Goal: Information Seeking & Learning: Learn about a topic

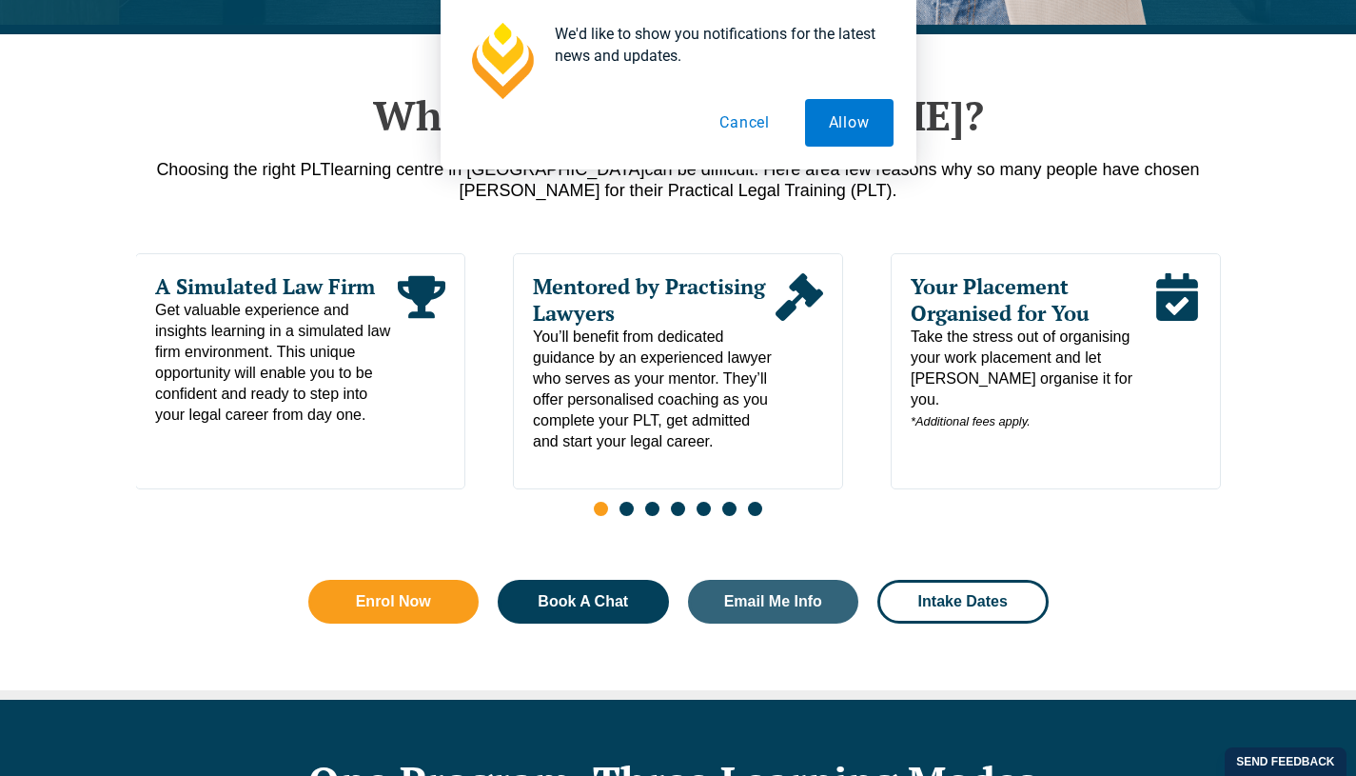
click at [739, 119] on button "Cancel" at bounding box center [745, 123] width 98 height 48
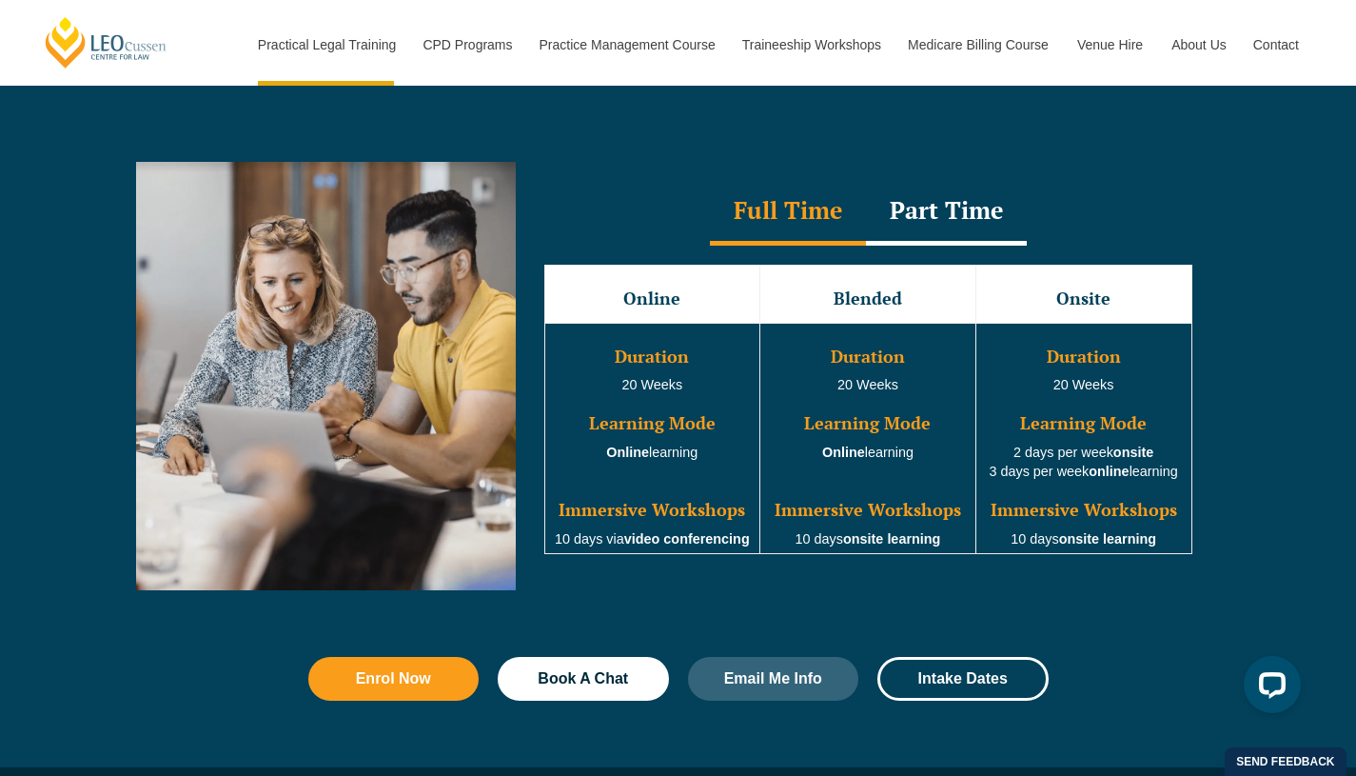
scroll to position [1703, 0]
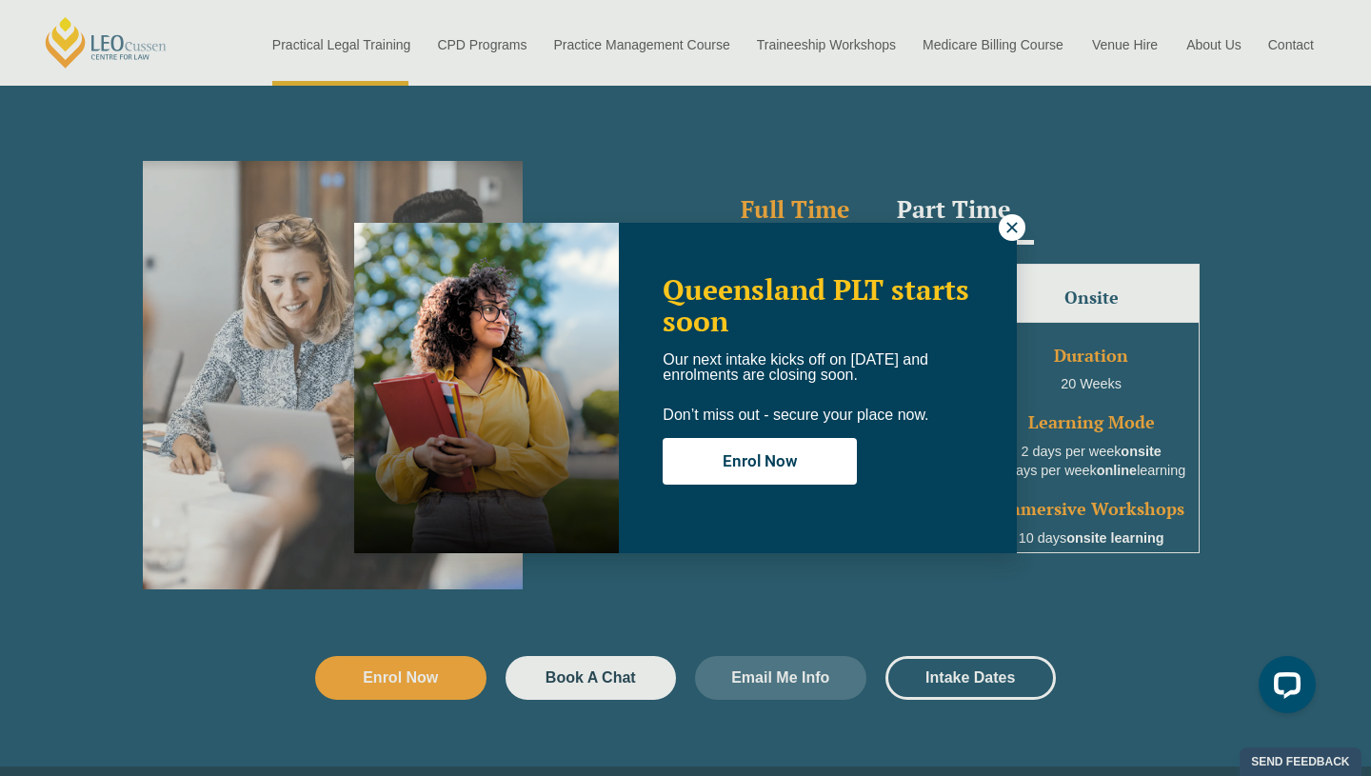
click at [1007, 225] on icon at bounding box center [1011, 227] width 17 height 17
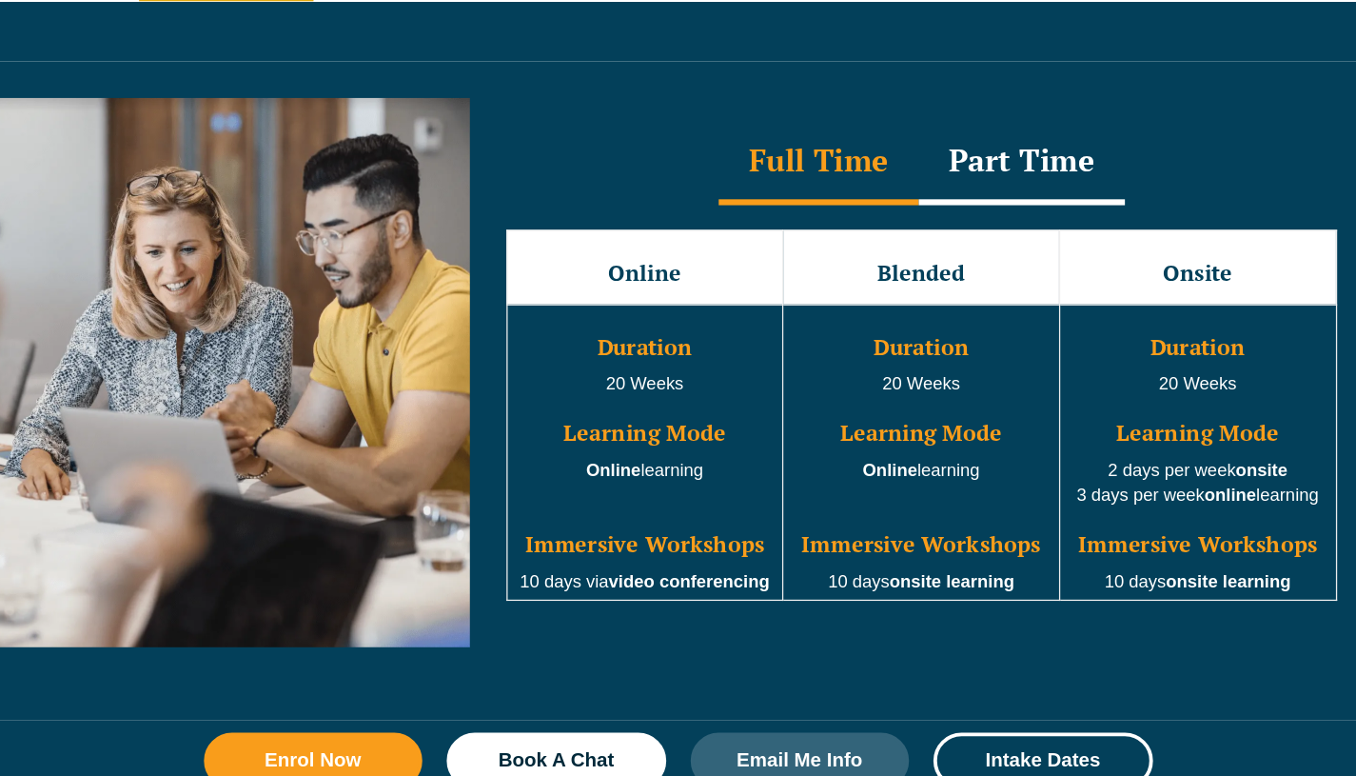
click at [952, 210] on div "Part Time" at bounding box center [946, 211] width 161 height 67
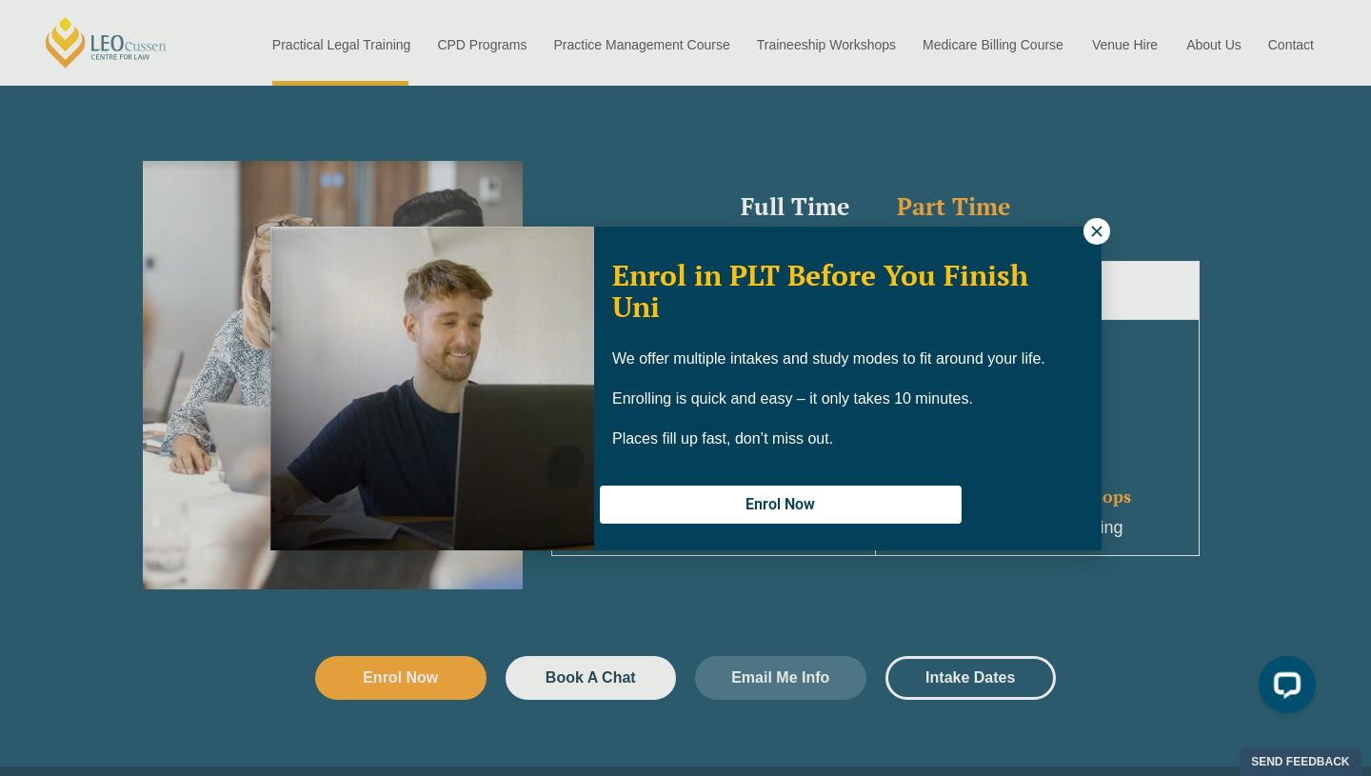
click at [1101, 234] on icon at bounding box center [1096, 231] width 17 height 17
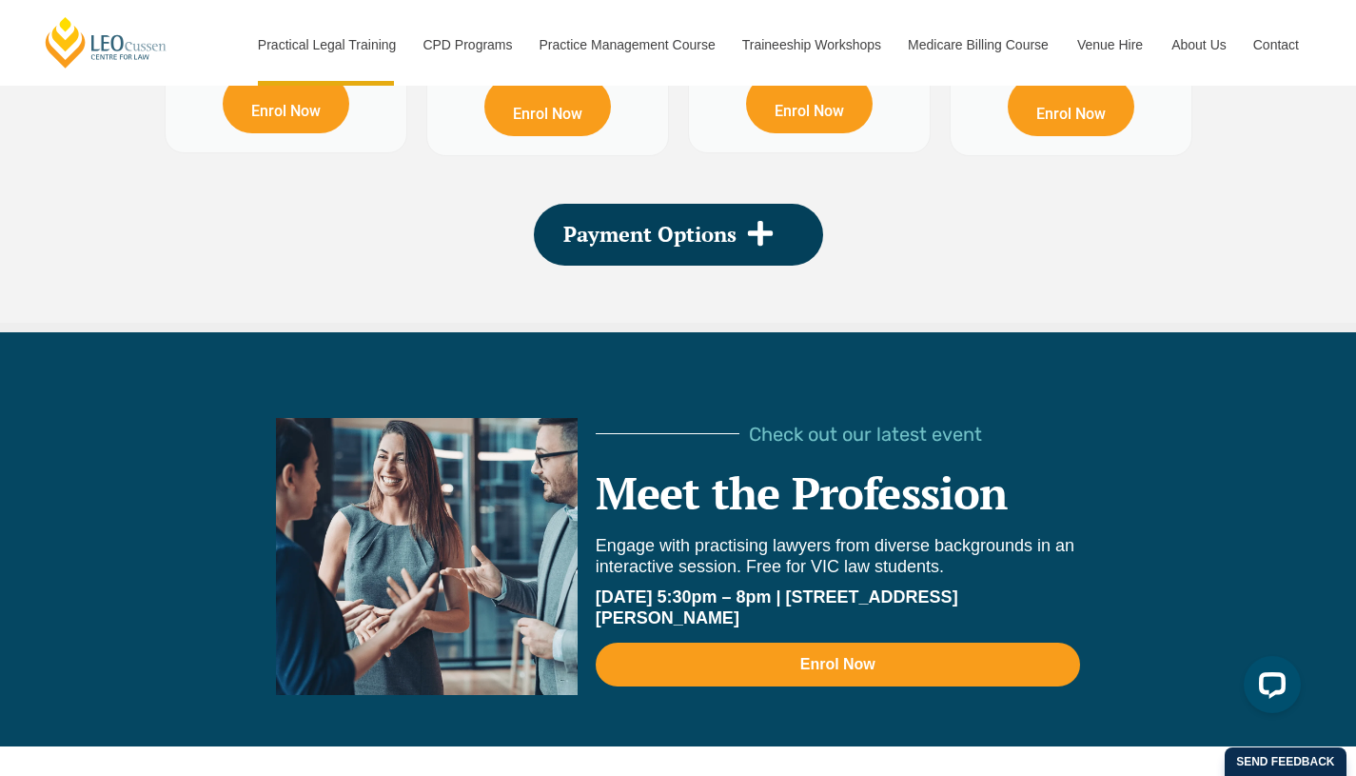
scroll to position [3809, 0]
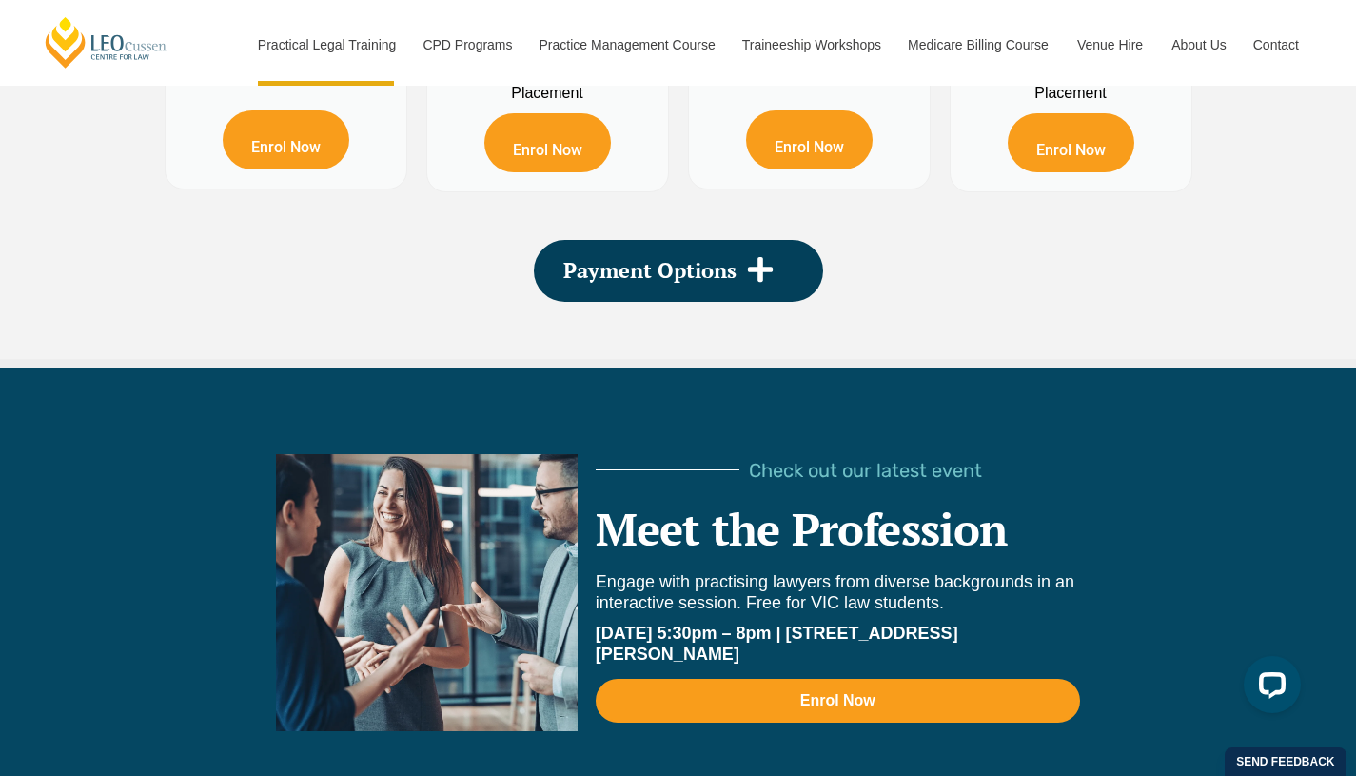
click at [680, 281] on span "Payment Options" at bounding box center [649, 270] width 173 height 21
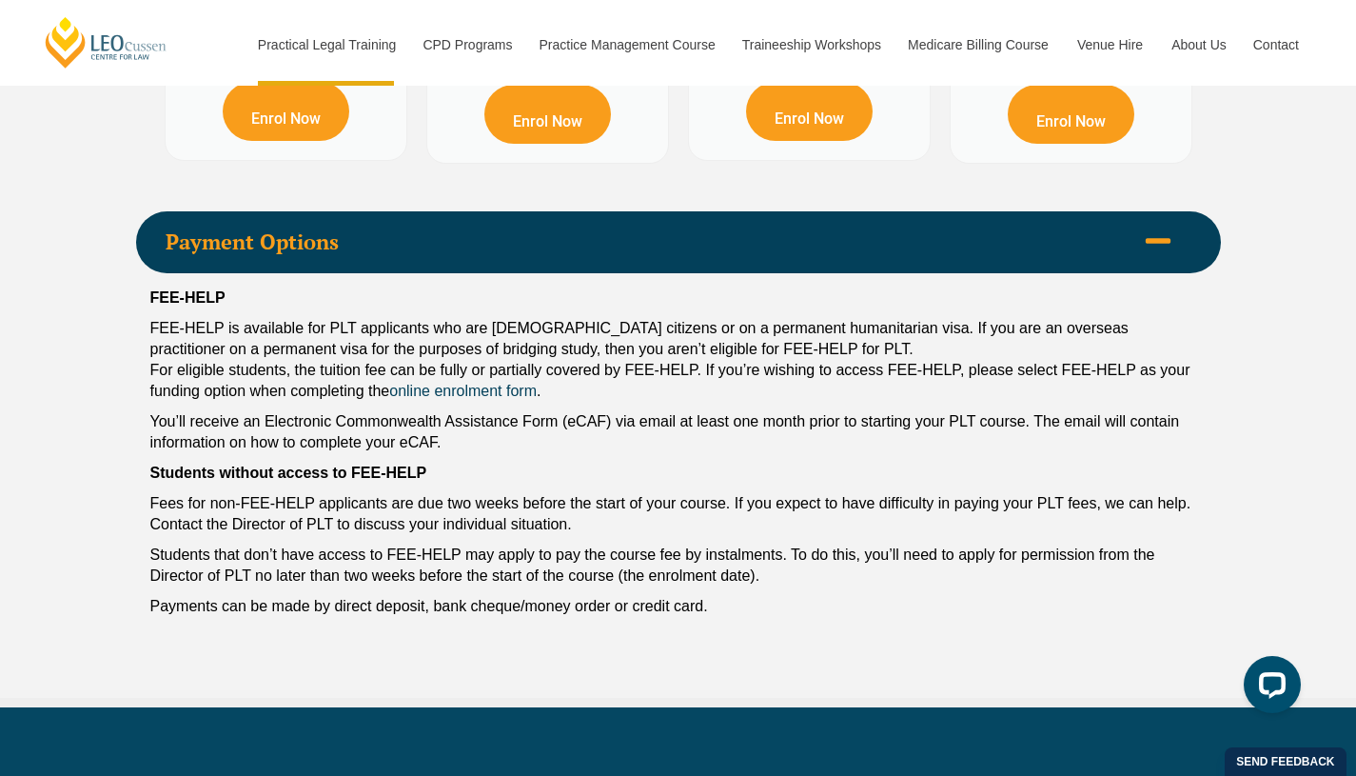
scroll to position [3838, 0]
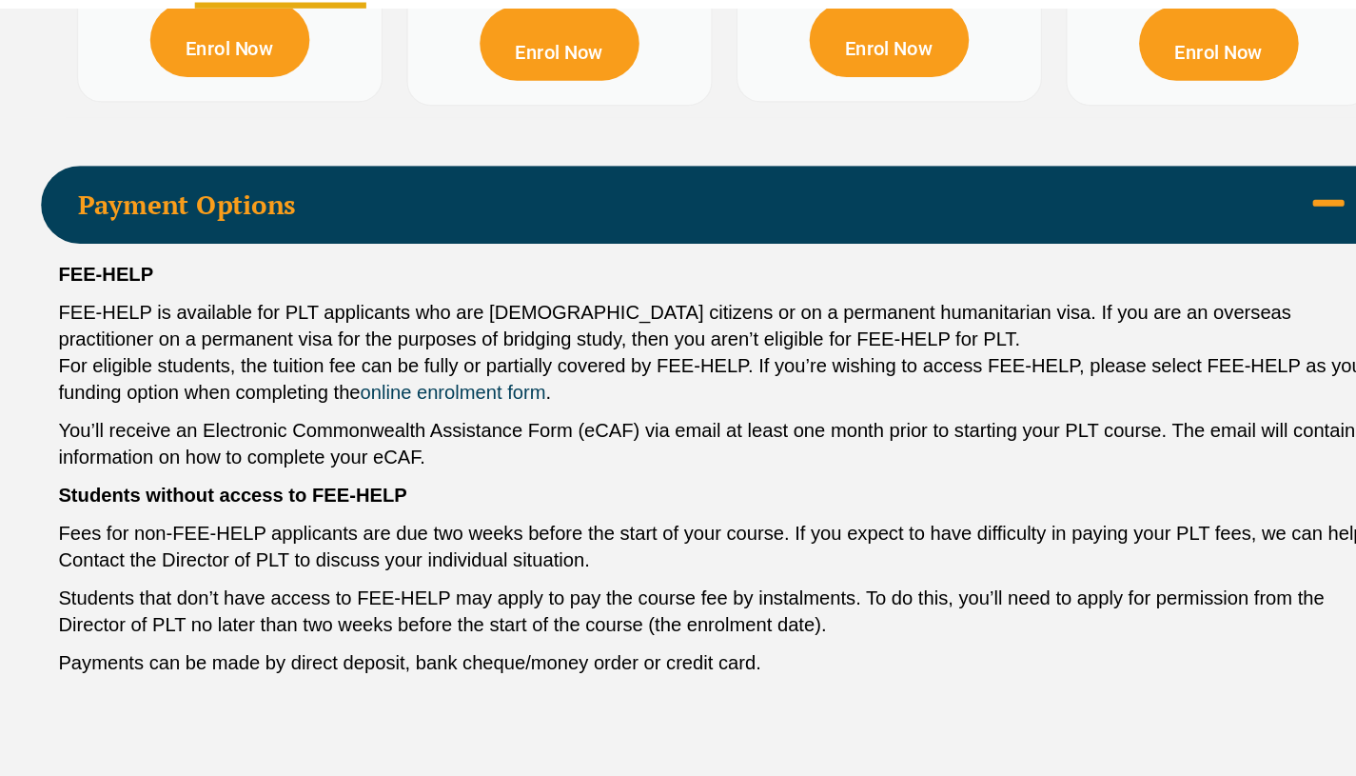
drag, startPoint x: 500, startPoint y: 383, endPoint x: 559, endPoint y: 404, distance: 62.6
click at [559, 401] on p "FEE-HELP is available for PLT applicants who are Australian citizens or on a pe…" at bounding box center [678, 359] width 1056 height 84
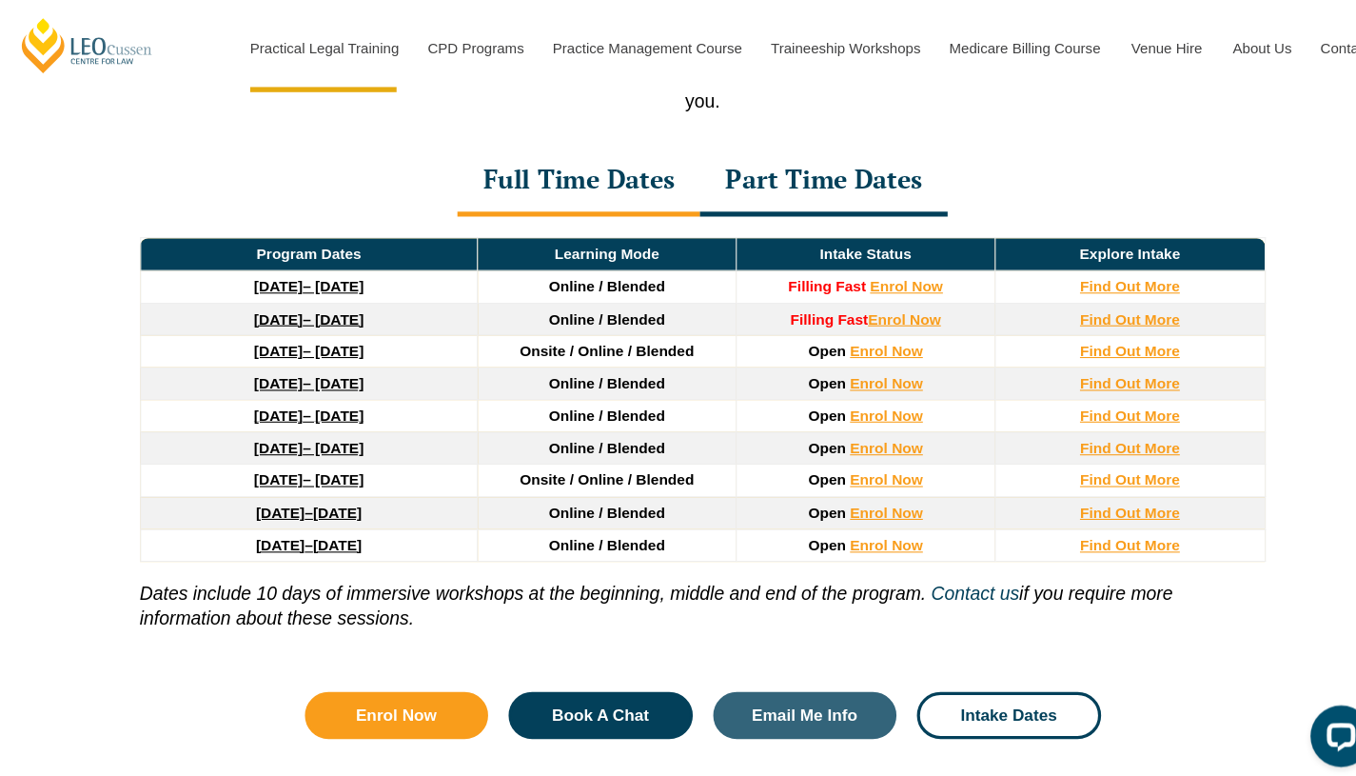
scroll to position [2427, 0]
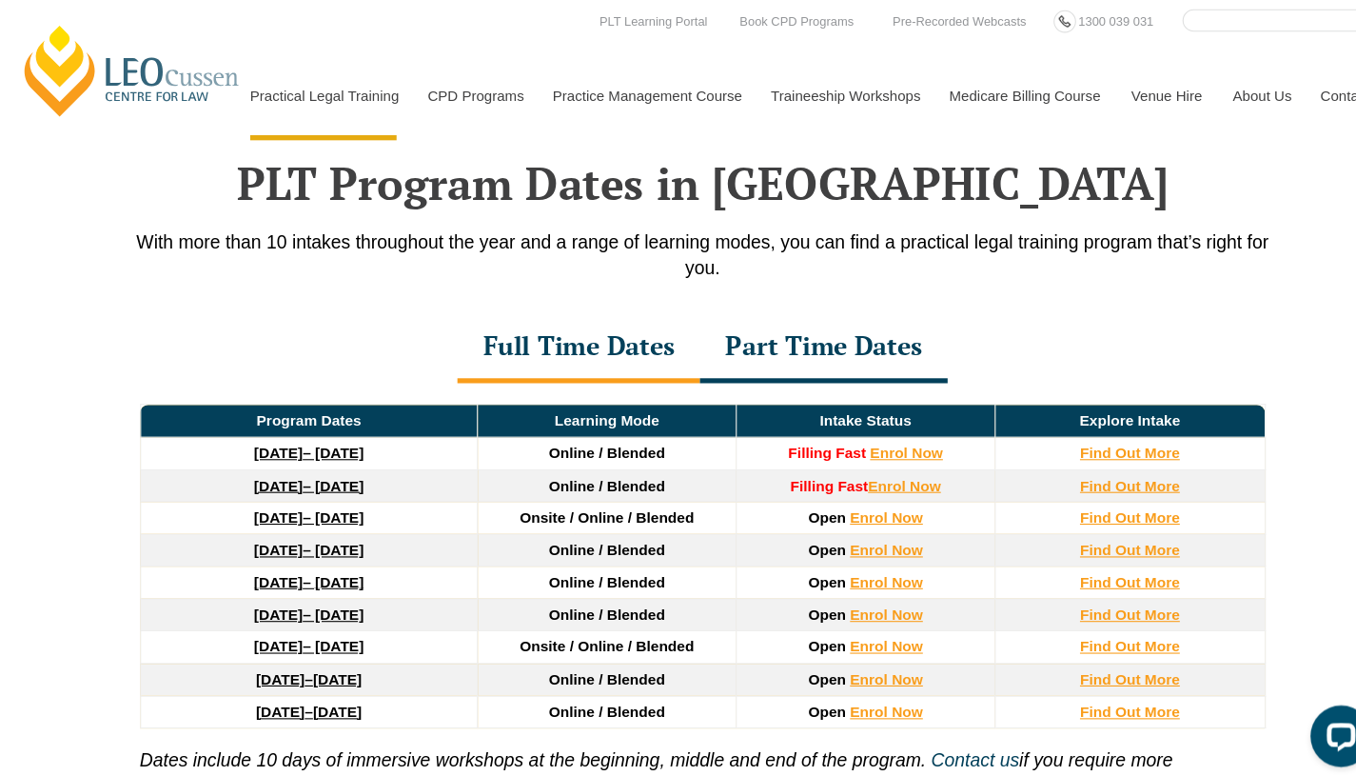
click at [0, 0] on link "Program Dates & Fees" at bounding box center [0, 0] width 0 height 0
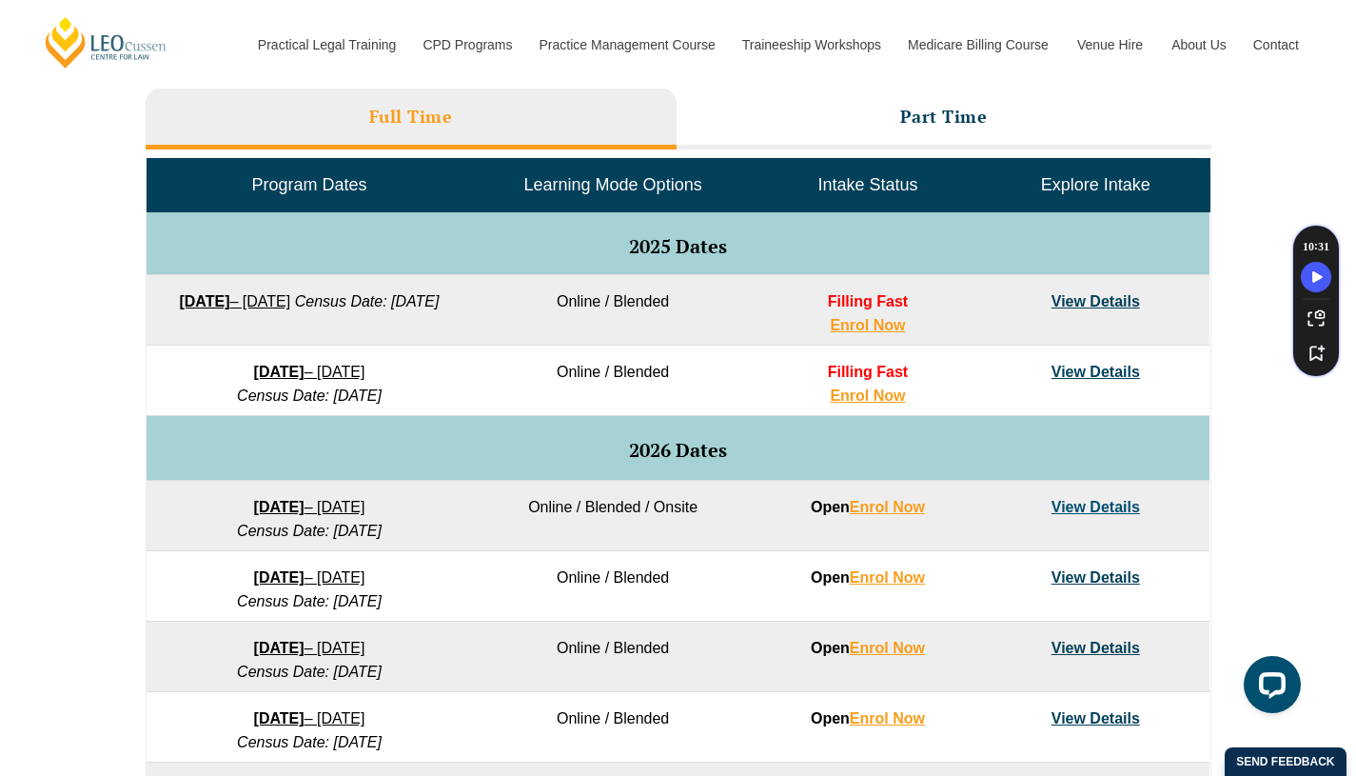
scroll to position [874, 0]
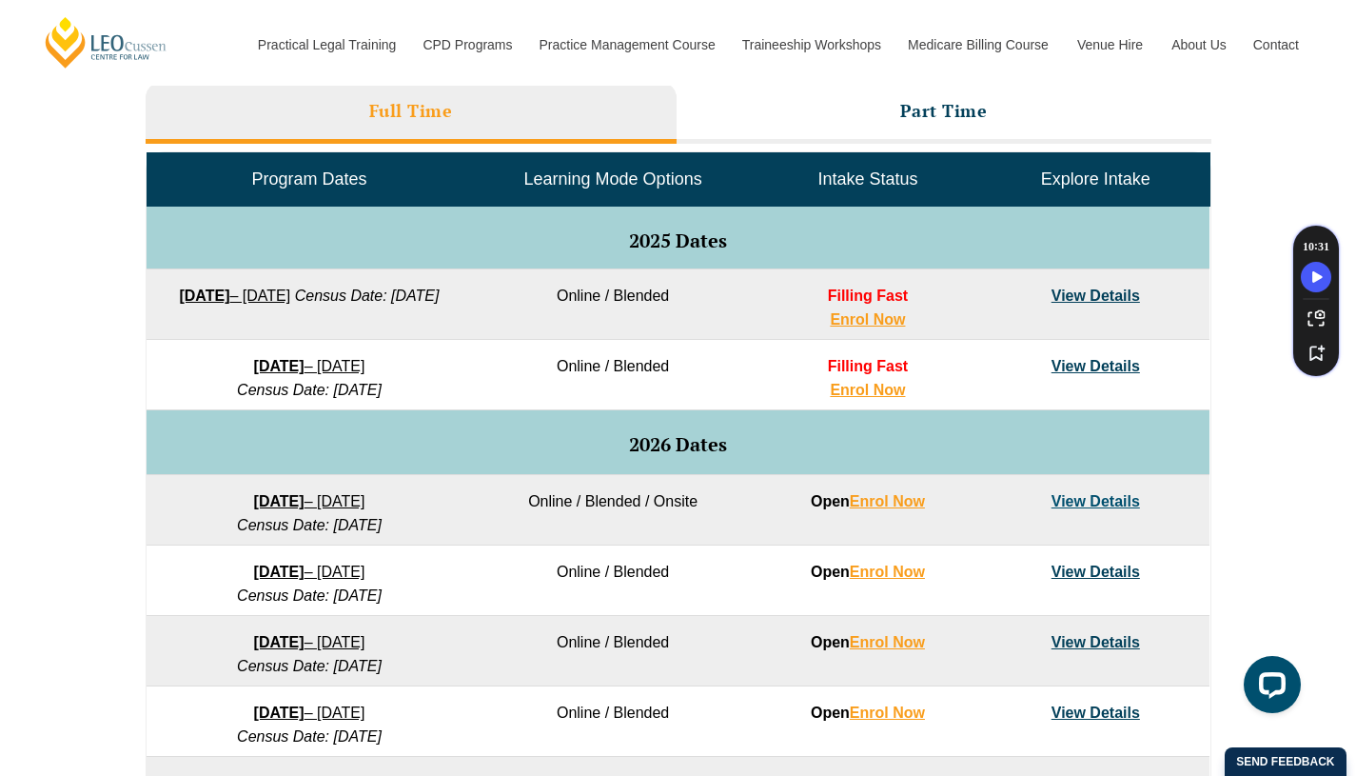
click at [595, 200] on td "Learning Mode Options" at bounding box center [613, 179] width 282 height 53
click at [582, 189] on td "Learning Mode Options" at bounding box center [613, 179] width 282 height 53
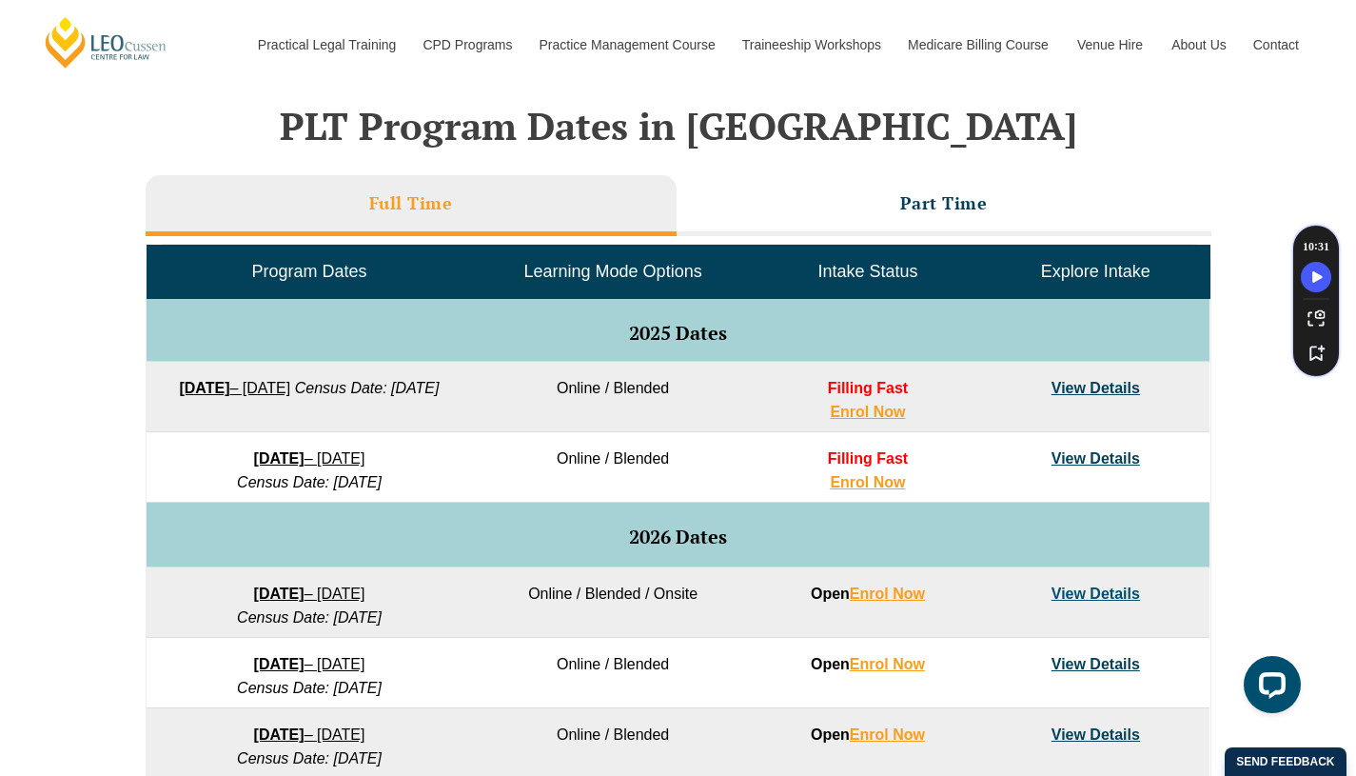
click at [813, 181] on li "Part Time" at bounding box center [944, 205] width 535 height 61
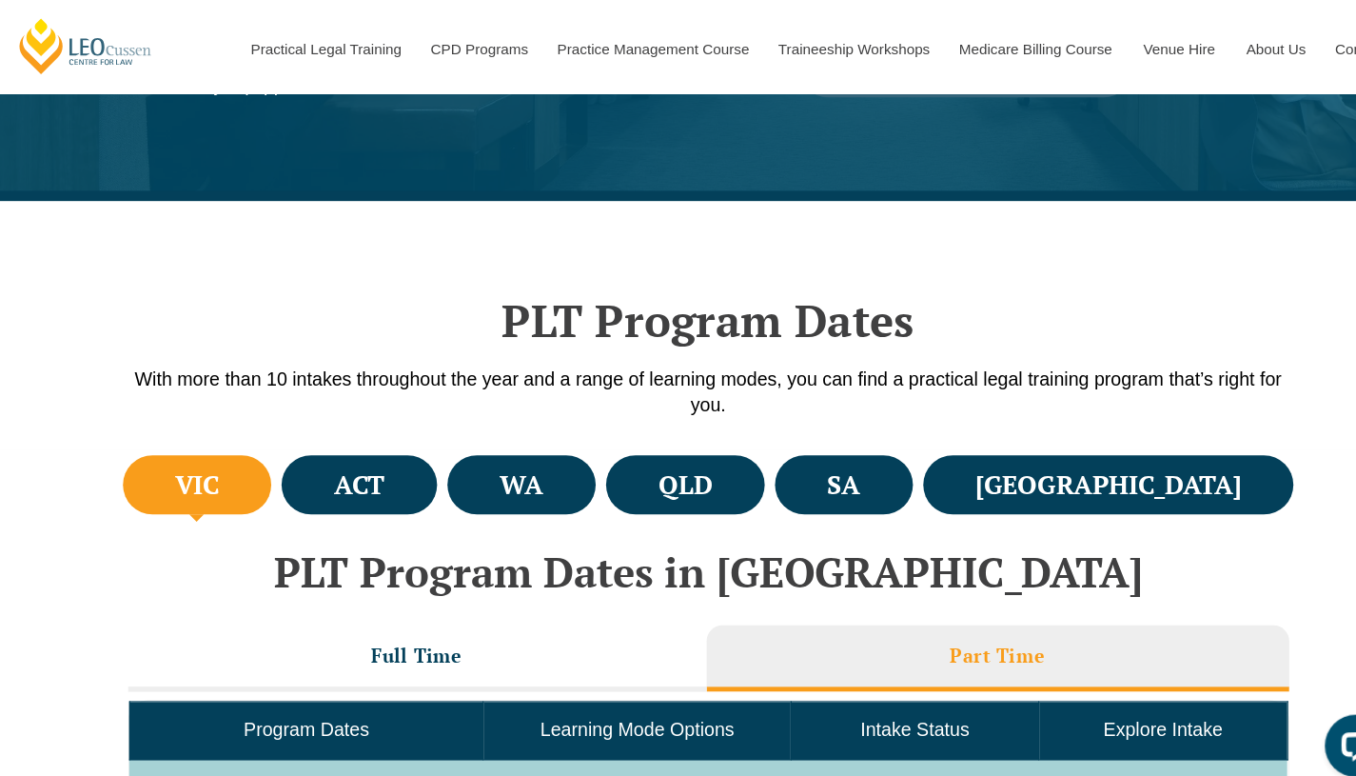
scroll to position [382, 0]
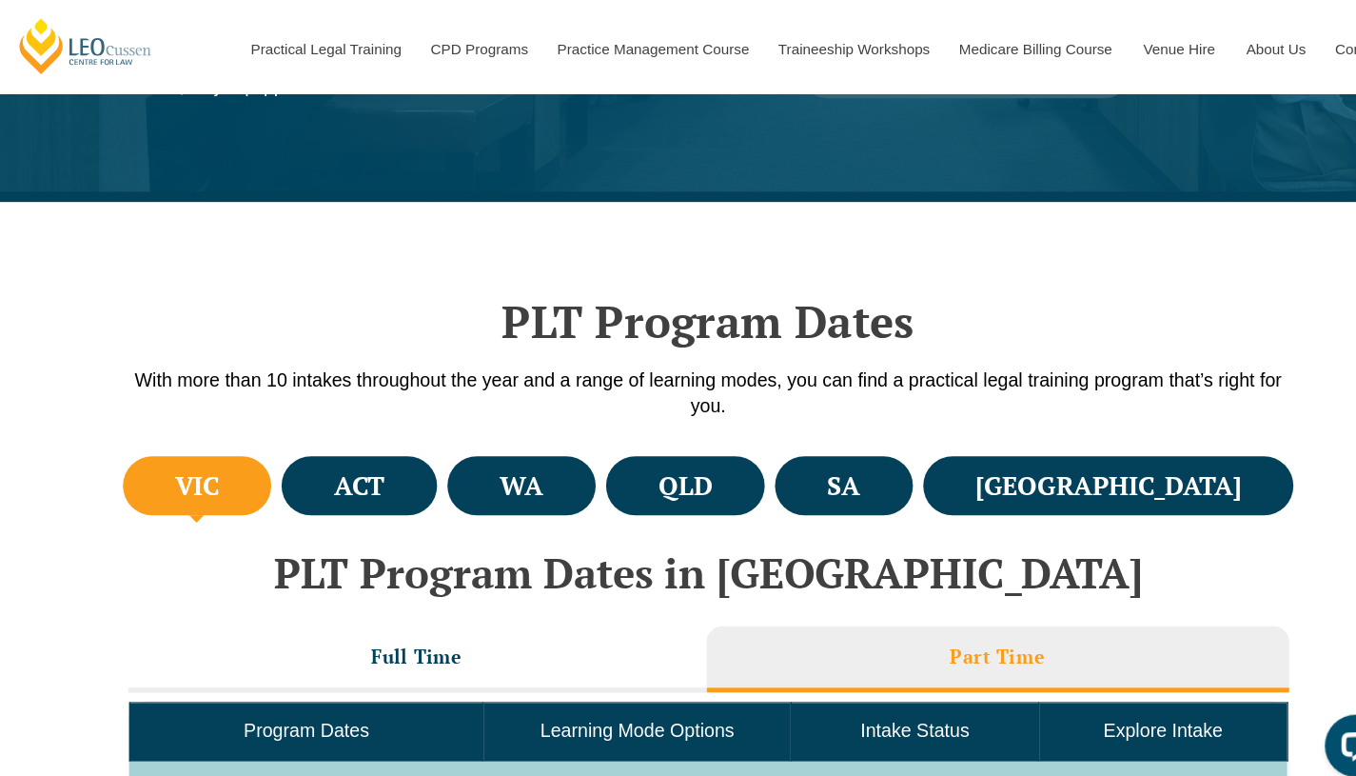
click at [681, 446] on h4 "QLD" at bounding box center [656, 445] width 49 height 31
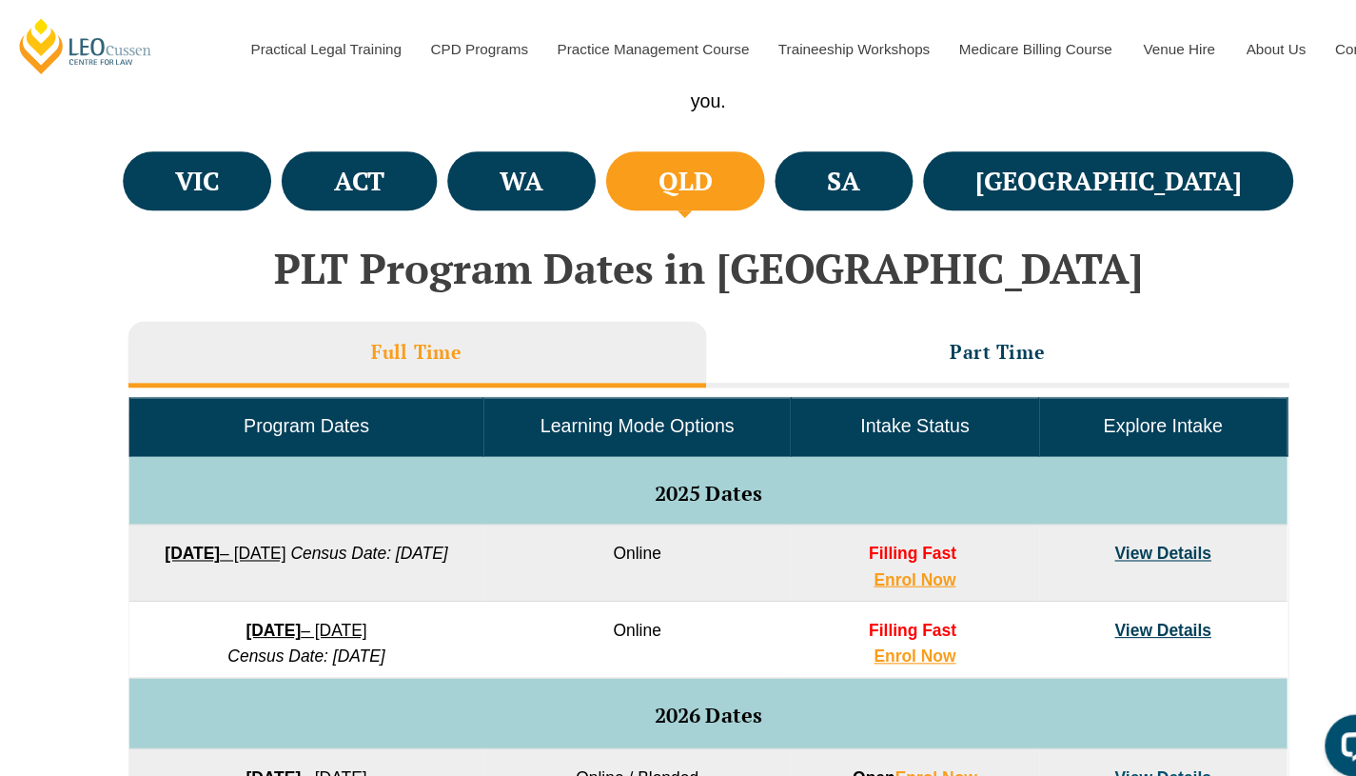
scroll to position [661, 0]
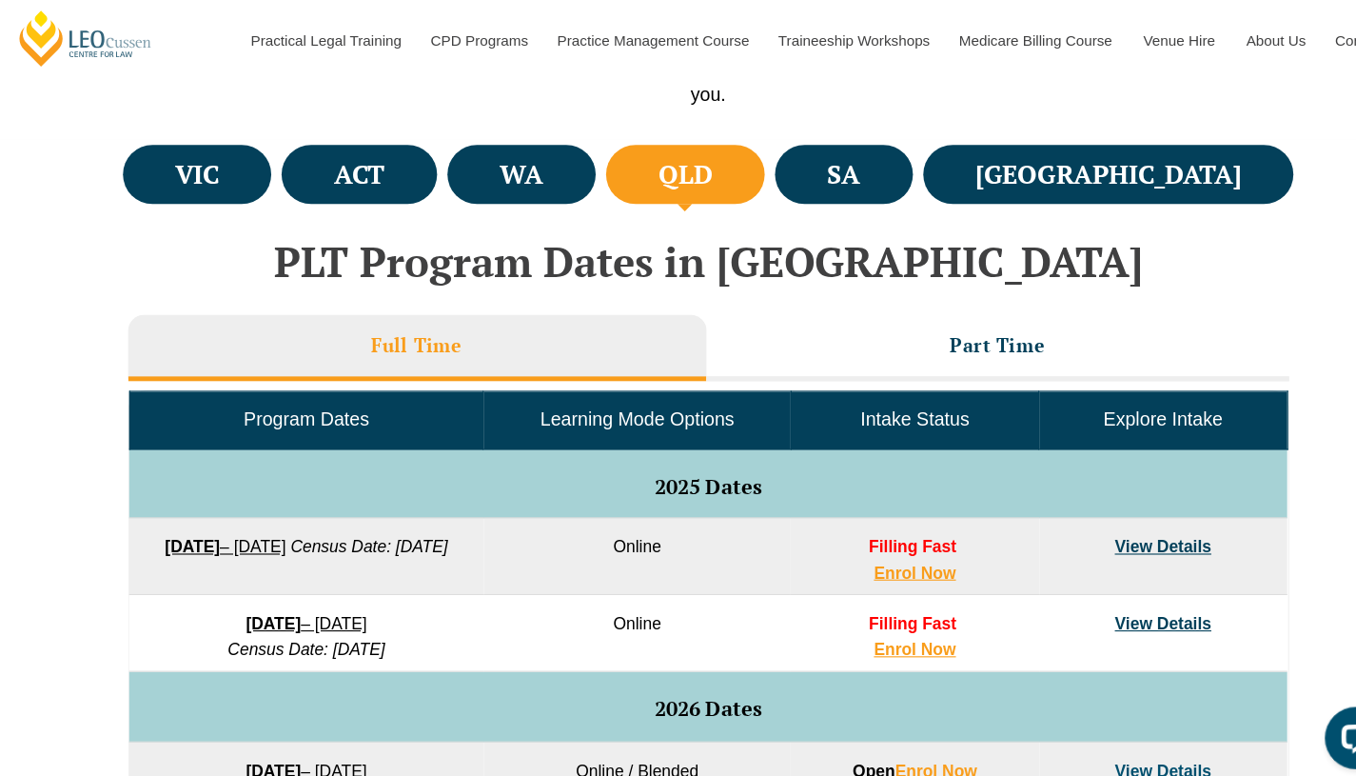
click at [907, 338] on li "Part Time" at bounding box center [944, 326] width 535 height 61
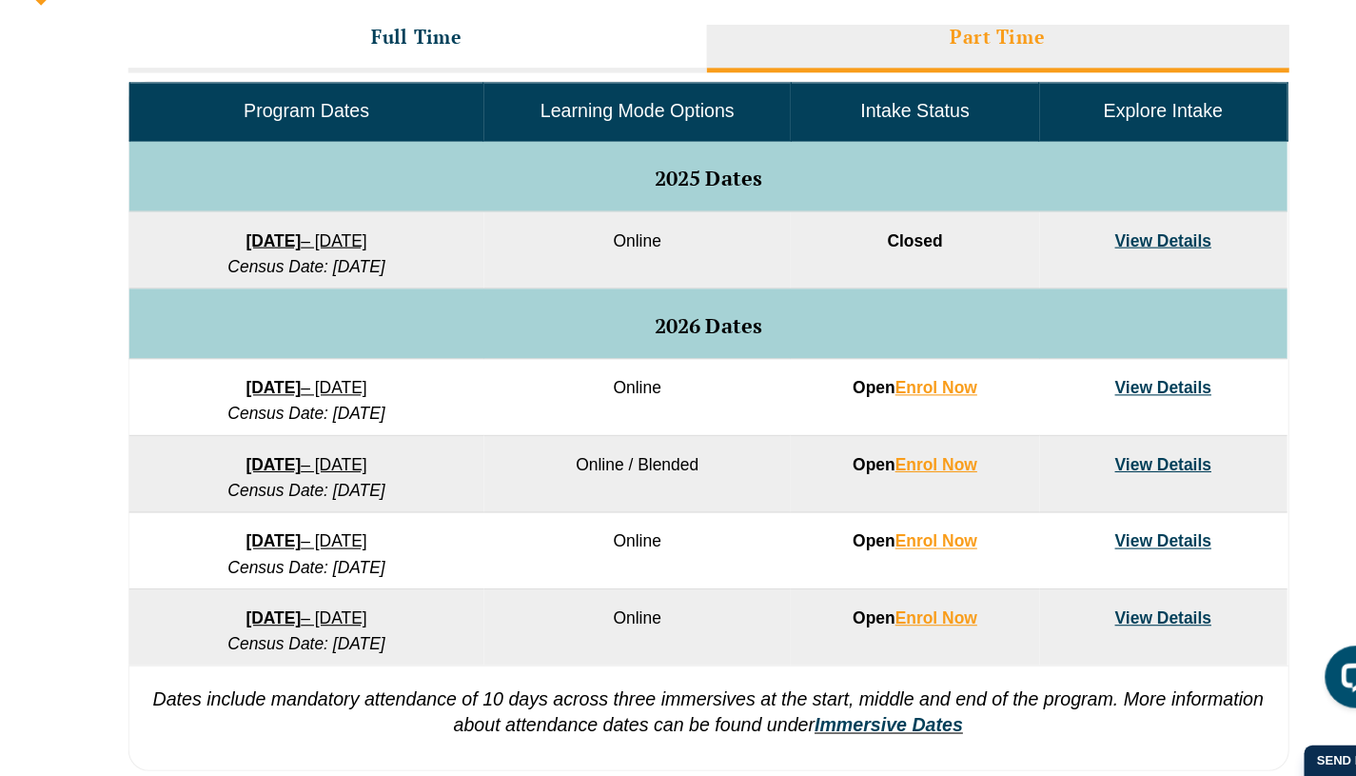
scroll to position [888, 0]
click at [1091, 414] on link "View Details" at bounding box center [1096, 418] width 89 height 16
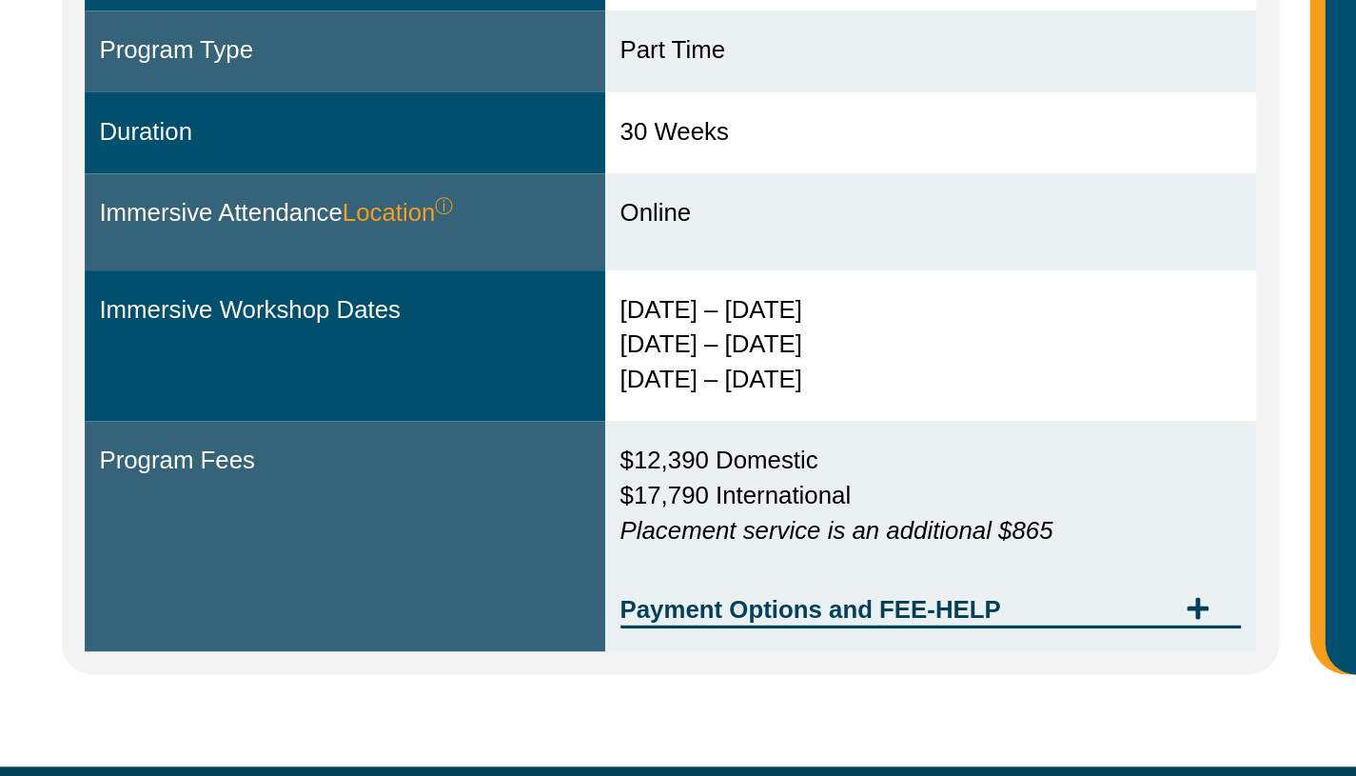
scroll to position [384, 0]
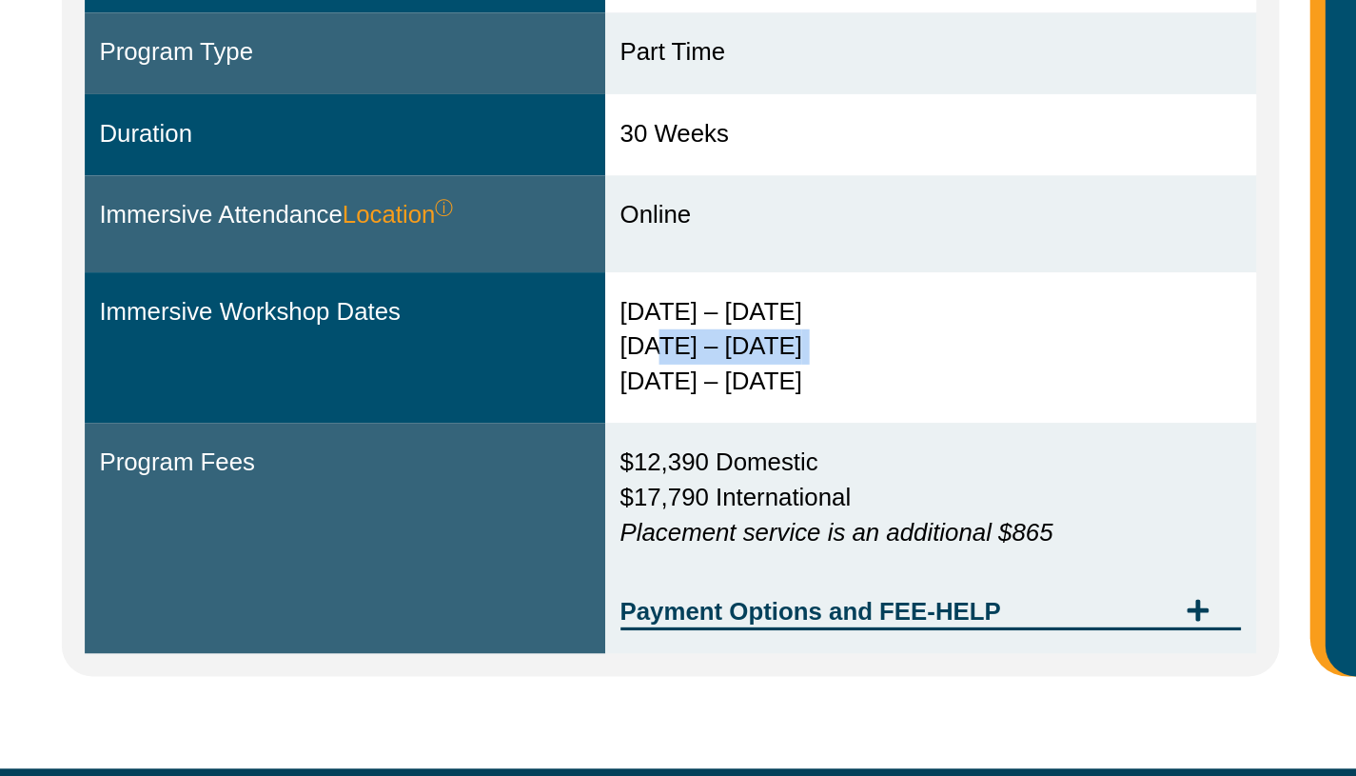
drag, startPoint x: 495, startPoint y: 534, endPoint x: 509, endPoint y: 505, distance: 31.9
click at [509, 505] on td "[DATE] – [DATE] [DATE] – [DATE] [DATE] – [DATE]" at bounding box center [685, 510] width 404 height 94
click at [527, 519] on div "[DATE] – [DATE] [DATE] – [DATE] [DATE] – [DATE]" at bounding box center [684, 511] width 385 height 66
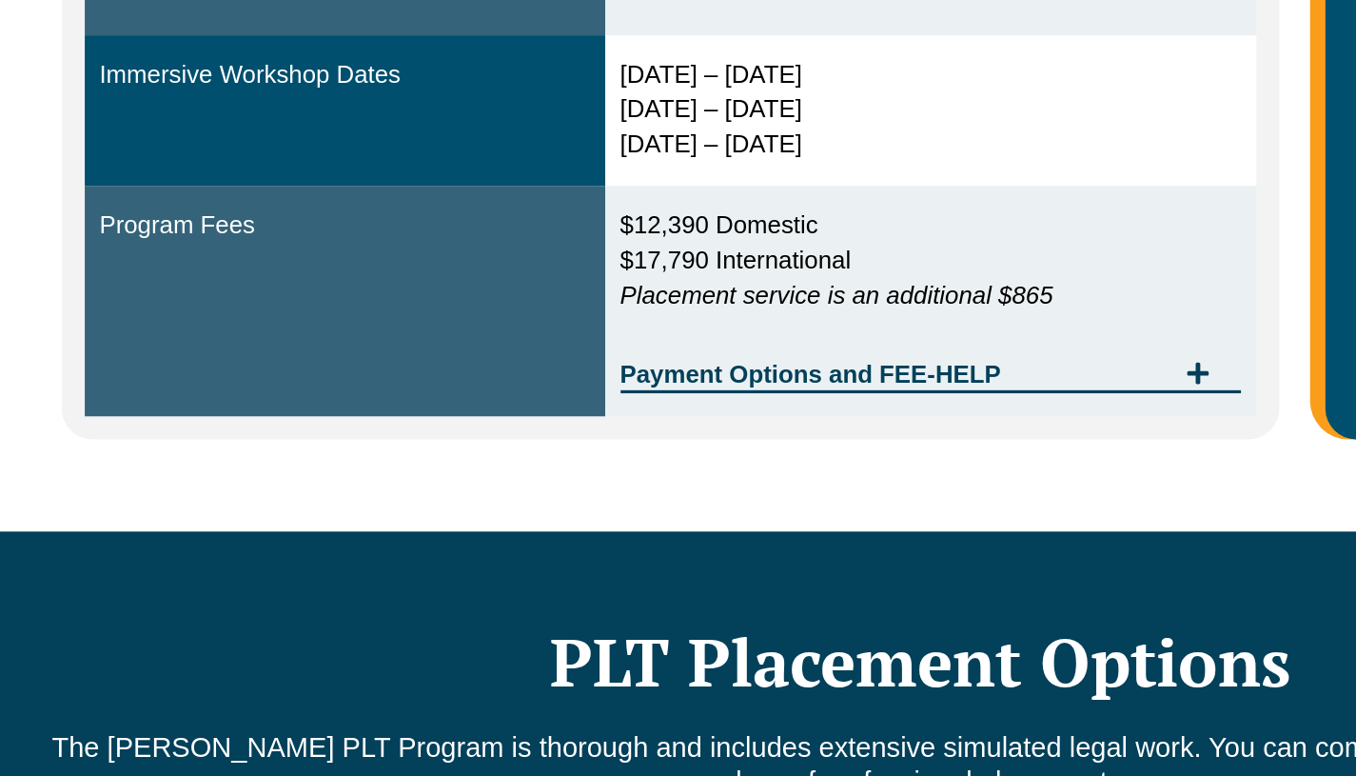
click at [575, 527] on span "Payment Options and FEE-HELP" at bounding box center [663, 527] width 342 height 15
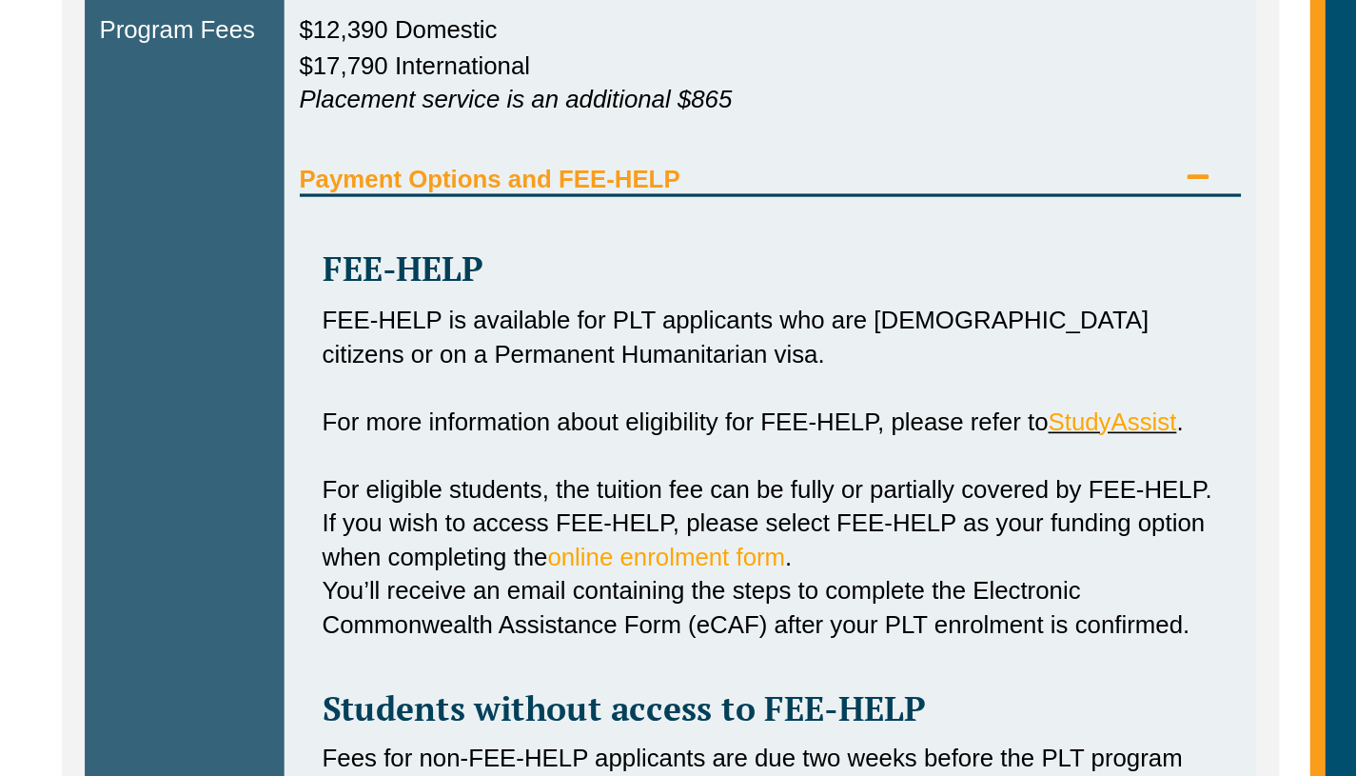
scroll to position [695, 0]
click at [478, 399] on span "Payment Options and FEE-HELP" at bounding box center [563, 406] width 541 height 15
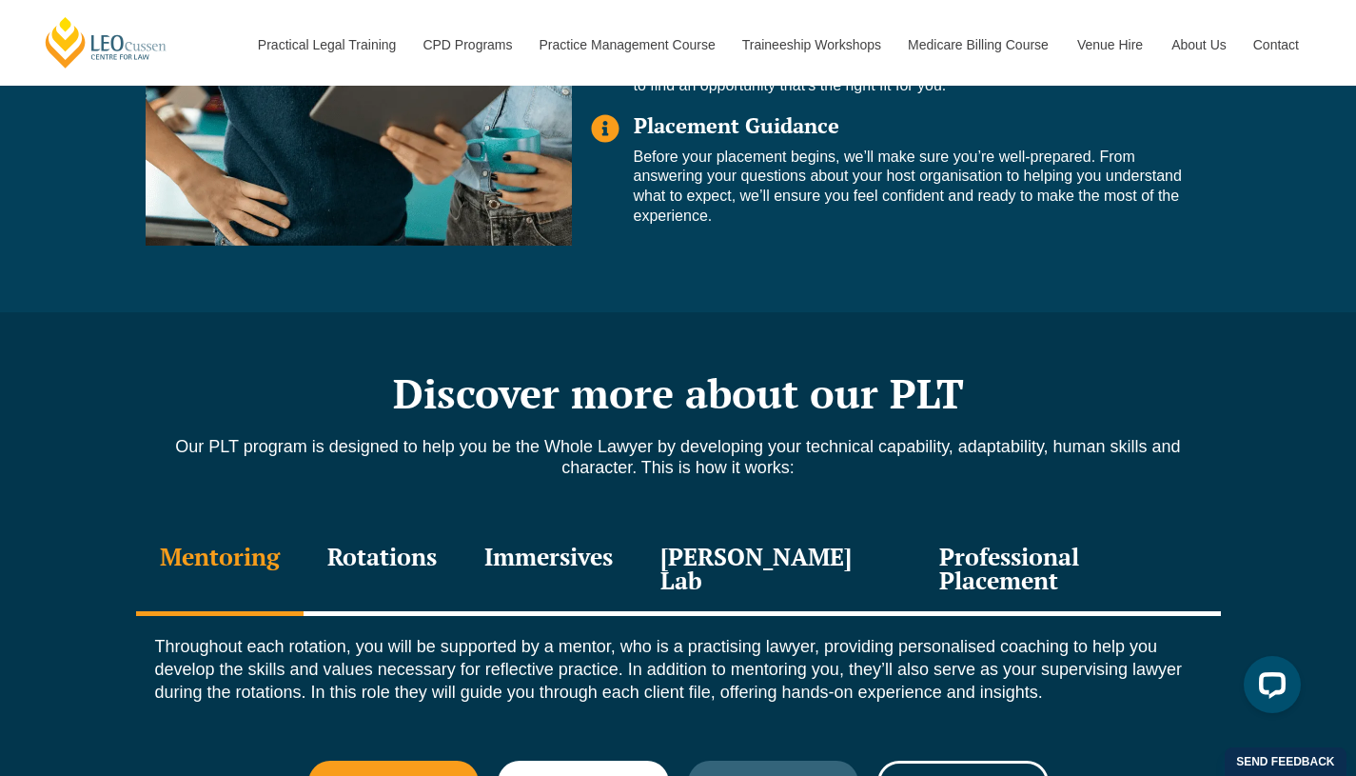
scroll to position [1791, 0]
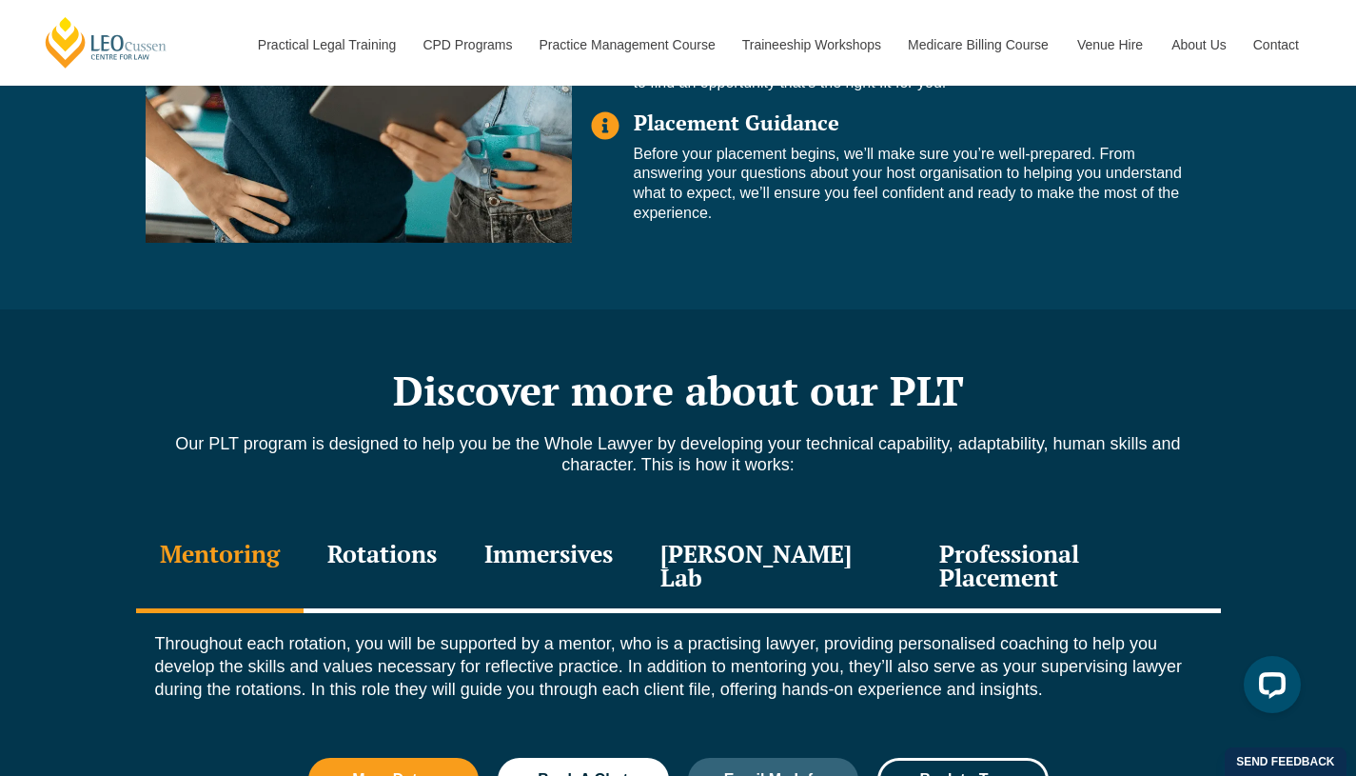
drag, startPoint x: 764, startPoint y: 615, endPoint x: 559, endPoint y: 603, distance: 205.9
click at [559, 613] on div "Throughout each rotation, you will be supported by a mentor, who is a practisin…" at bounding box center [678, 671] width 1085 height 116
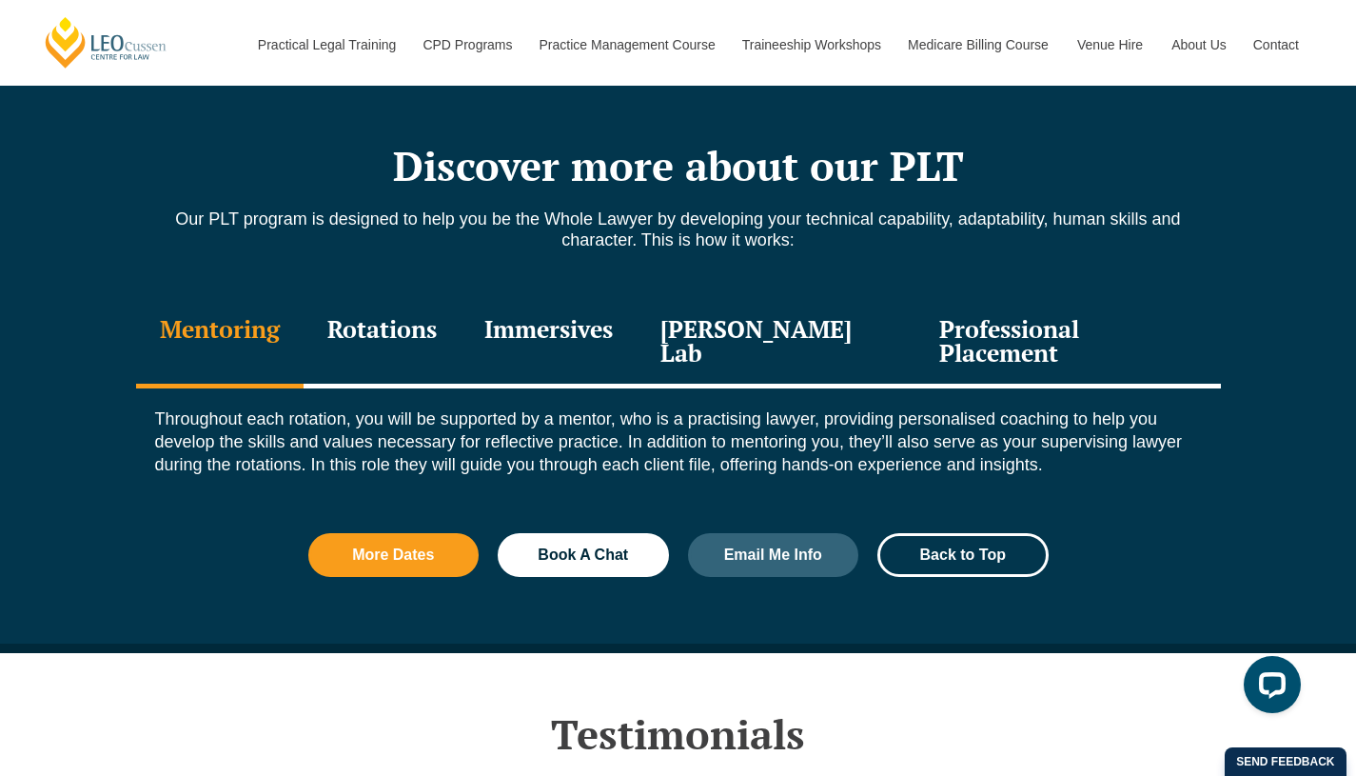
click at [450, 340] on div "Rotations" at bounding box center [382, 343] width 157 height 90
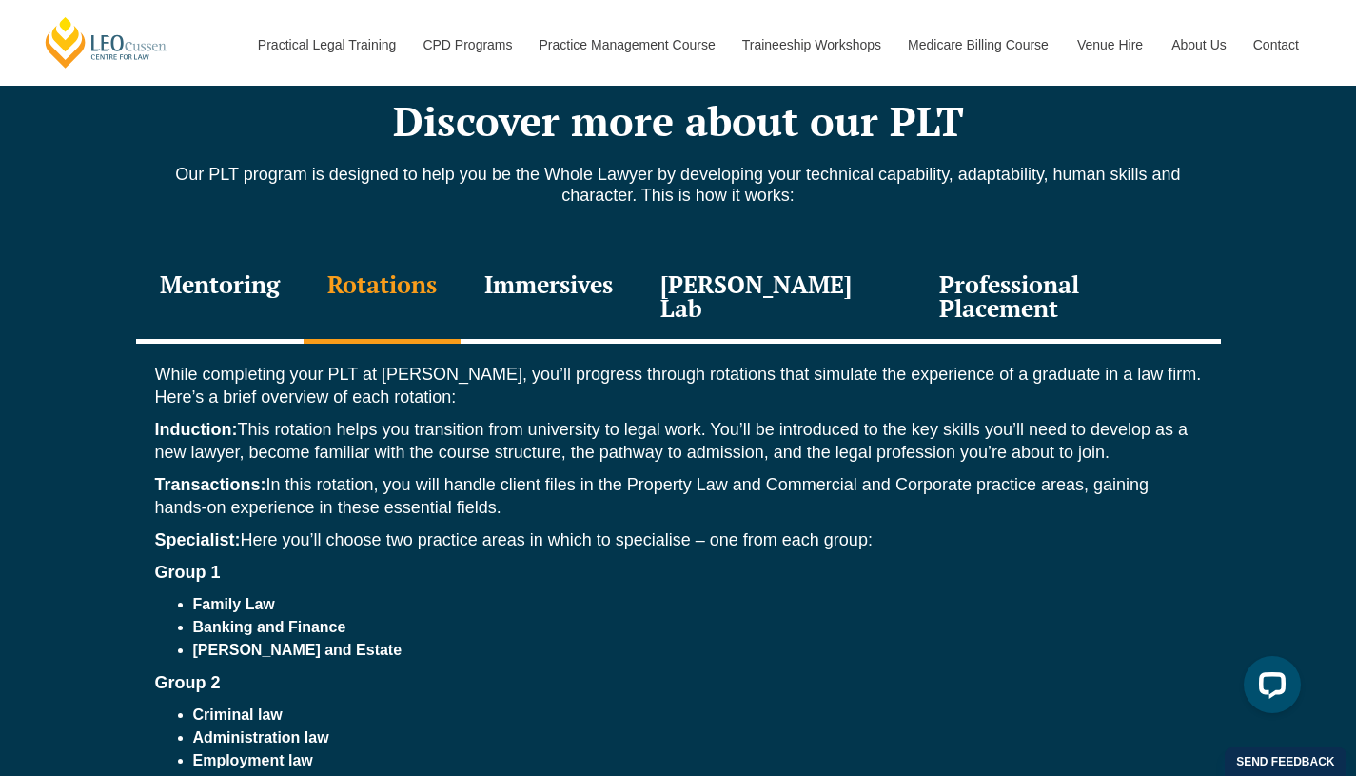
scroll to position [2059, 0]
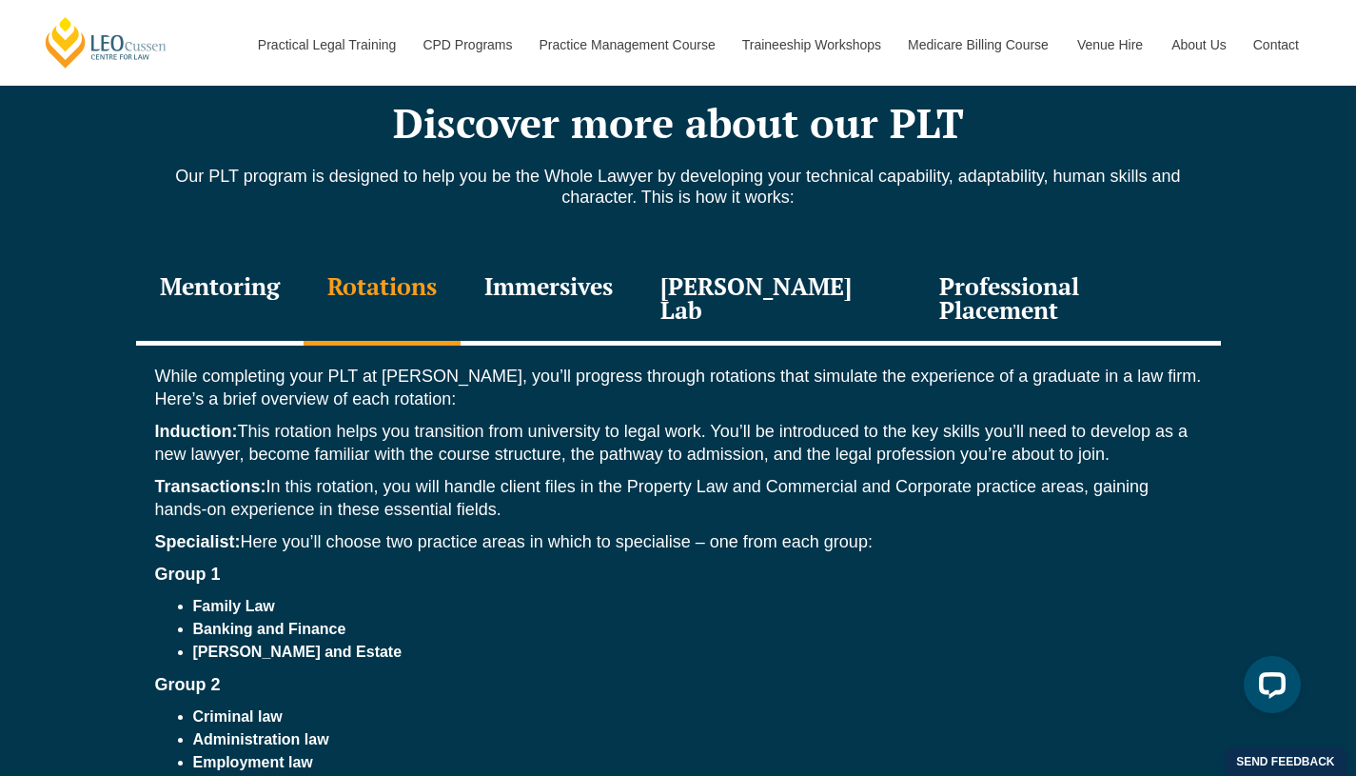
click at [541, 279] on div "Immersives" at bounding box center [549, 300] width 176 height 90
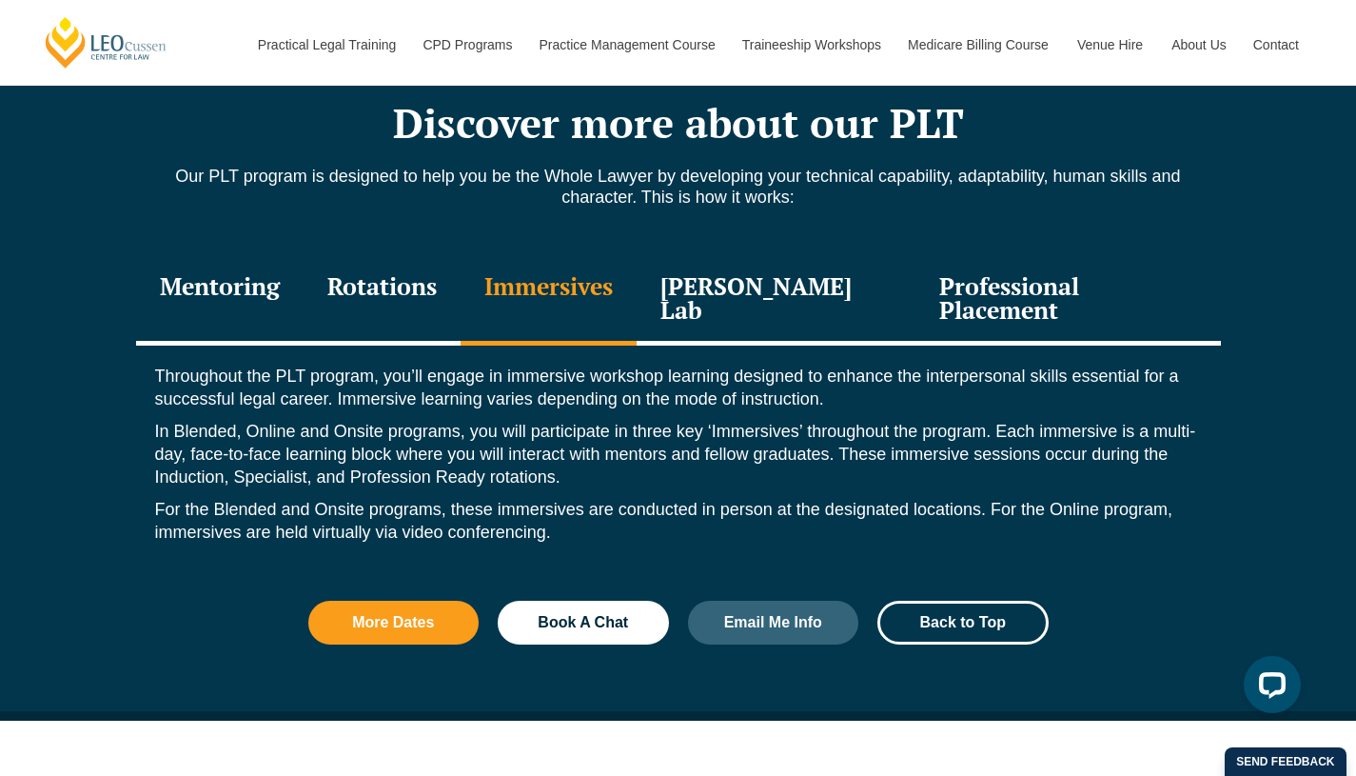
click at [799, 299] on div "Leo Justice Lab" at bounding box center [777, 300] width 280 height 90
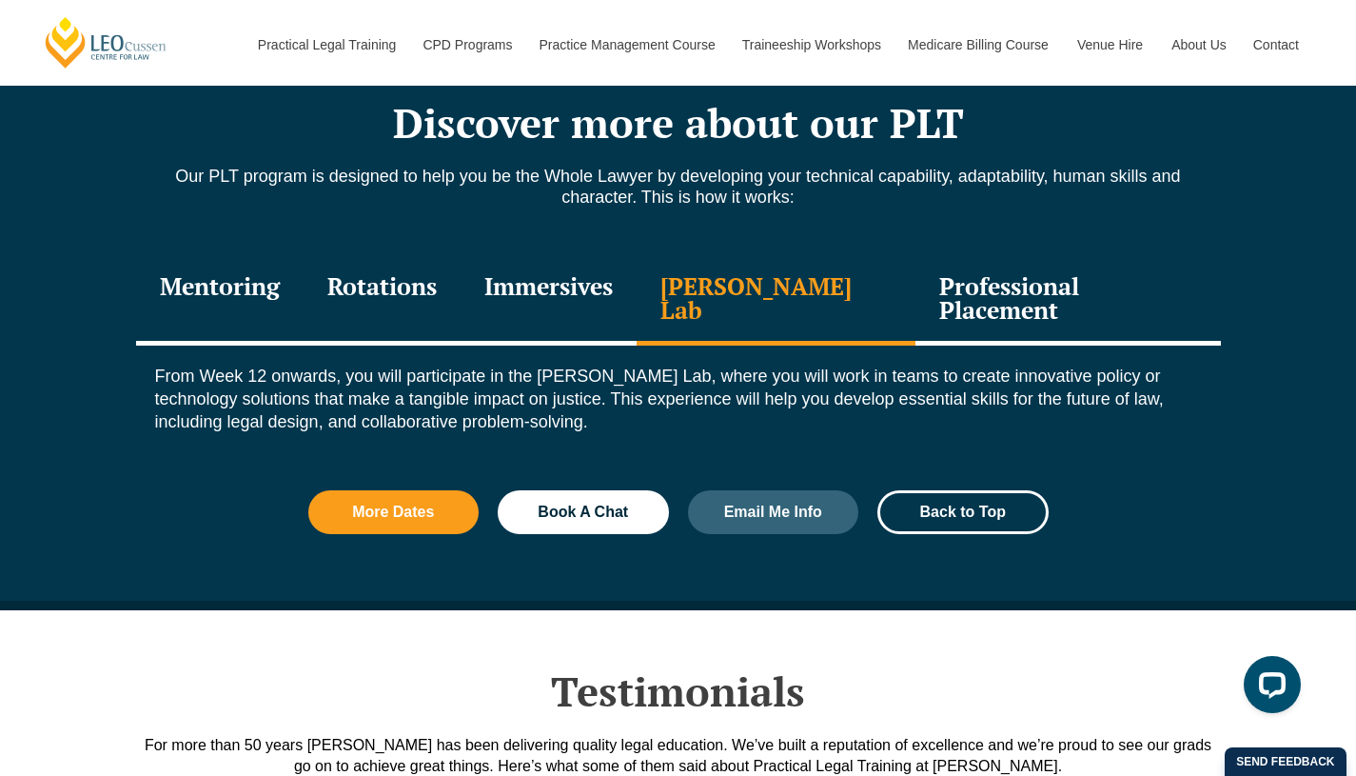
click at [990, 302] on div "Professional Placement" at bounding box center [1068, 300] width 305 height 90
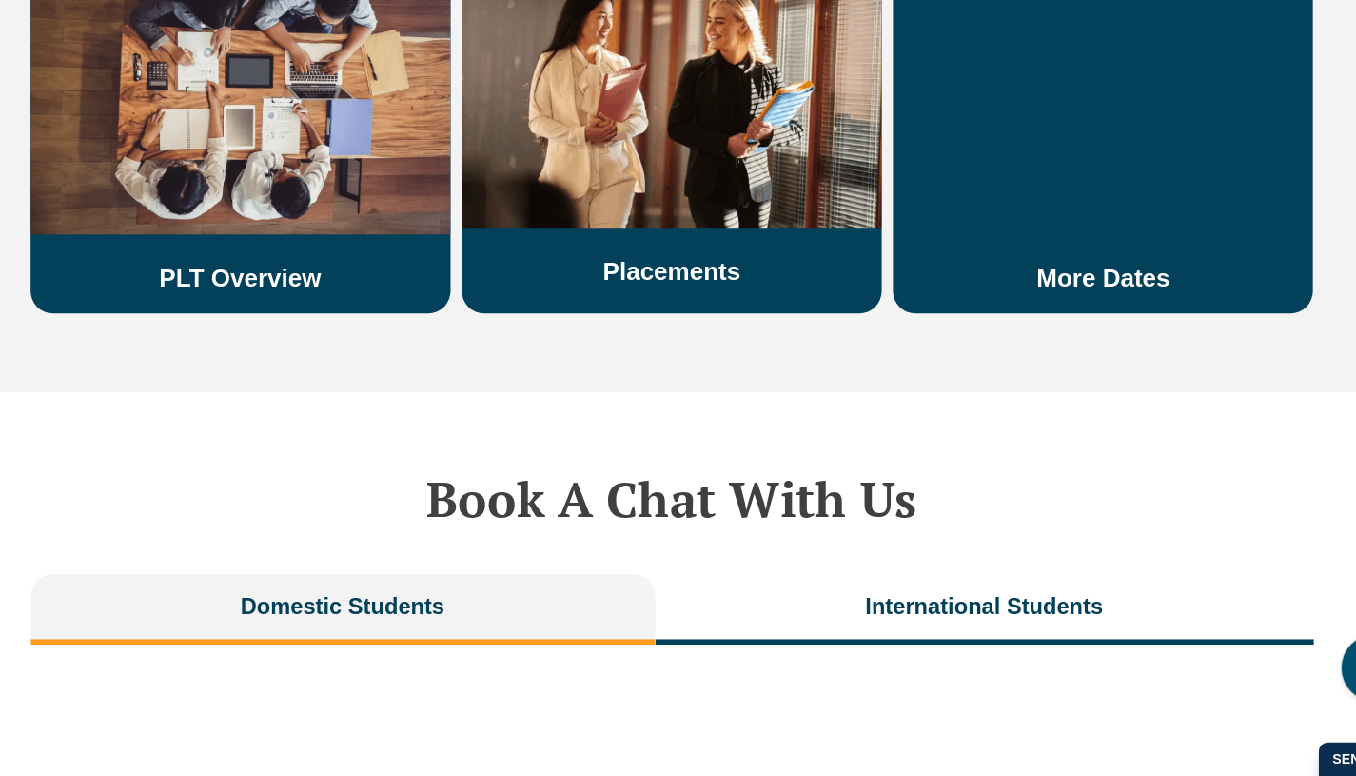
scroll to position [3516, 0]
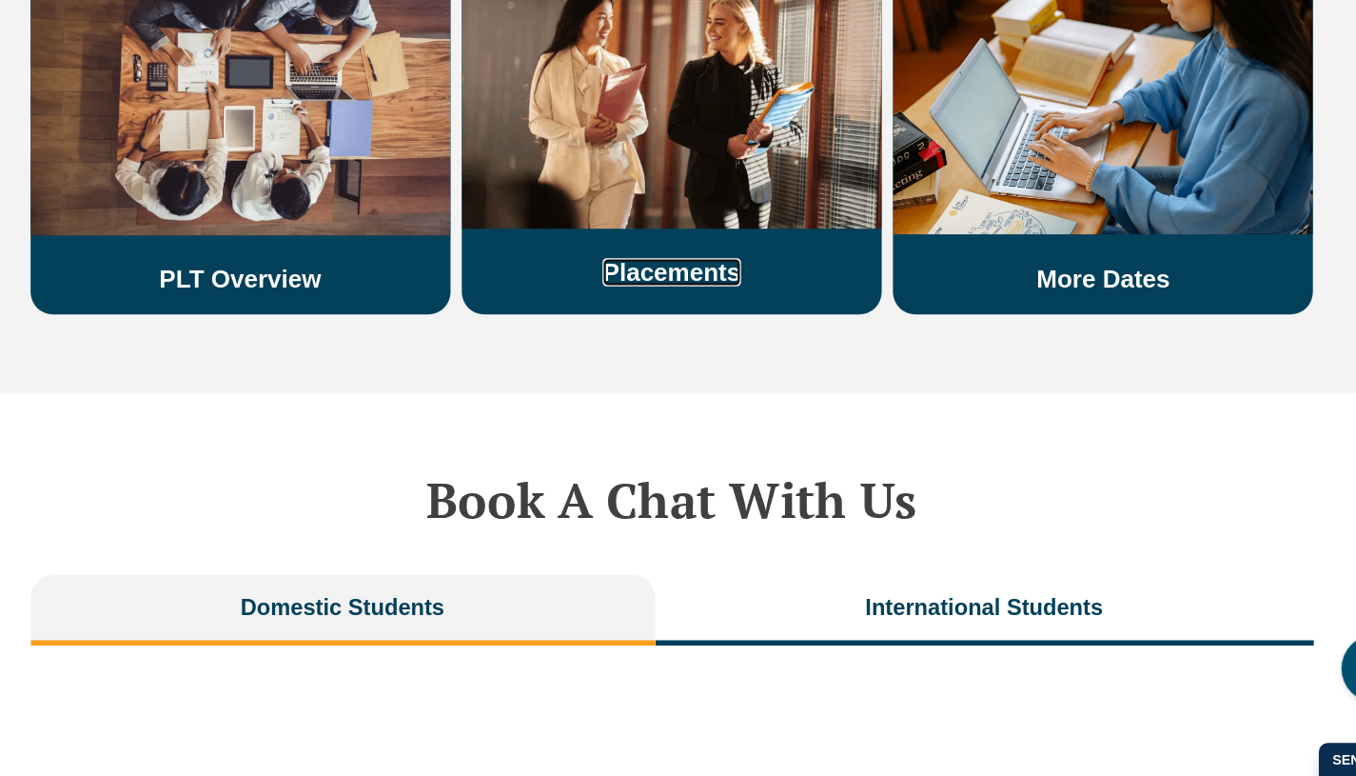
click at [679, 338] on link "Placements" at bounding box center [678, 350] width 116 height 24
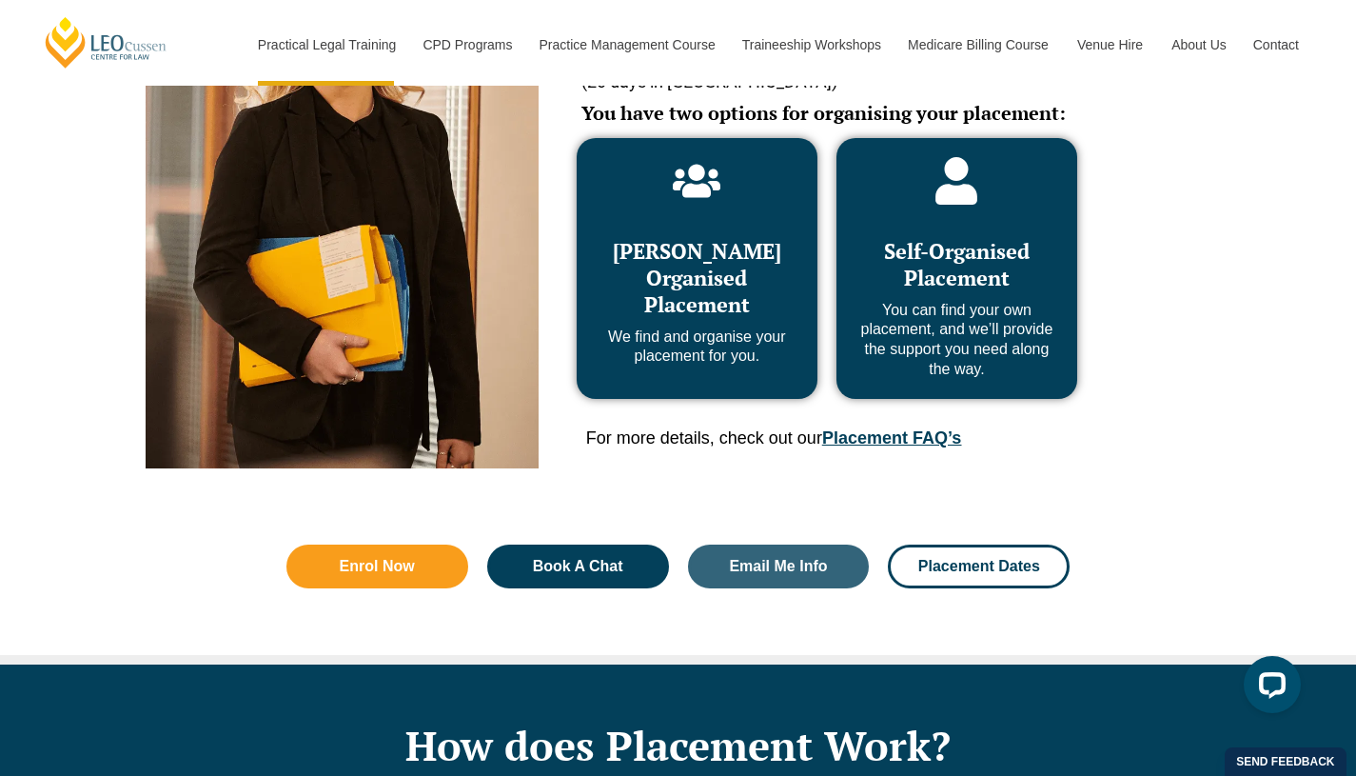
scroll to position [1012, 0]
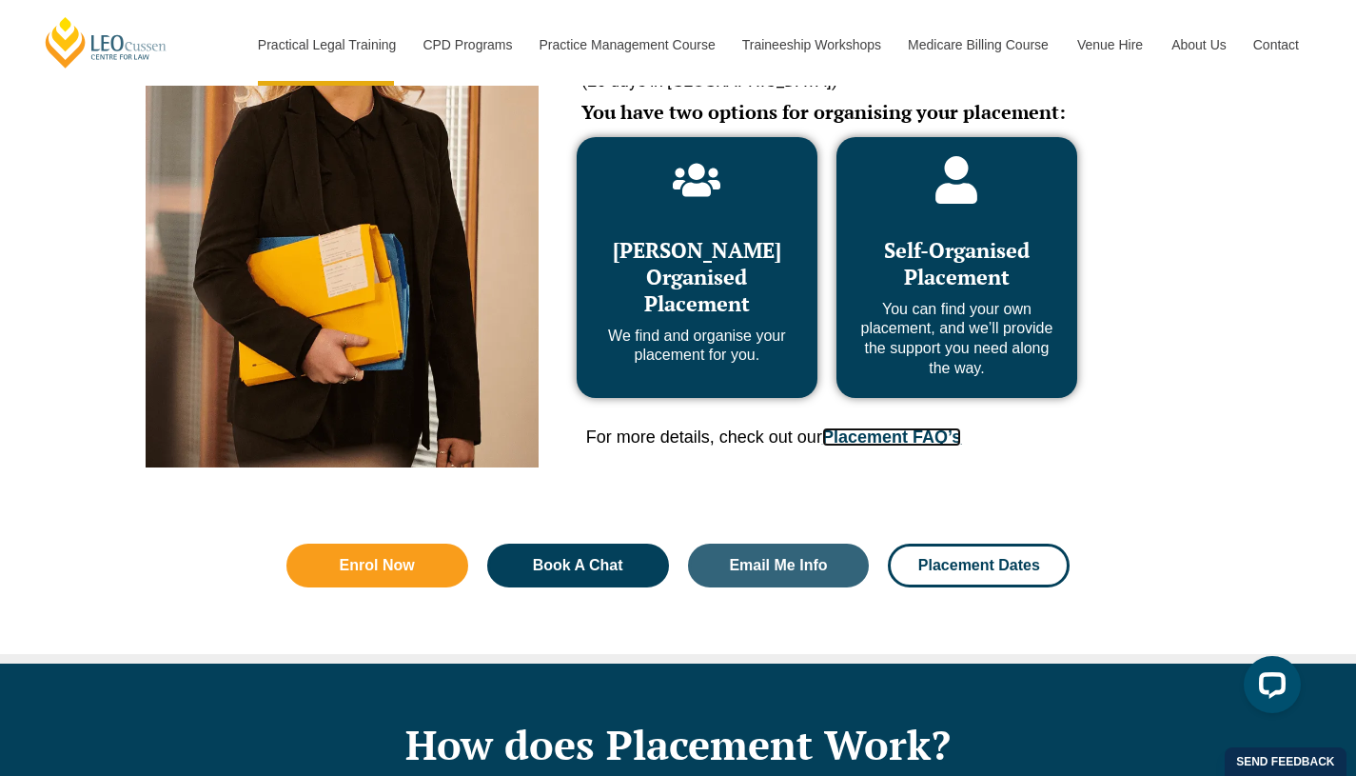
click at [917, 445] on link "Placement FAQ’s" at bounding box center [891, 436] width 139 height 19
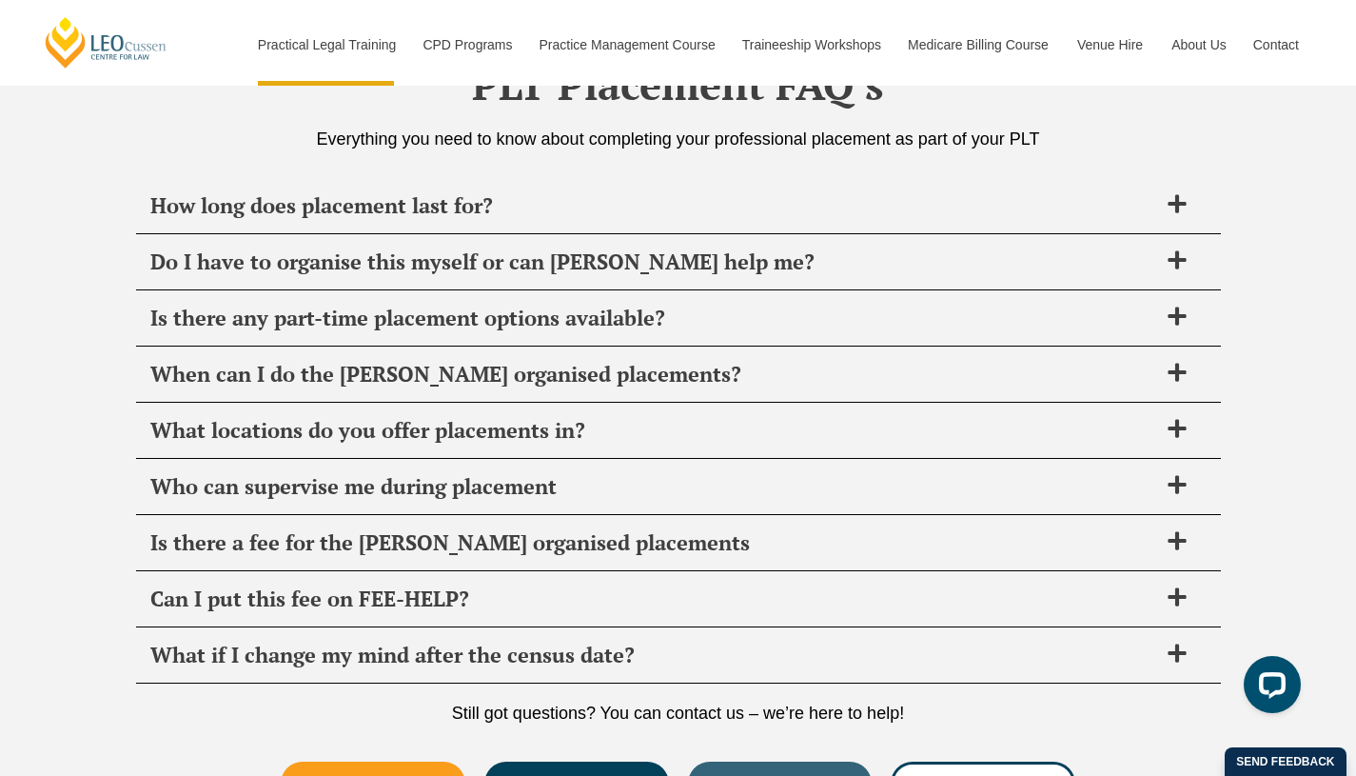
click at [899, 442] on span "What locations do you offer placements in?" at bounding box center [653, 430] width 1007 height 27
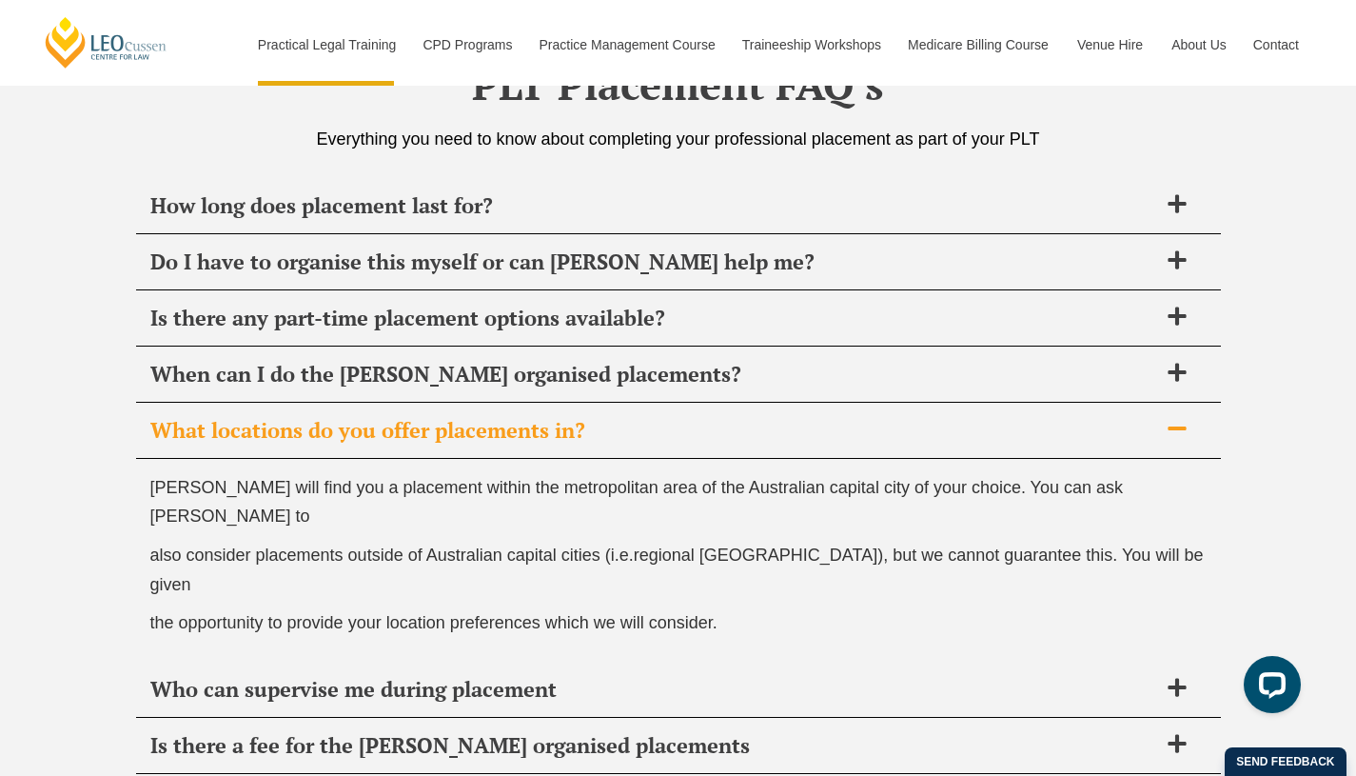
click at [811, 360] on div "When can I do the Leo Cussen organised placements?" at bounding box center [678, 374] width 1085 height 56
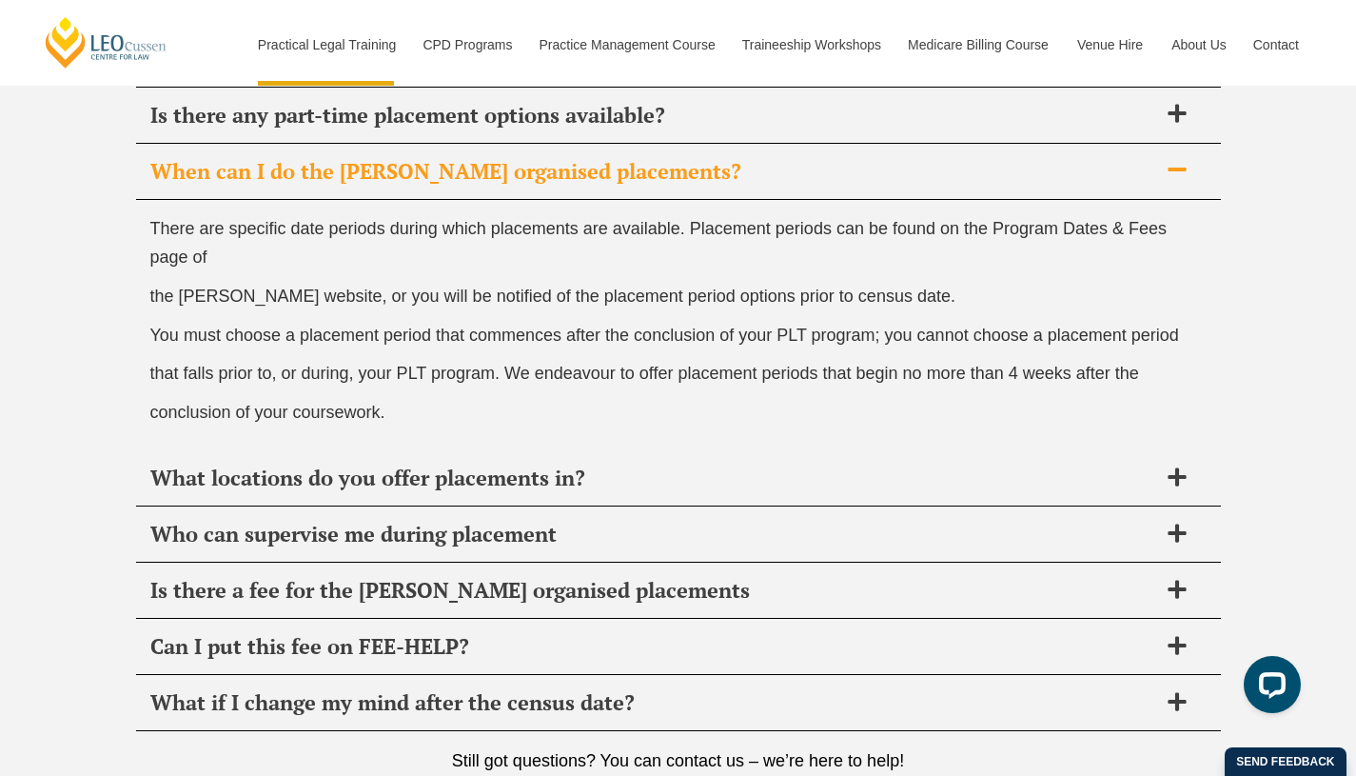
scroll to position [6789, 0]
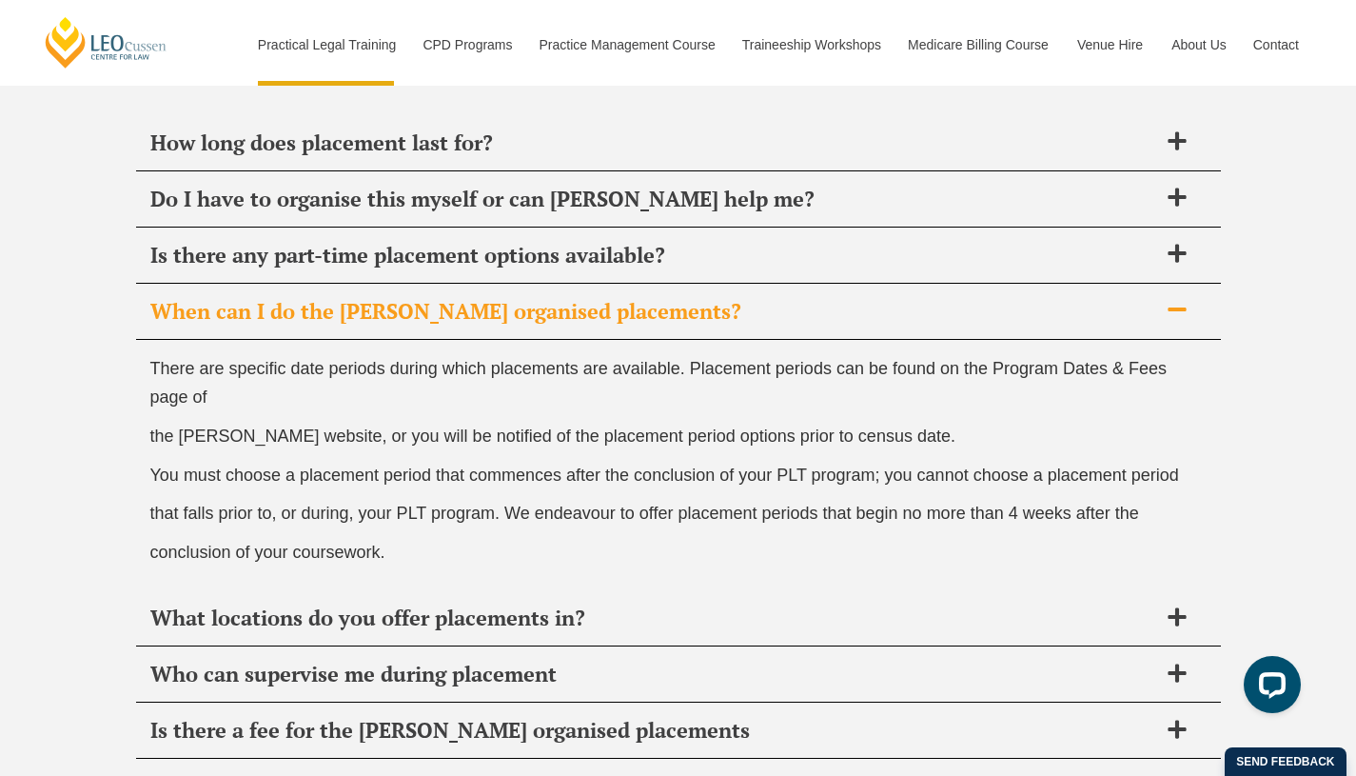
click at [443, 218] on div "Do I have to organise this myself or can Leo Cussen help me?" at bounding box center [678, 199] width 1085 height 56
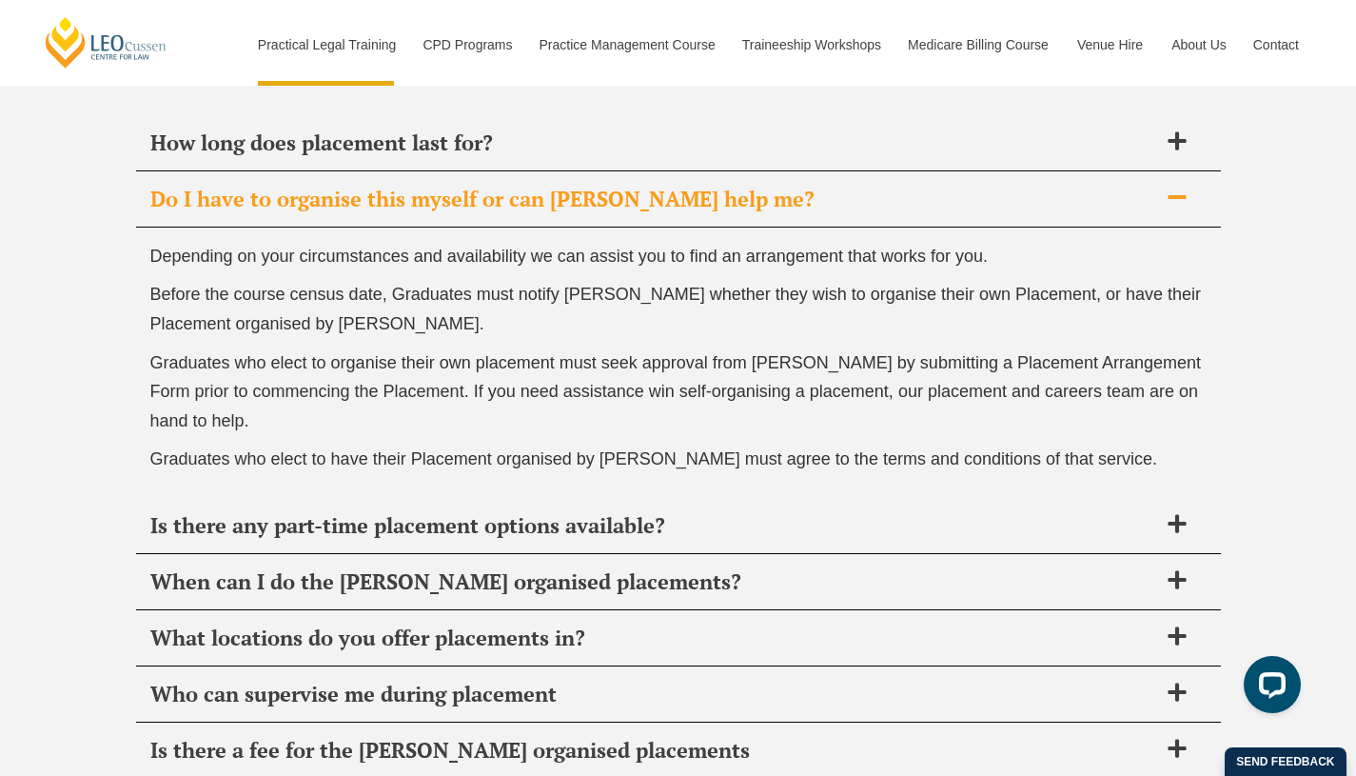
click at [317, 136] on span "How long does placement last for?" at bounding box center [653, 142] width 1007 height 27
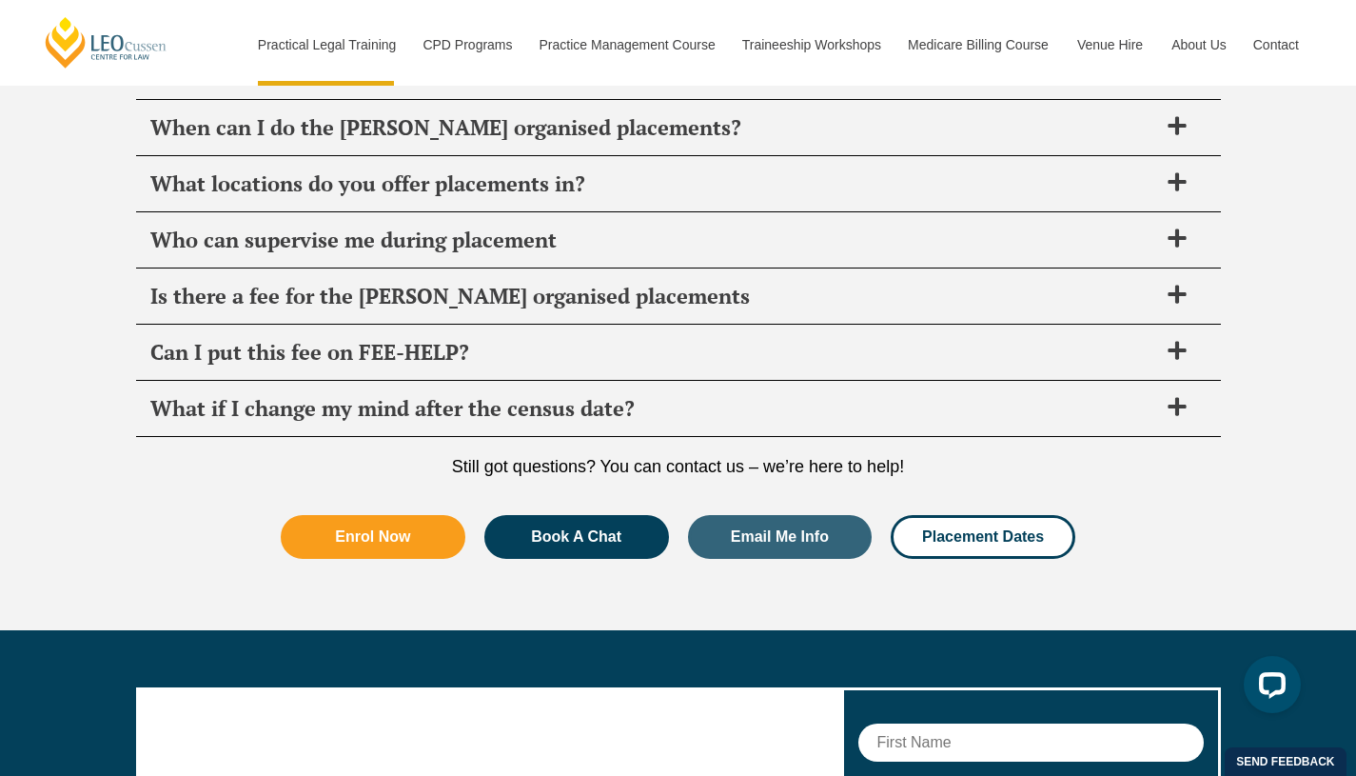
scroll to position [7179, 0]
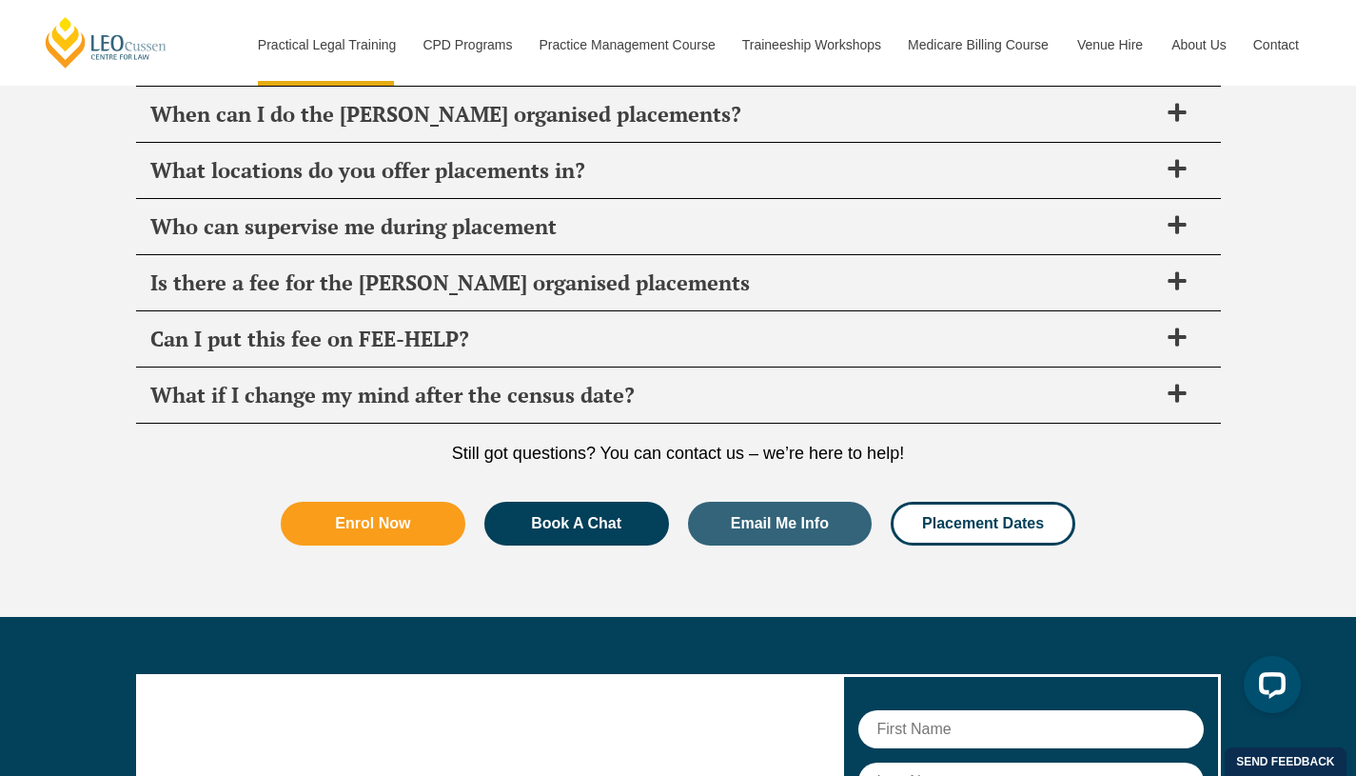
click at [528, 325] on span "Can I put this fee on FEE-HELP?" at bounding box center [653, 338] width 1007 height 27
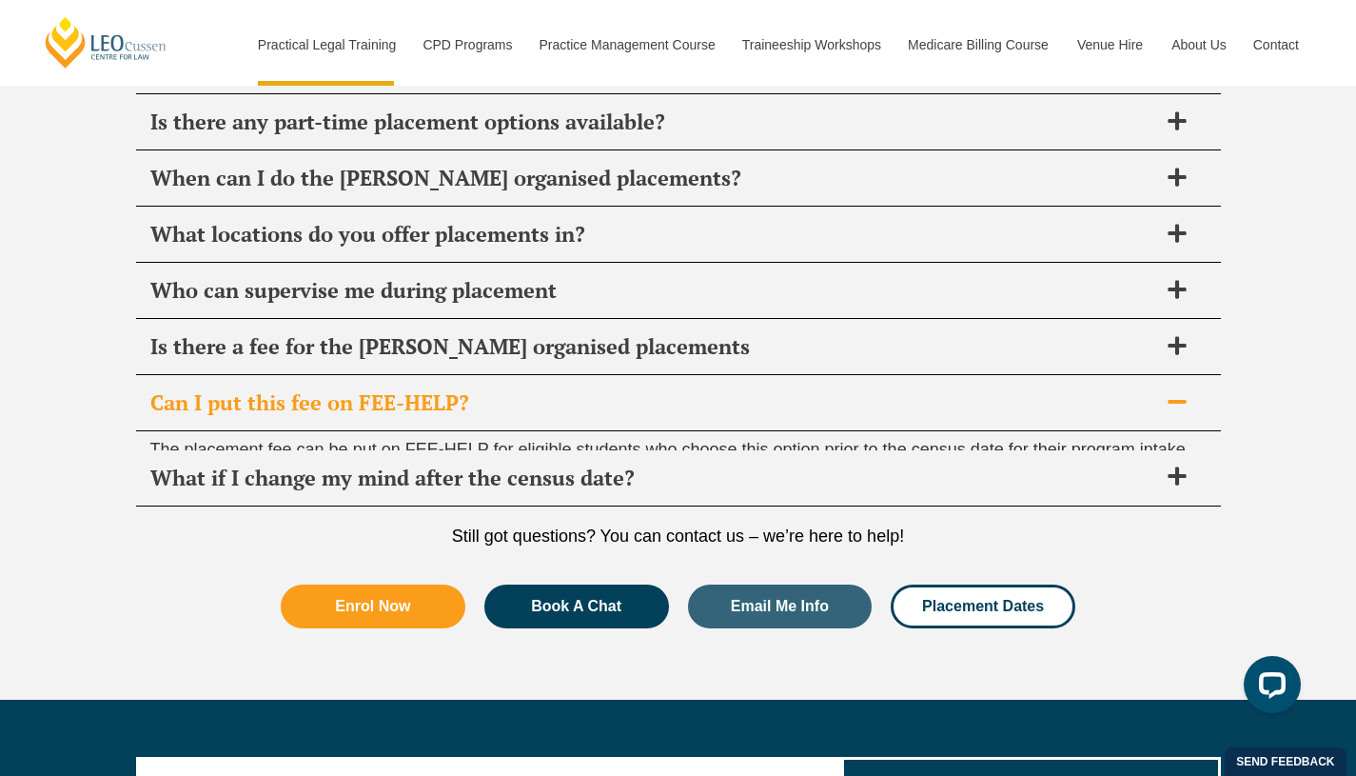
scroll to position [7014, 0]
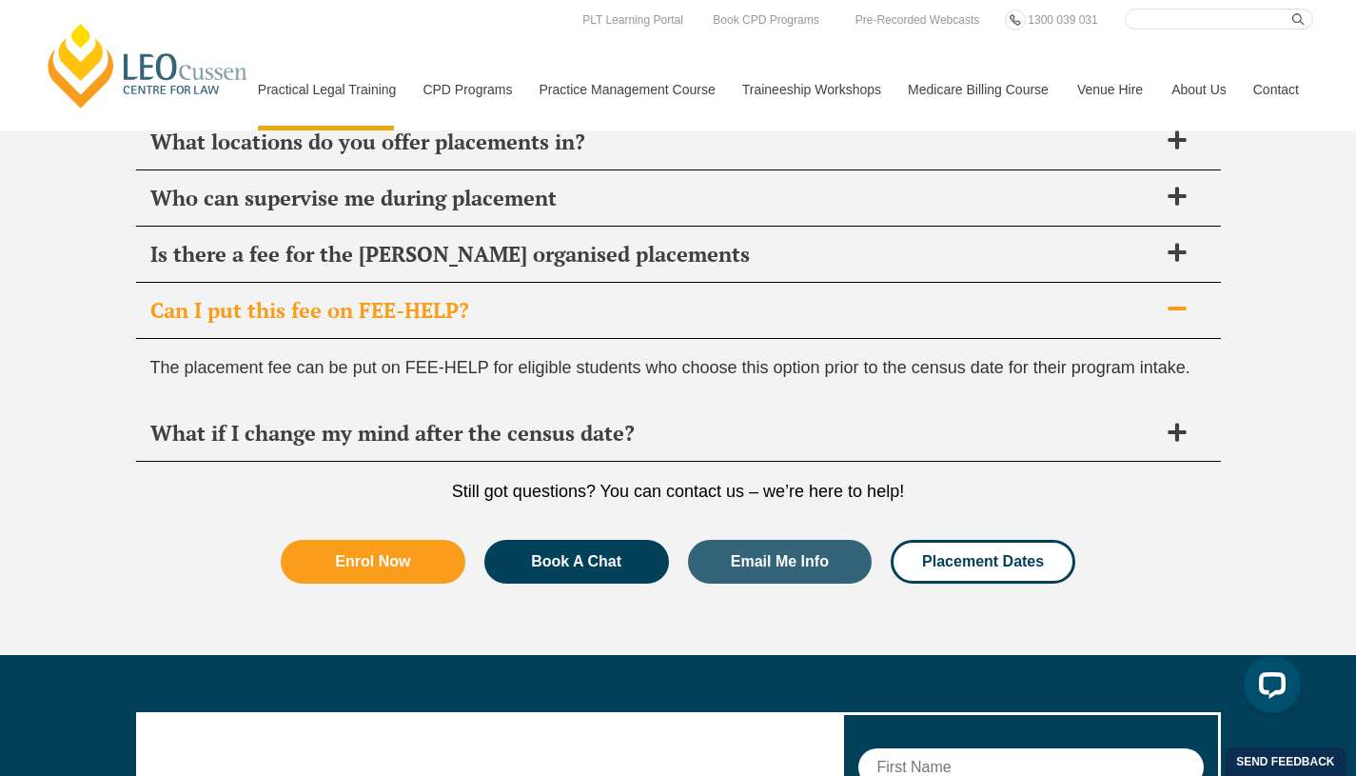
scroll to position [1012, 0]
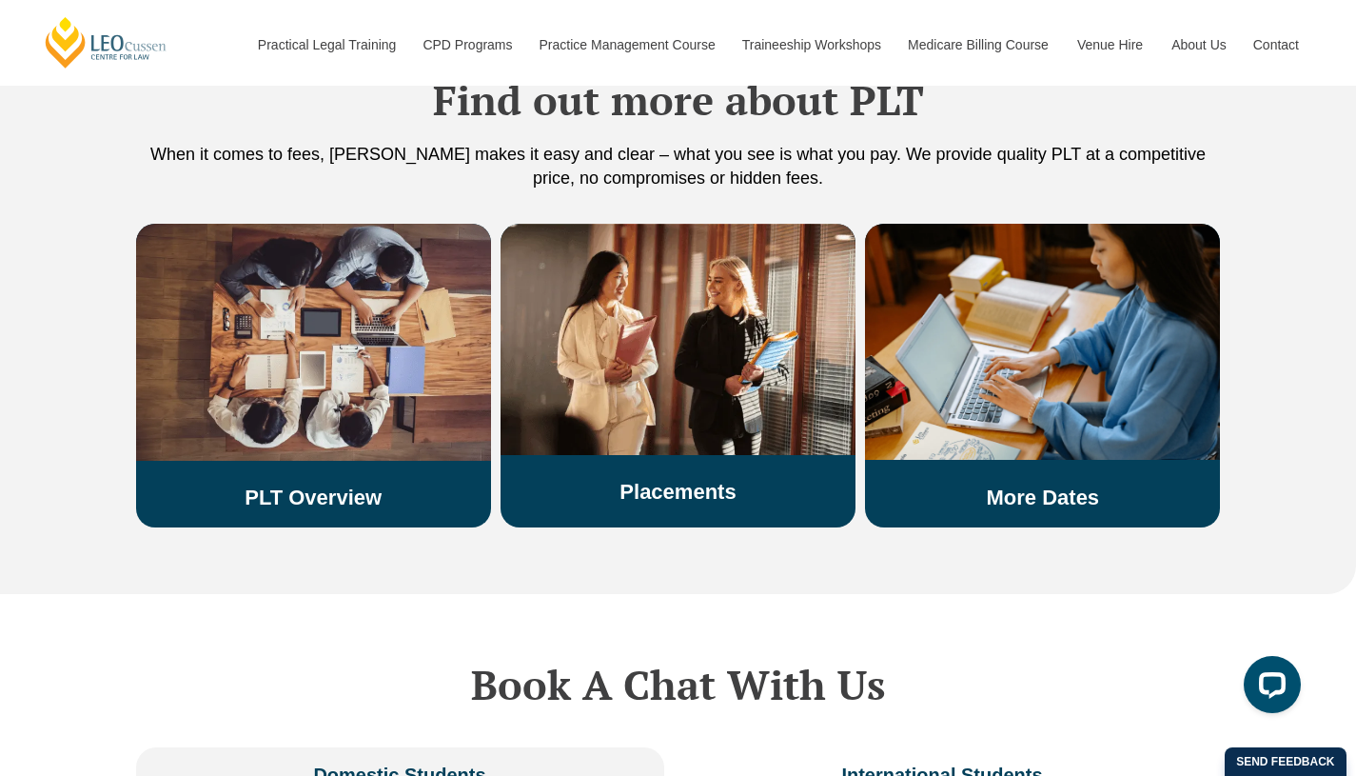
scroll to position [3249, 0]
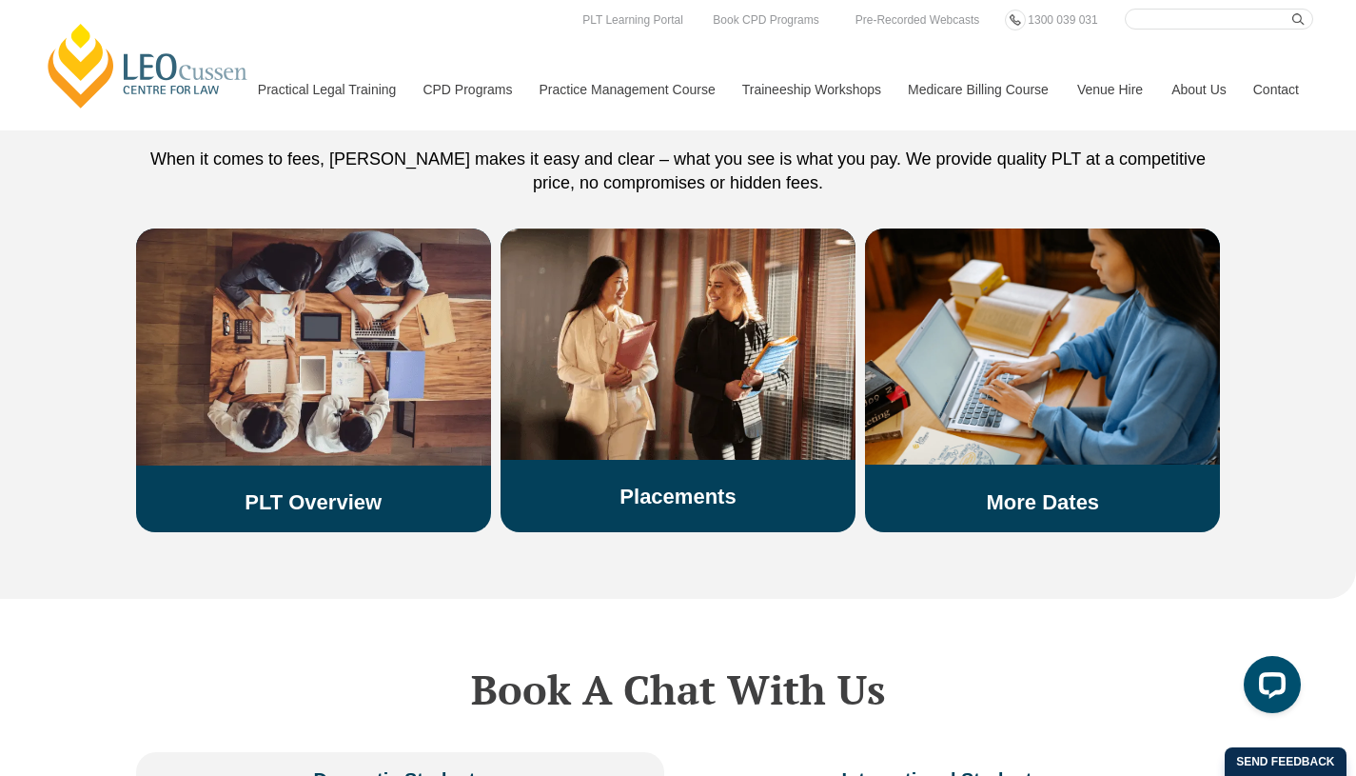
click at [0, 0] on link "Program Dates & Fees" at bounding box center [0, 0] width 0 height 0
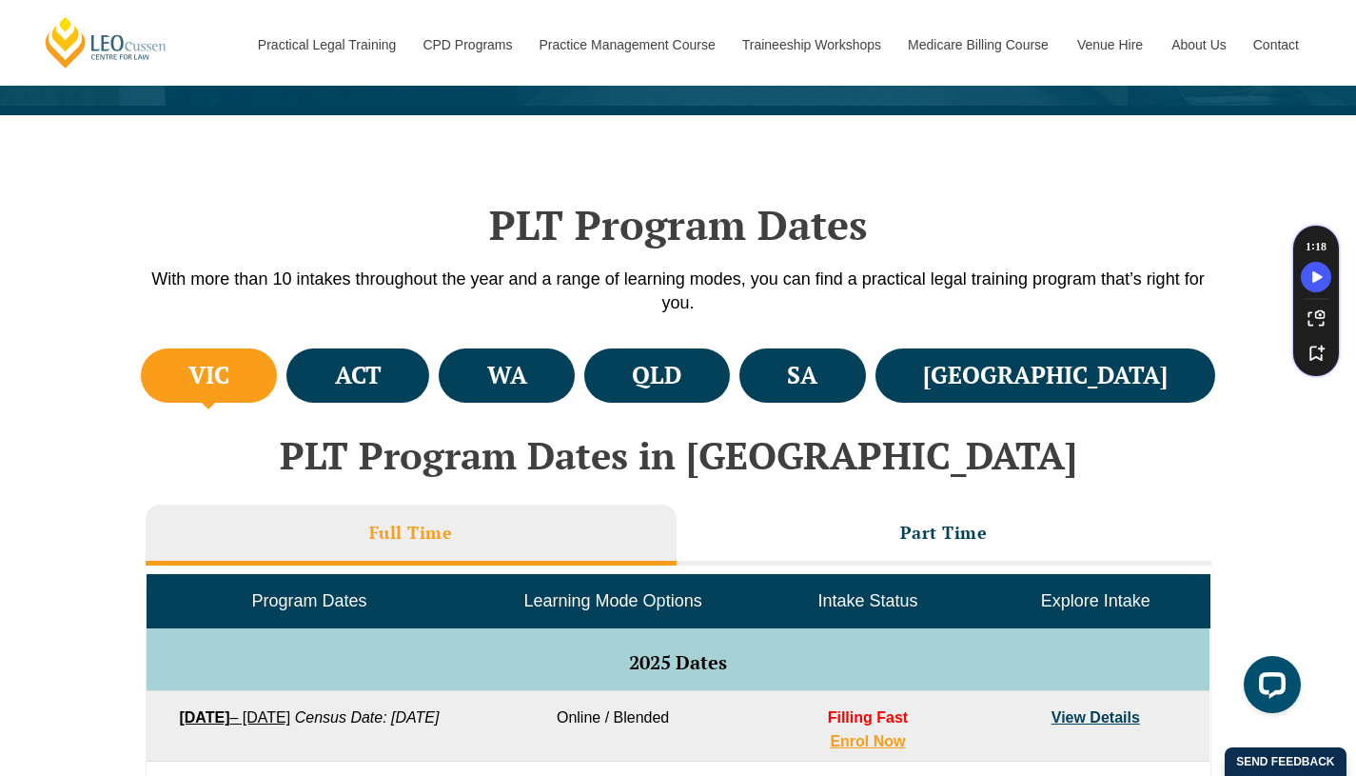
scroll to position [450, 0]
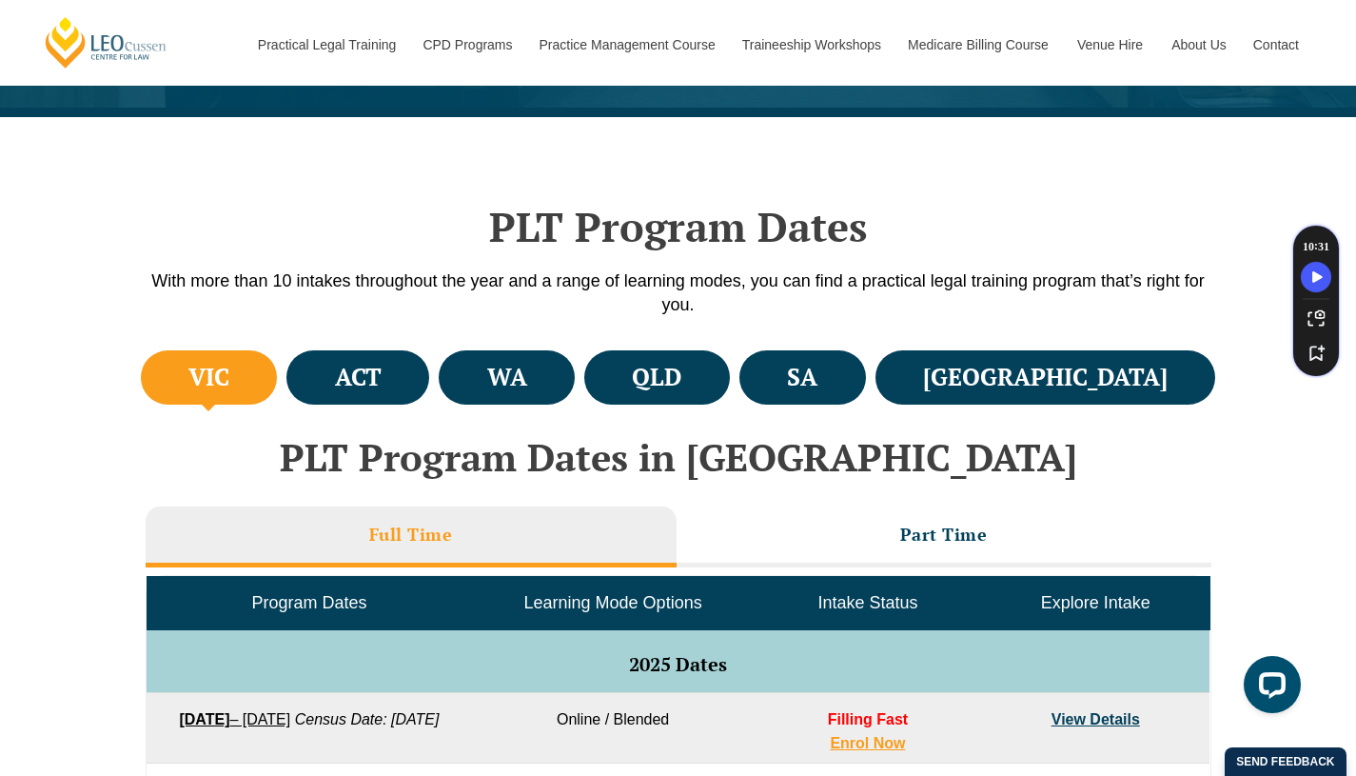
click at [730, 379] on li "QLD" at bounding box center [657, 377] width 146 height 54
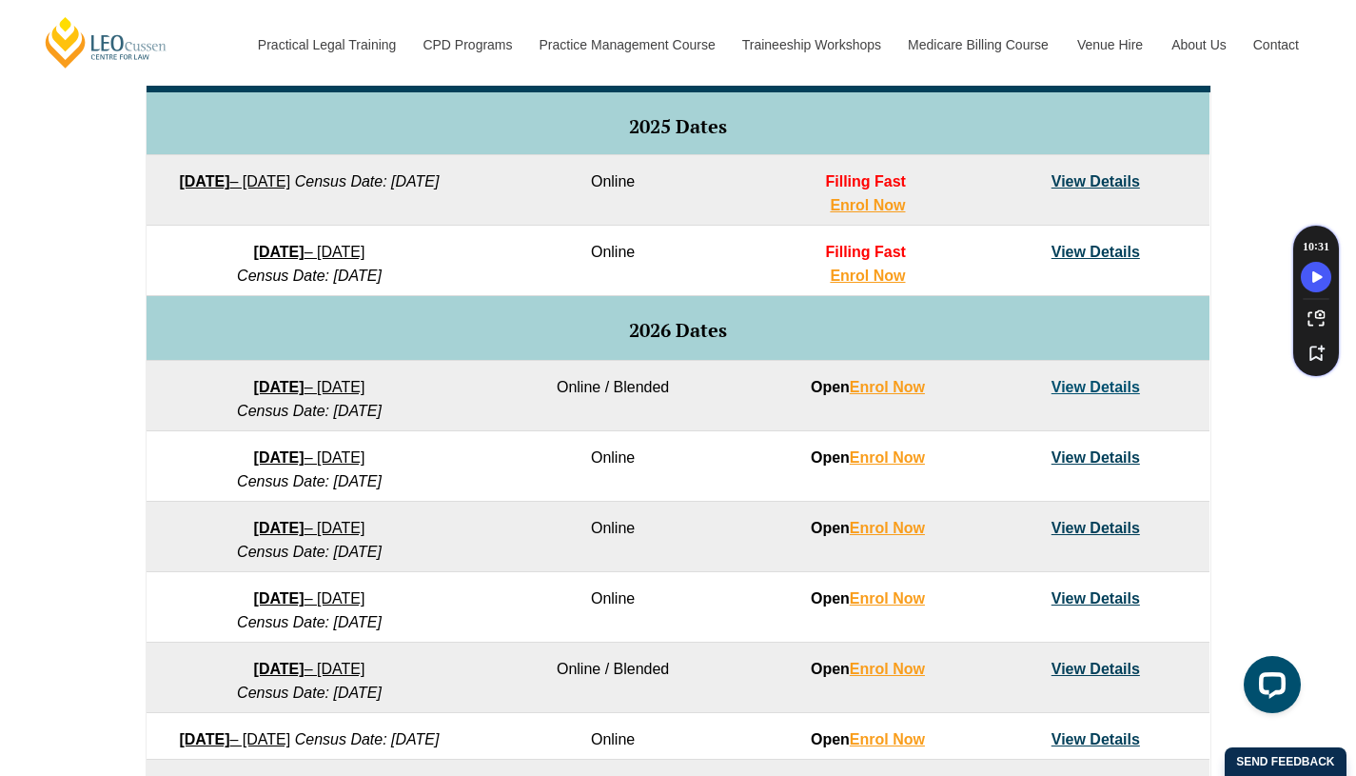
scroll to position [991, 0]
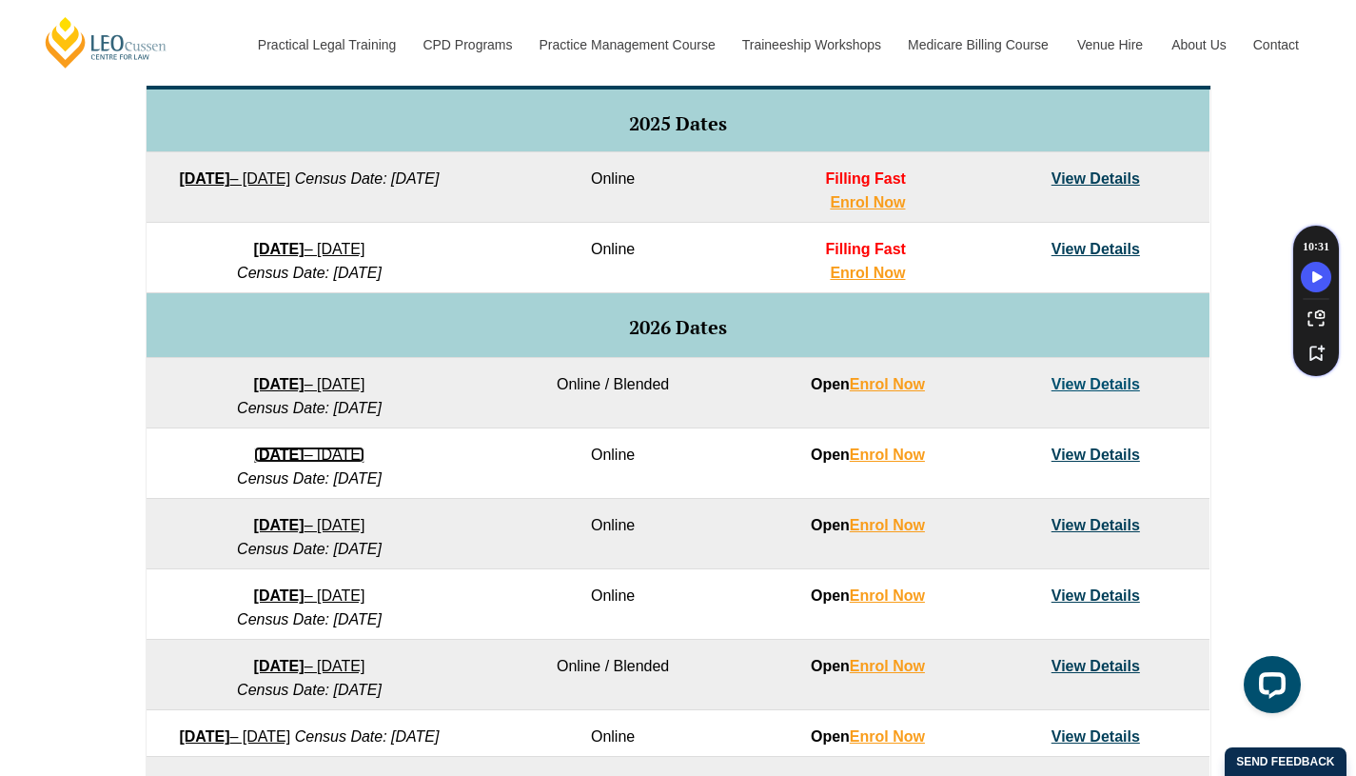
click at [258, 458] on strong "16 February 2026" at bounding box center [279, 454] width 50 height 16
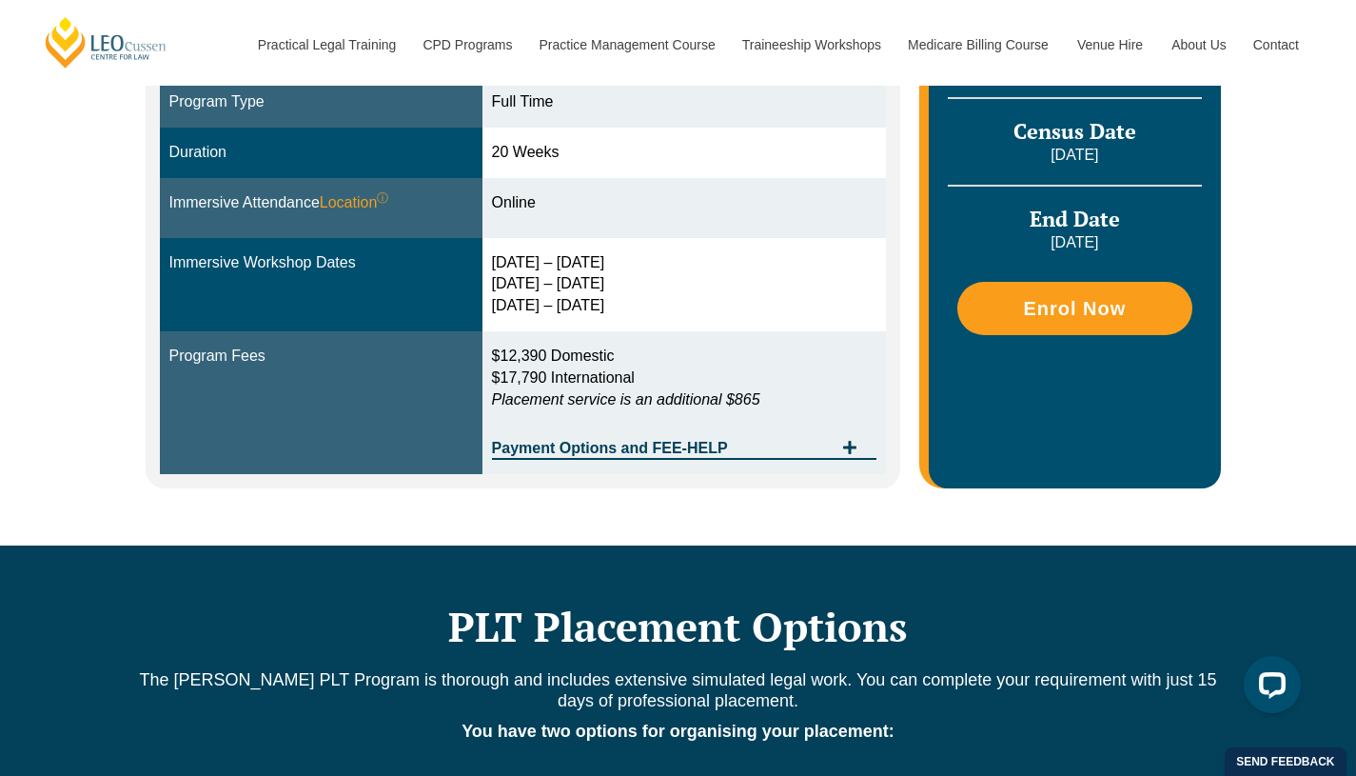
scroll to position [597, 0]
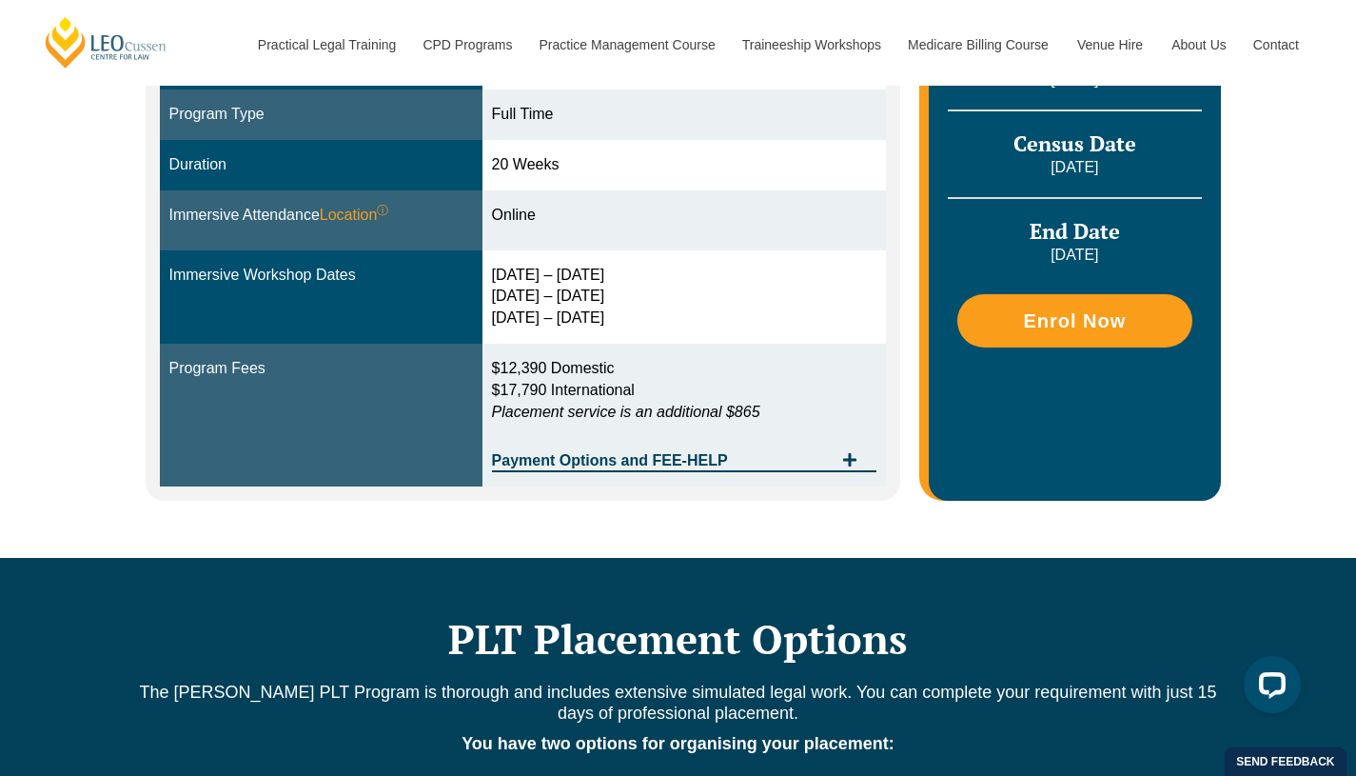
drag, startPoint x: 504, startPoint y: 320, endPoint x: 643, endPoint y: 321, distance: 139.0
click at [643, 321] on div "24 – 27 Feb 2026 6 – 8 May 2026 24 – 26 Jun 2026" at bounding box center [684, 298] width 385 height 66
drag, startPoint x: 501, startPoint y: 289, endPoint x: 643, endPoint y: 294, distance: 142.8
click at [643, 294] on div "24 – 27 Feb 2026 6 – 8 May 2026 24 – 26 Jun 2026" at bounding box center [684, 298] width 385 height 66
drag, startPoint x: 507, startPoint y: 272, endPoint x: 656, endPoint y: 271, distance: 148.5
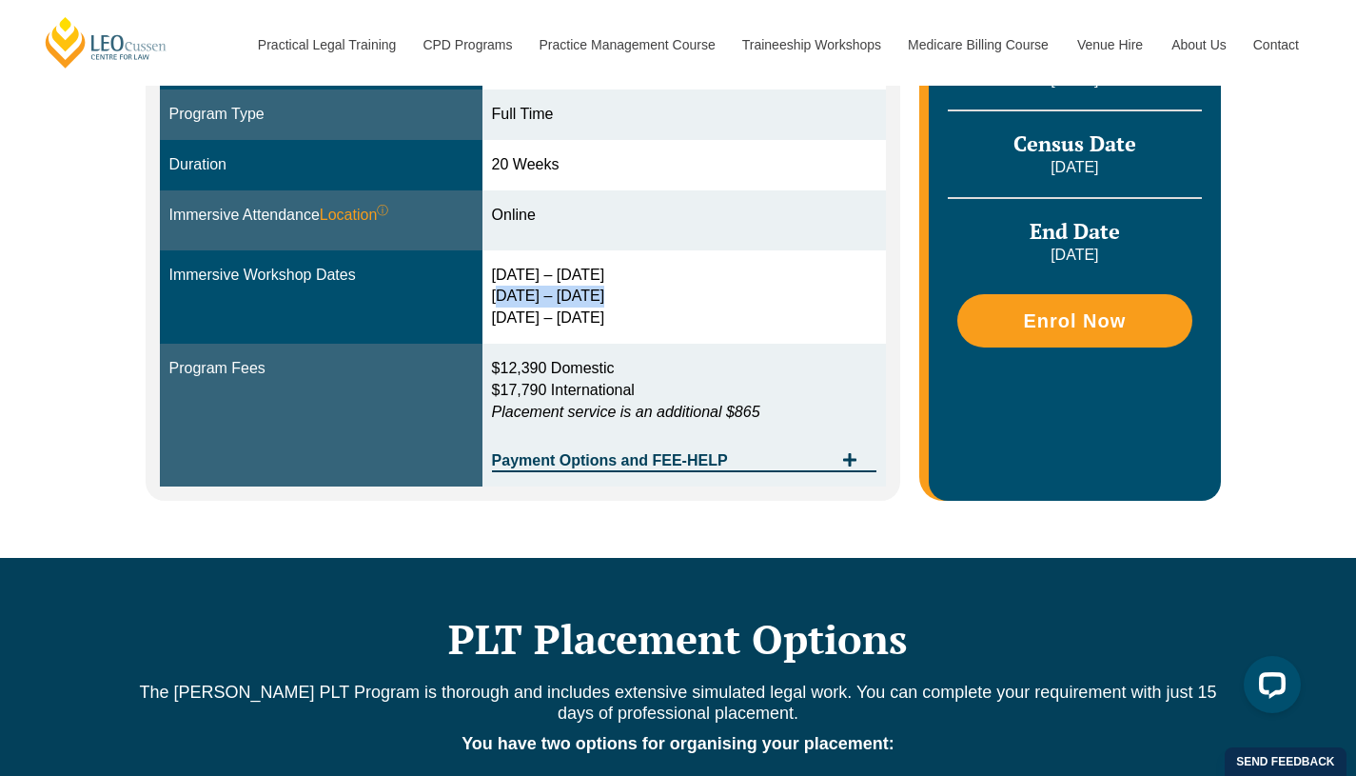
click at [656, 271] on div "24 – 27 Feb 2026 6 – 8 May 2026 24 – 26 Jun 2026" at bounding box center [684, 298] width 385 height 66
click at [748, 301] on div "24 – 27 Feb 2026 6 – 8 May 2026 24 – 26 Jun 2026" at bounding box center [684, 298] width 385 height 66
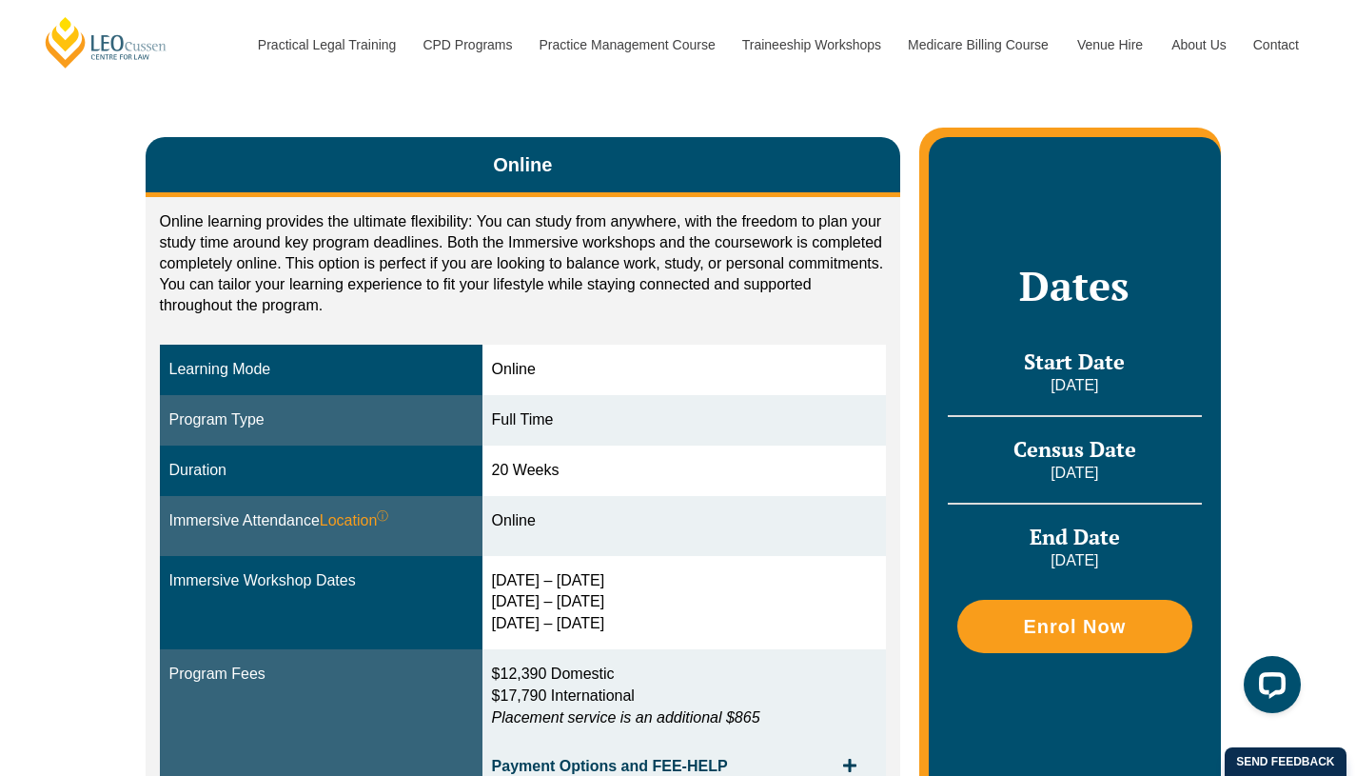
scroll to position [0, 0]
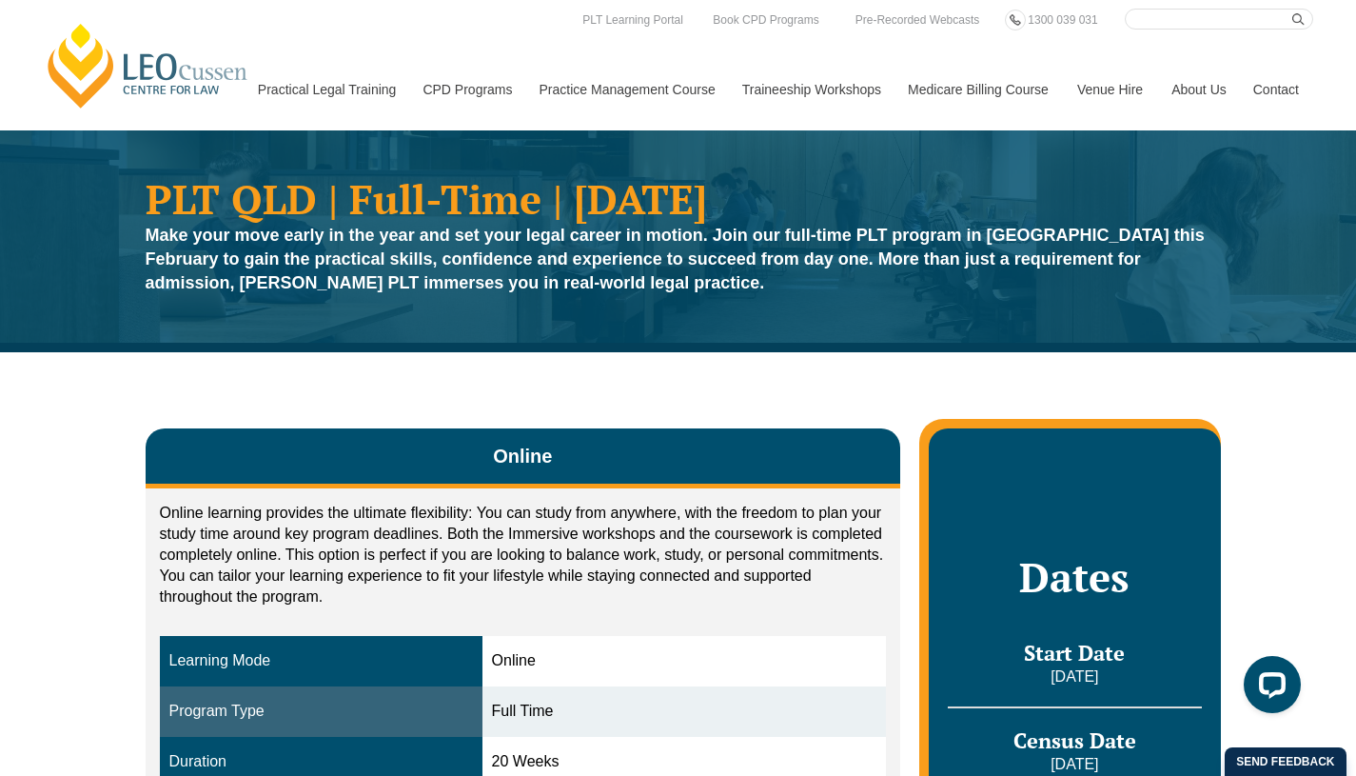
click at [433, 589] on p "Online learning provides the ultimate flexibility: You can study from anywhere,…" at bounding box center [523, 555] width 727 height 105
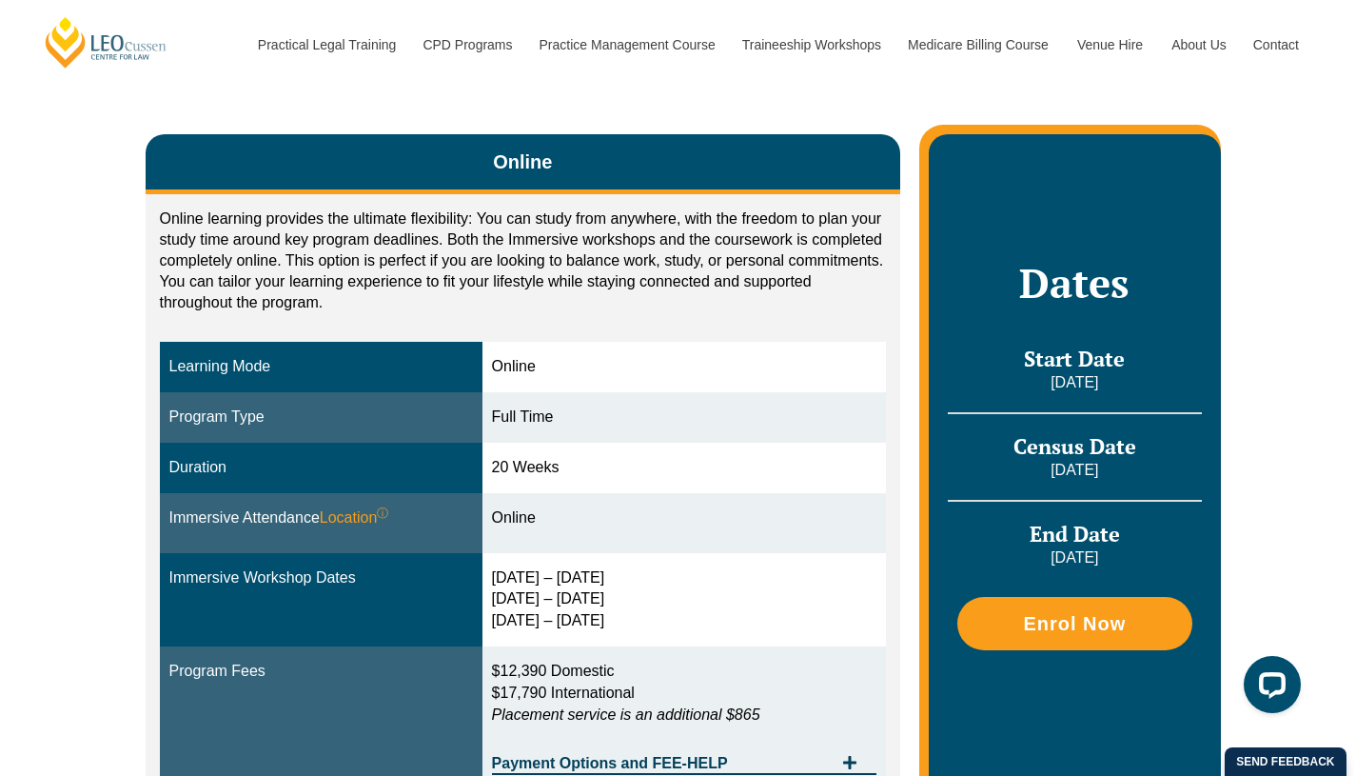
scroll to position [295, 0]
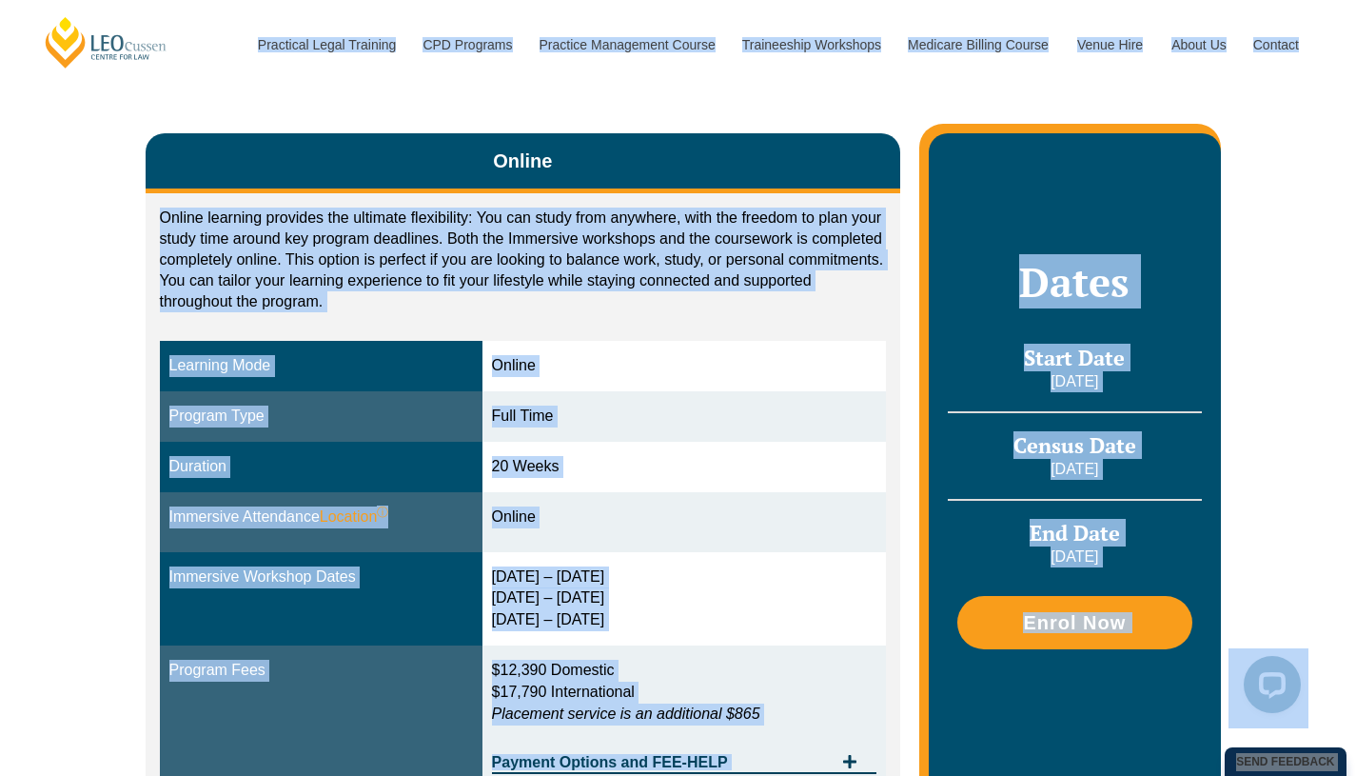
copy body "Leo Cussen Centre for Law Search here Practical Legal Training Our Practical Le…"
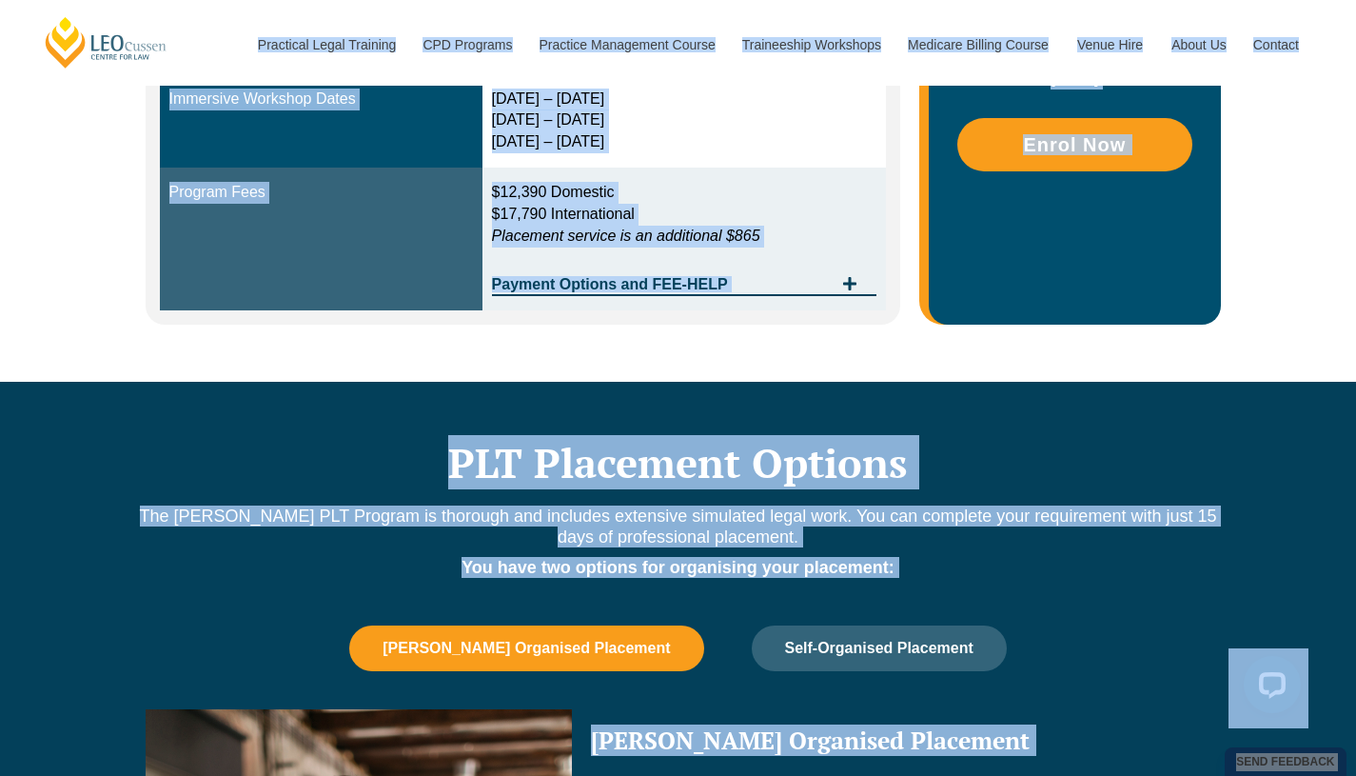
scroll to position [774, 0]
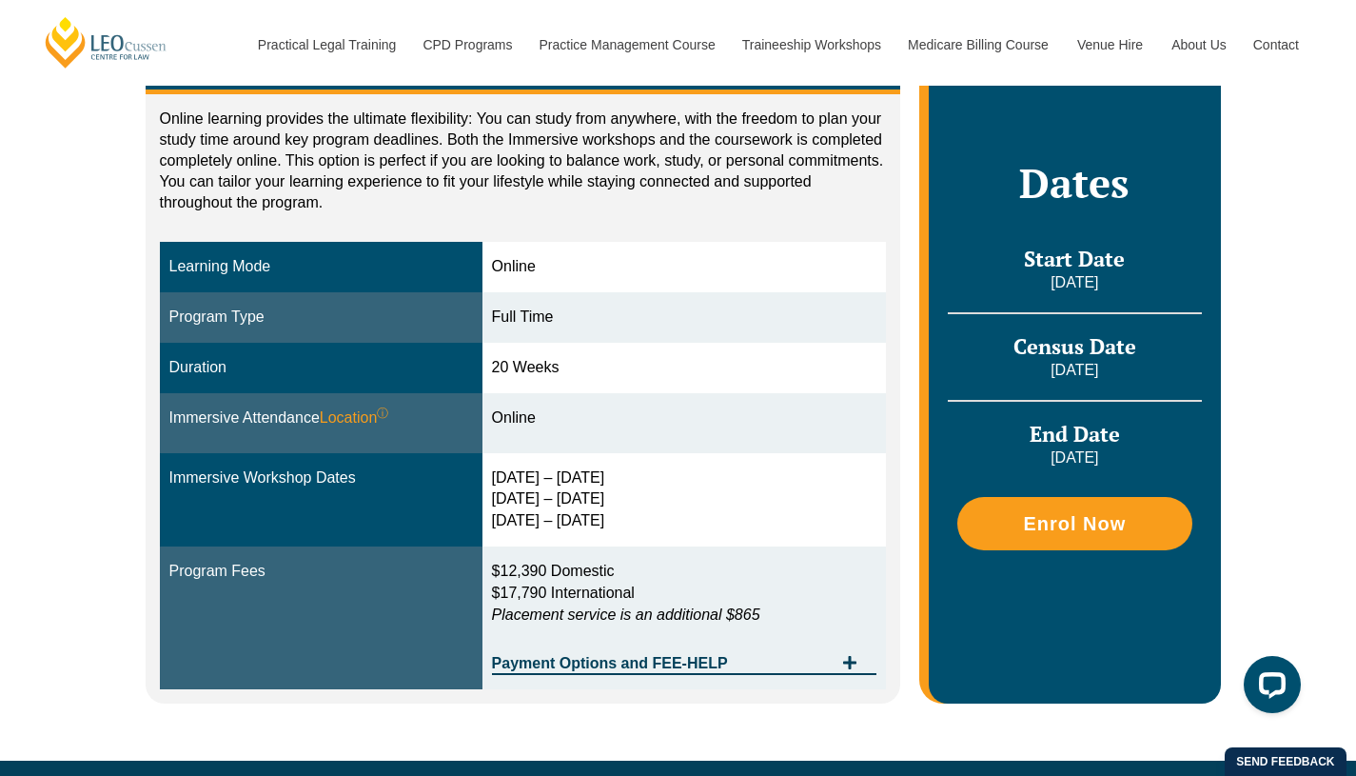
scroll to position [0, 0]
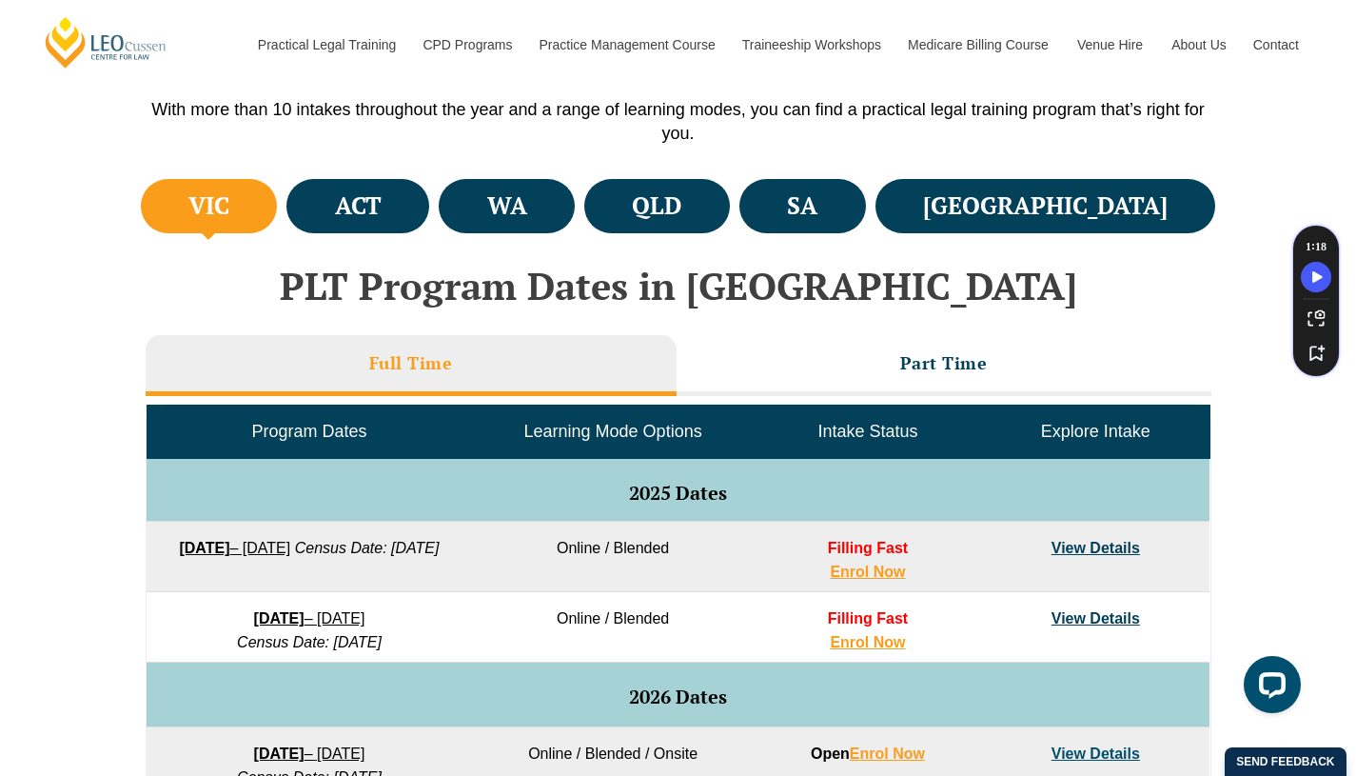
scroll to position [624, 0]
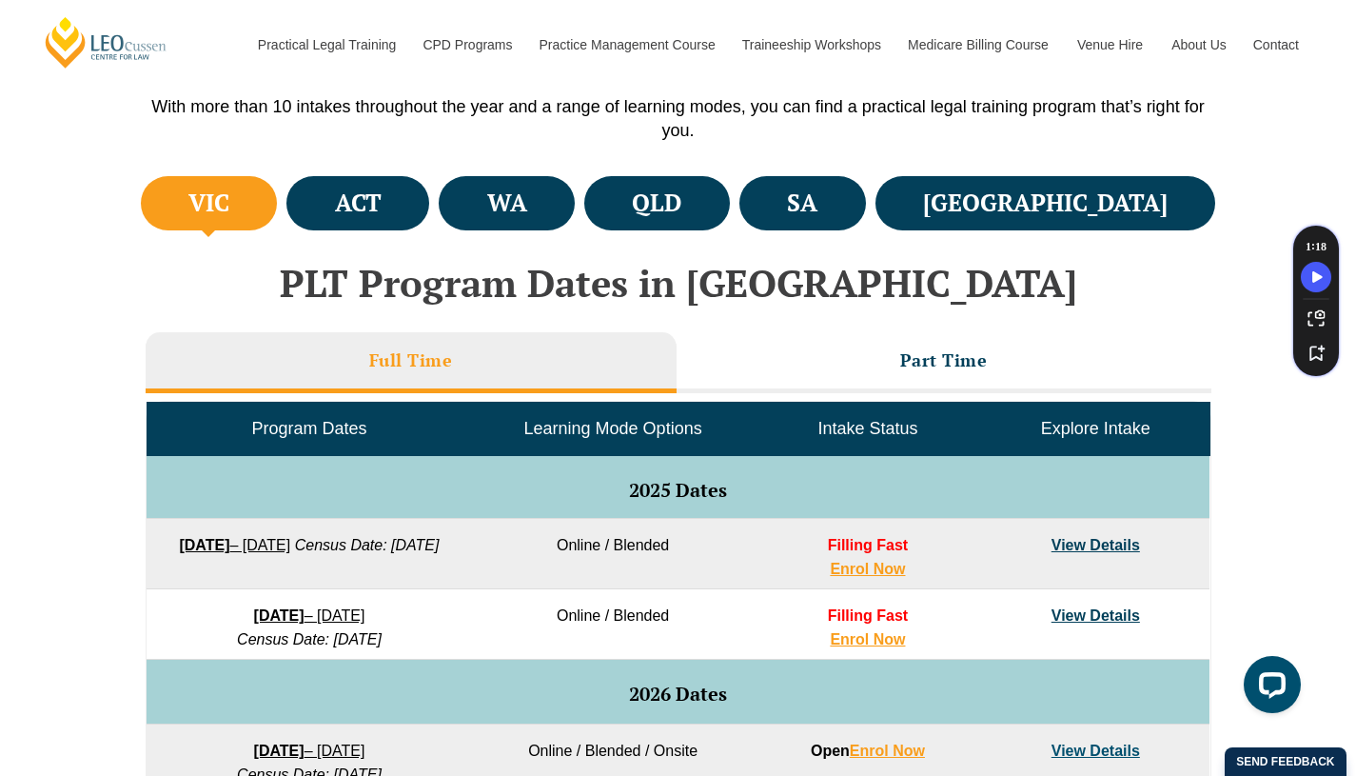
click at [859, 333] on li "Part Time" at bounding box center [944, 362] width 535 height 61
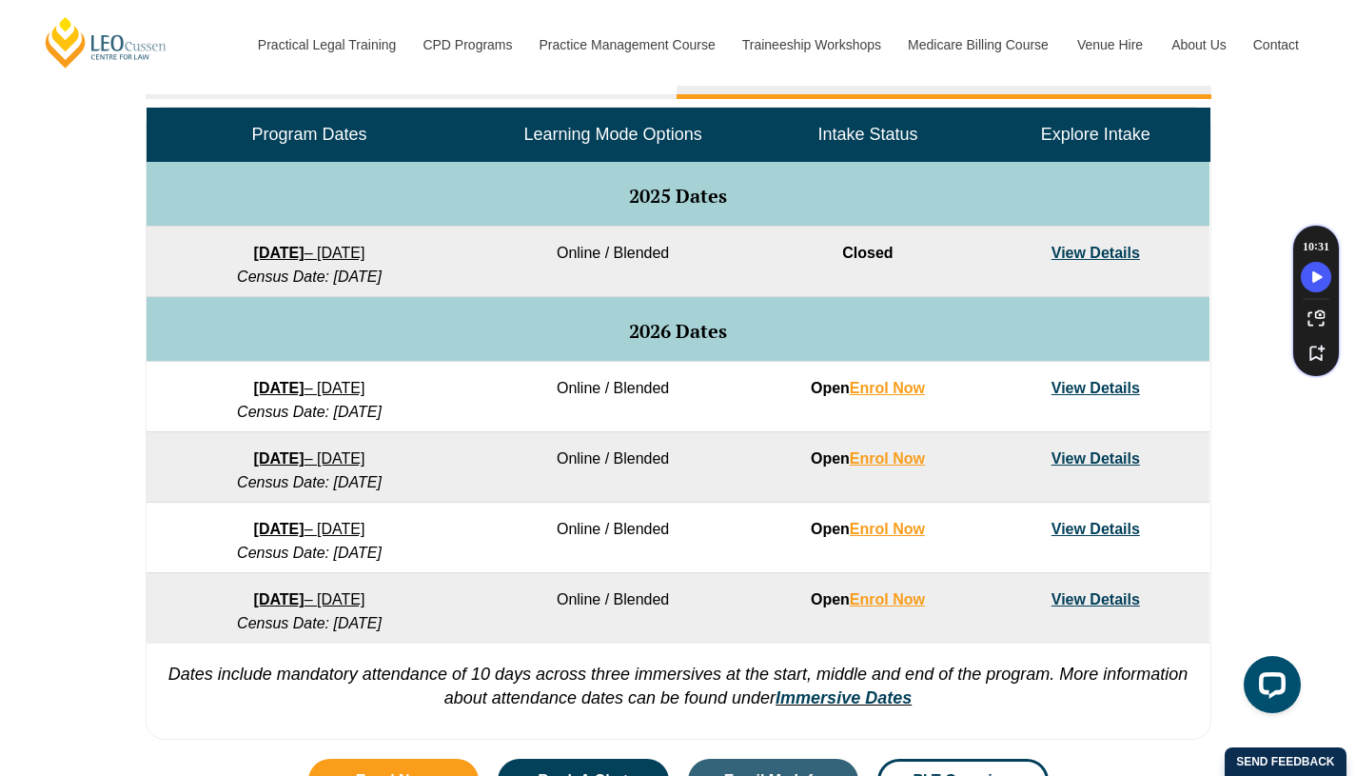
scroll to position [919, 0]
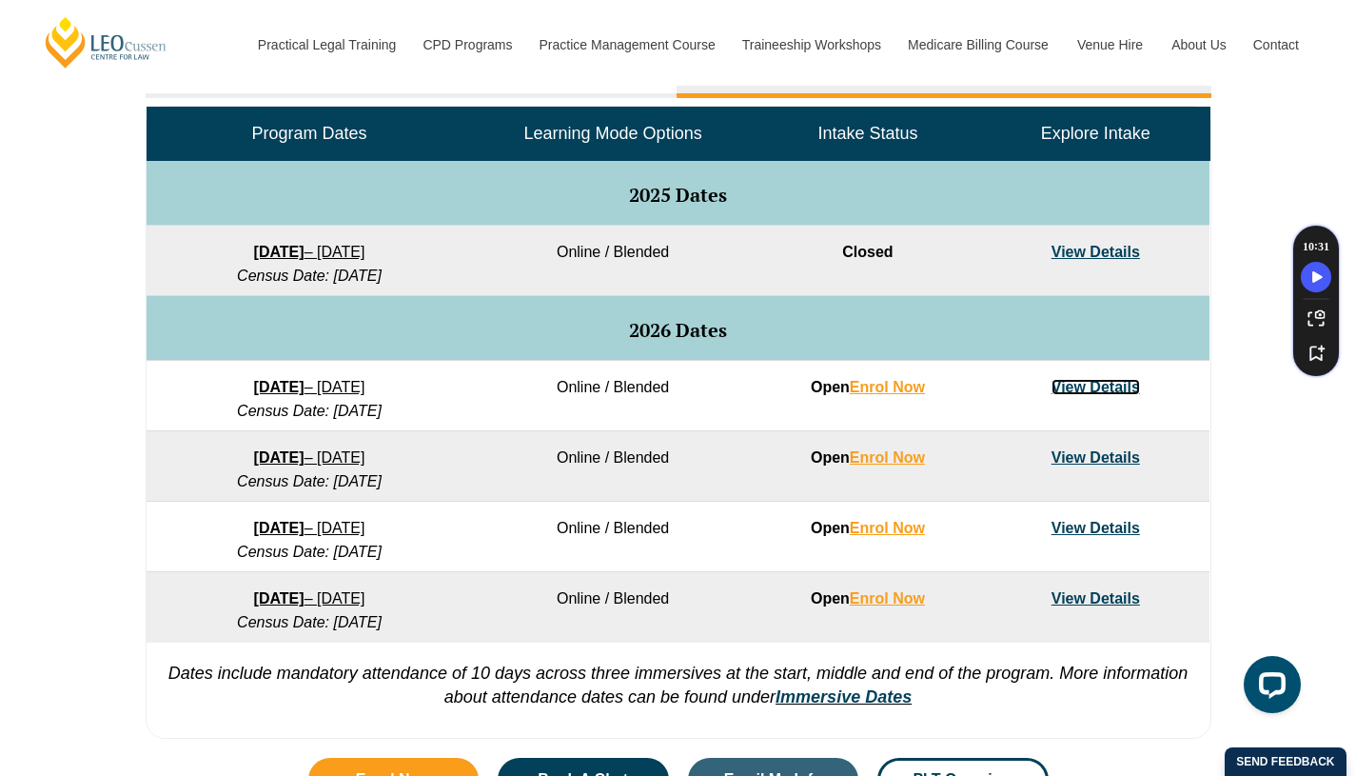
click at [1055, 383] on link "View Details" at bounding box center [1096, 387] width 89 height 16
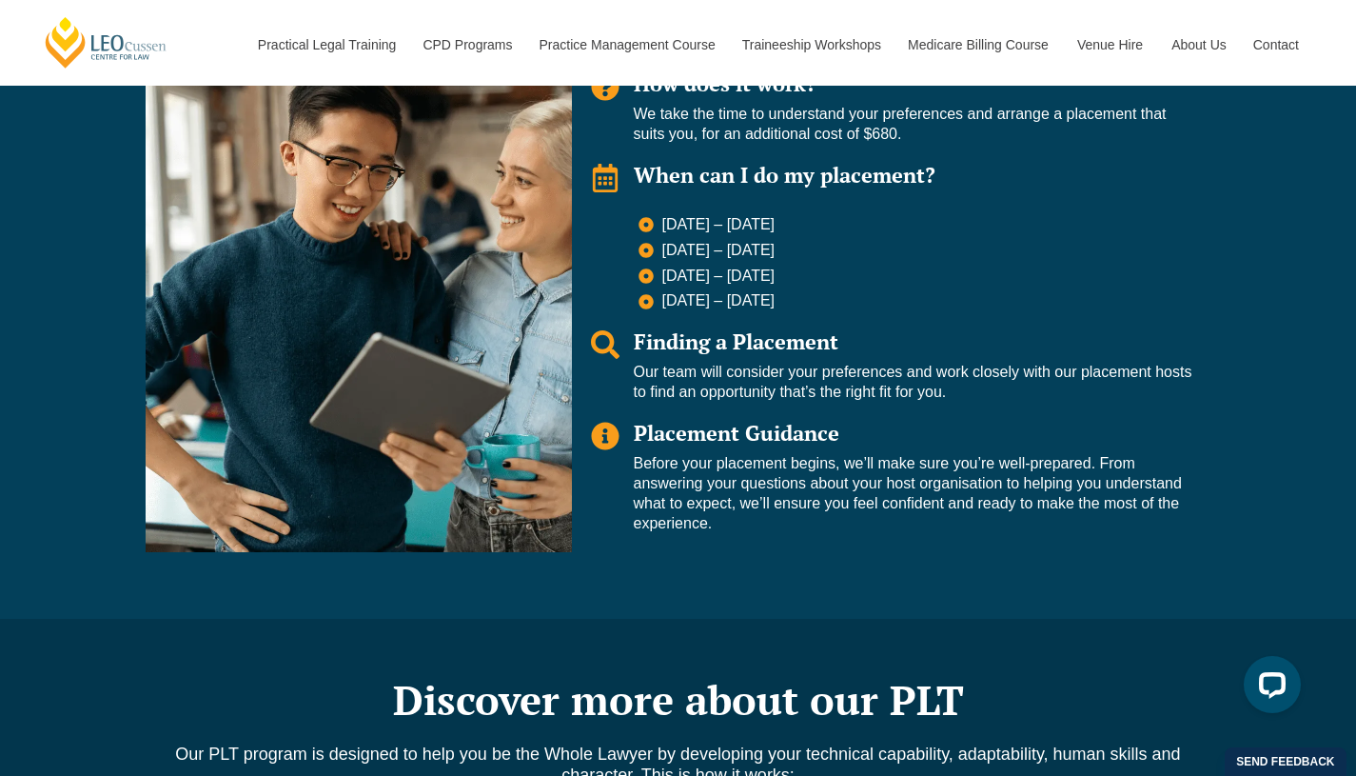
scroll to position [1547, 0]
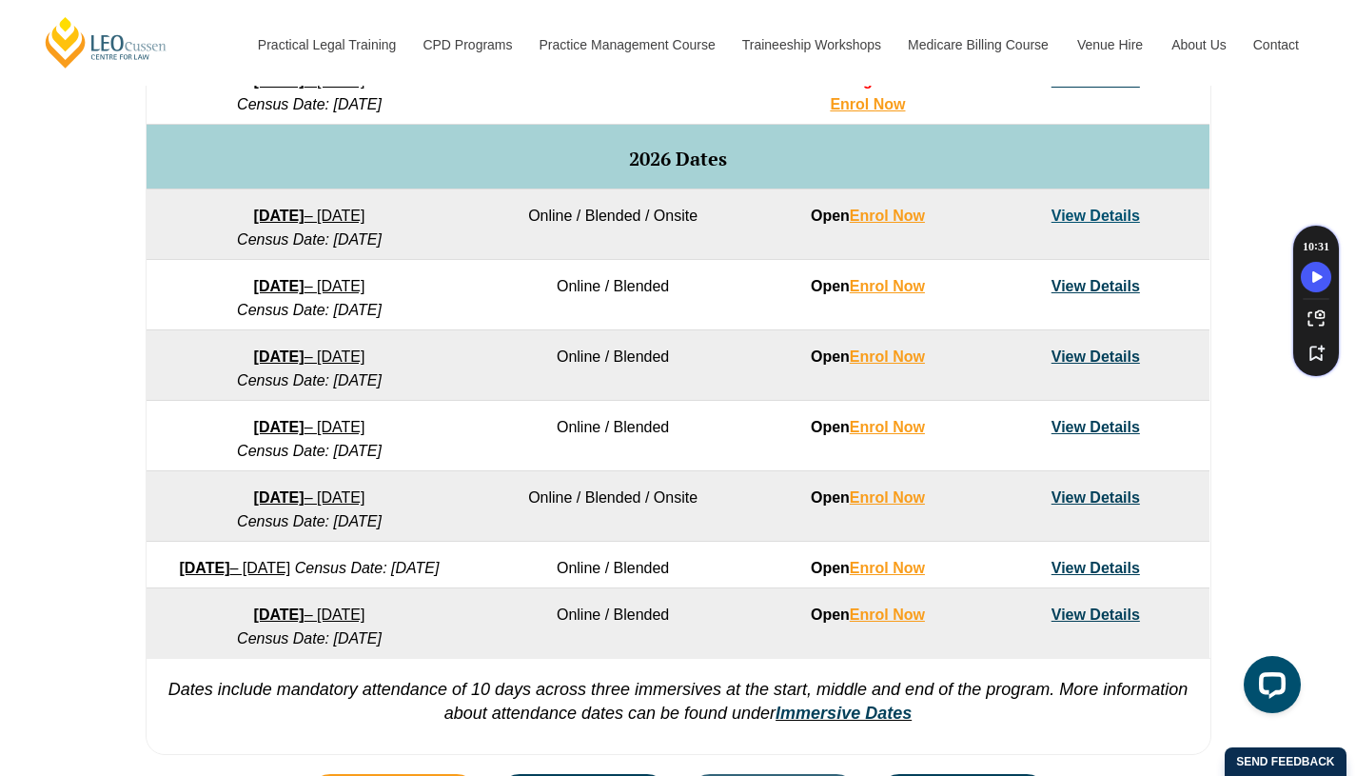
scroll to position [1220, 0]
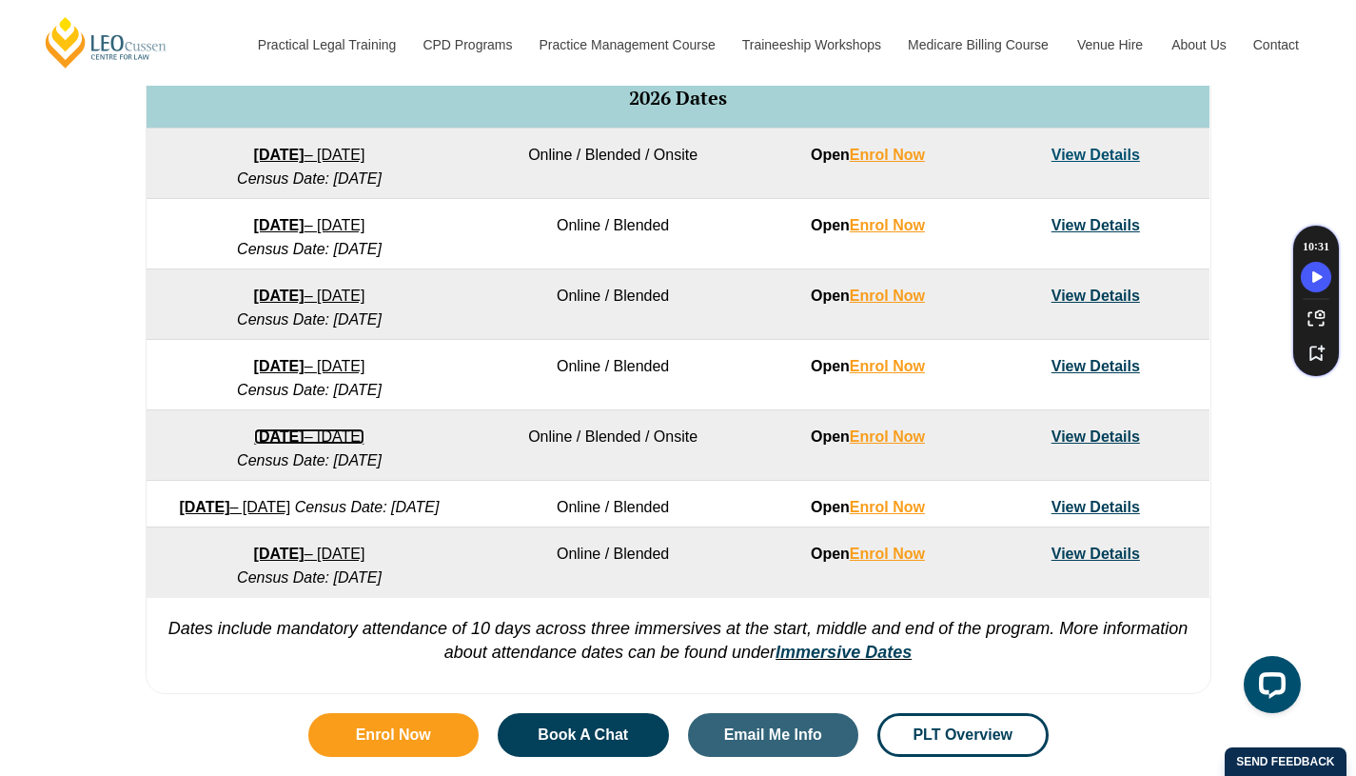
click at [365, 436] on link "3 August 2026 – 18 December 2026" at bounding box center [309, 436] width 111 height 16
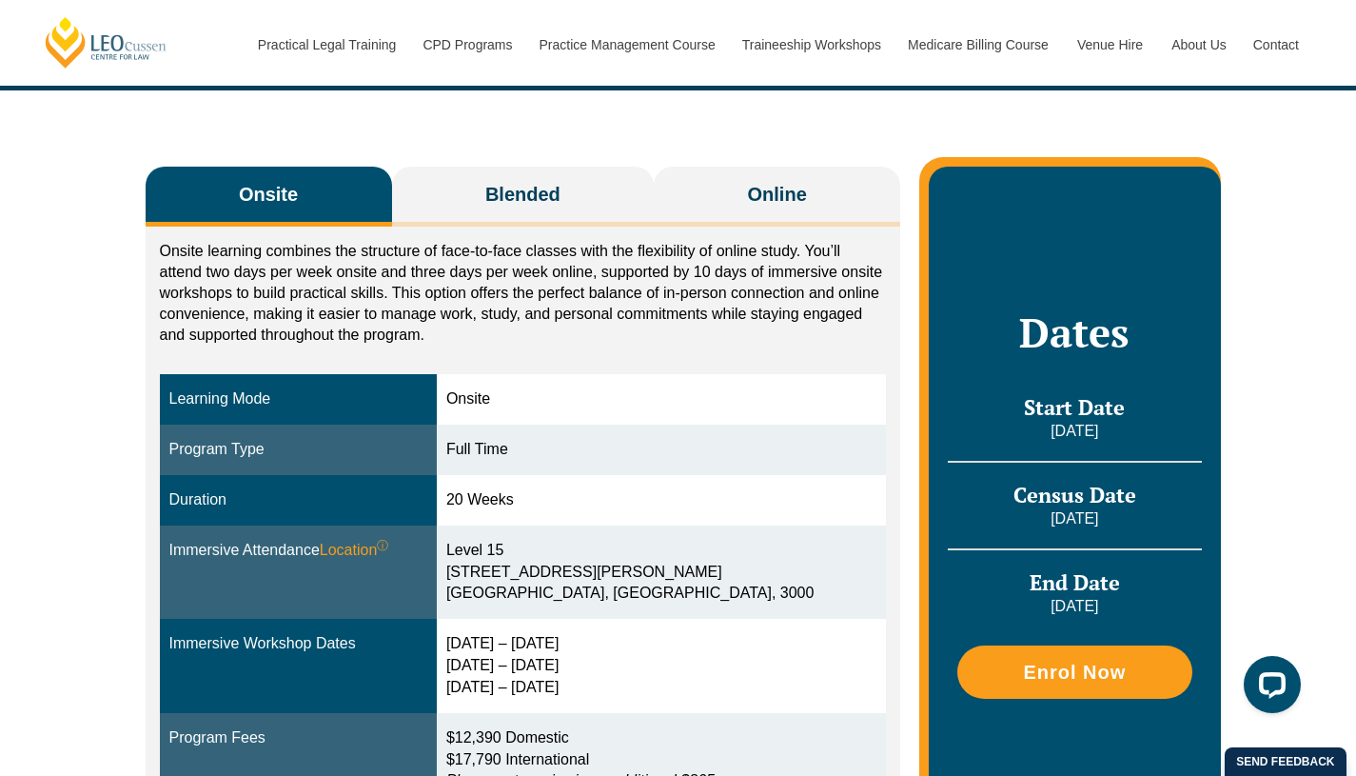
scroll to position [264, 0]
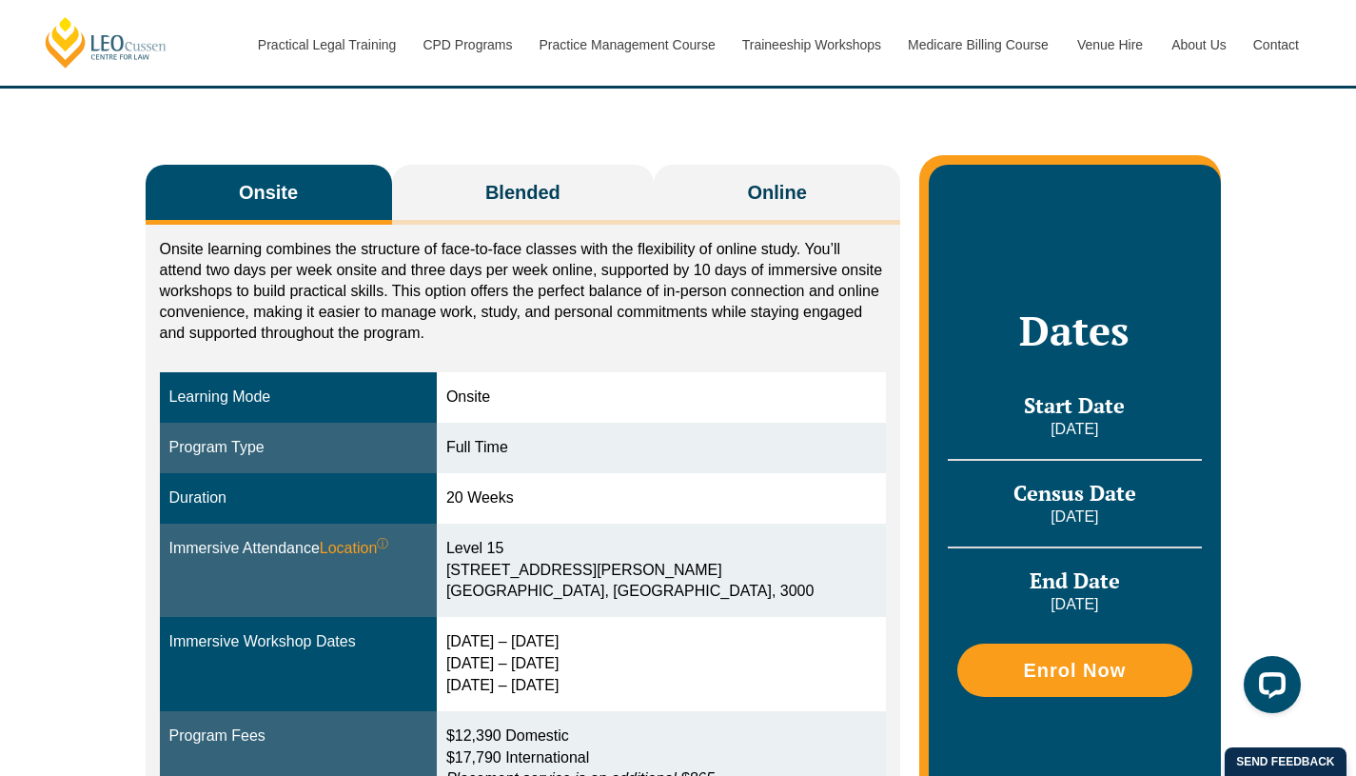
click at [684, 190] on button "Online" at bounding box center [777, 195] width 246 height 60
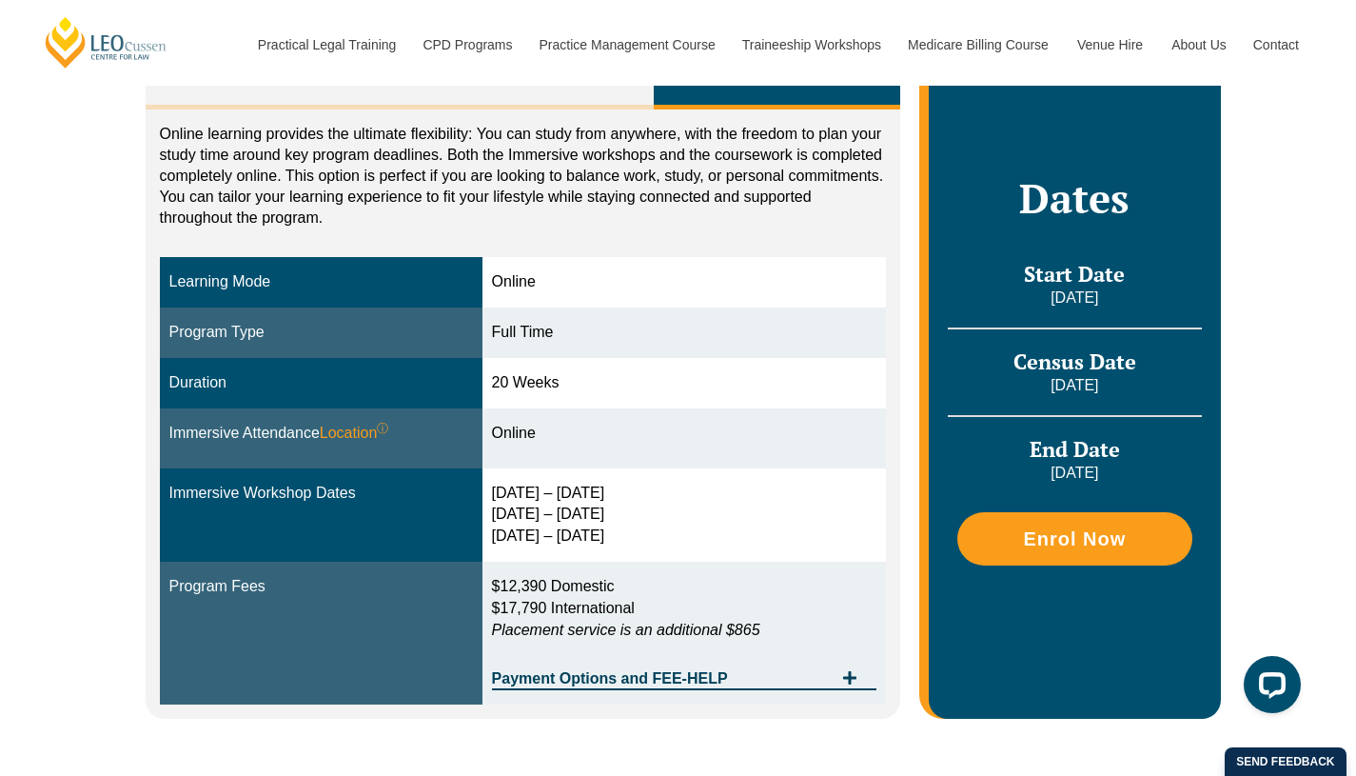
scroll to position [476, 0]
